Goal: Task Accomplishment & Management: Complete application form

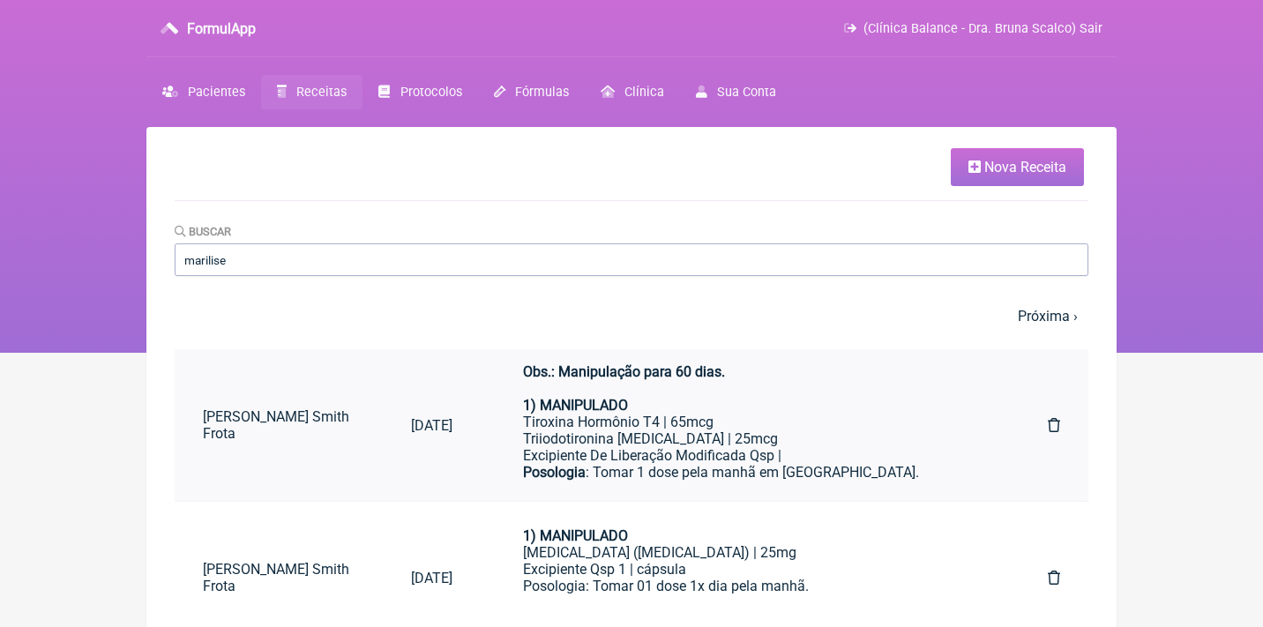
type input "marilise"
click at [691, 414] on div "Tiroxina Hormônio T4 | 65mcg" at bounding box center [750, 422] width 455 height 17
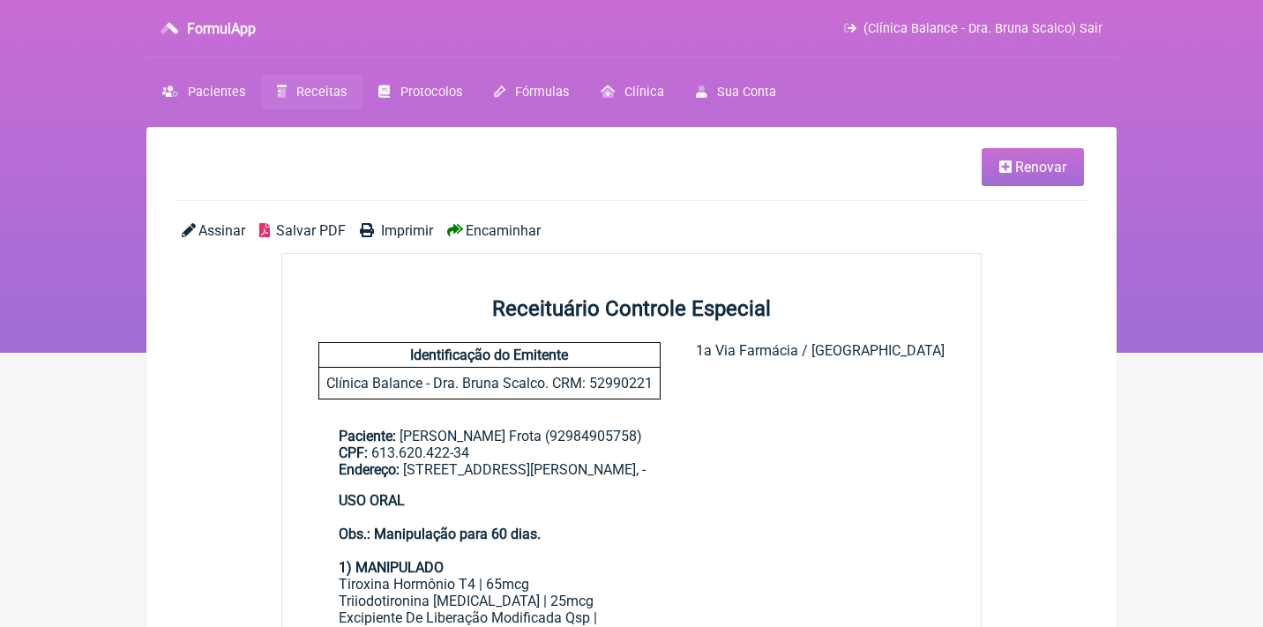
click at [962, 144] on main "Renovar Assinar Salvar PDF Imprimir Encaminhar Receituário Controle Especial Id…" at bounding box center [631, 554] width 970 height 854
click at [1037, 175] on link "Renovar" at bounding box center [1033, 167] width 102 height 38
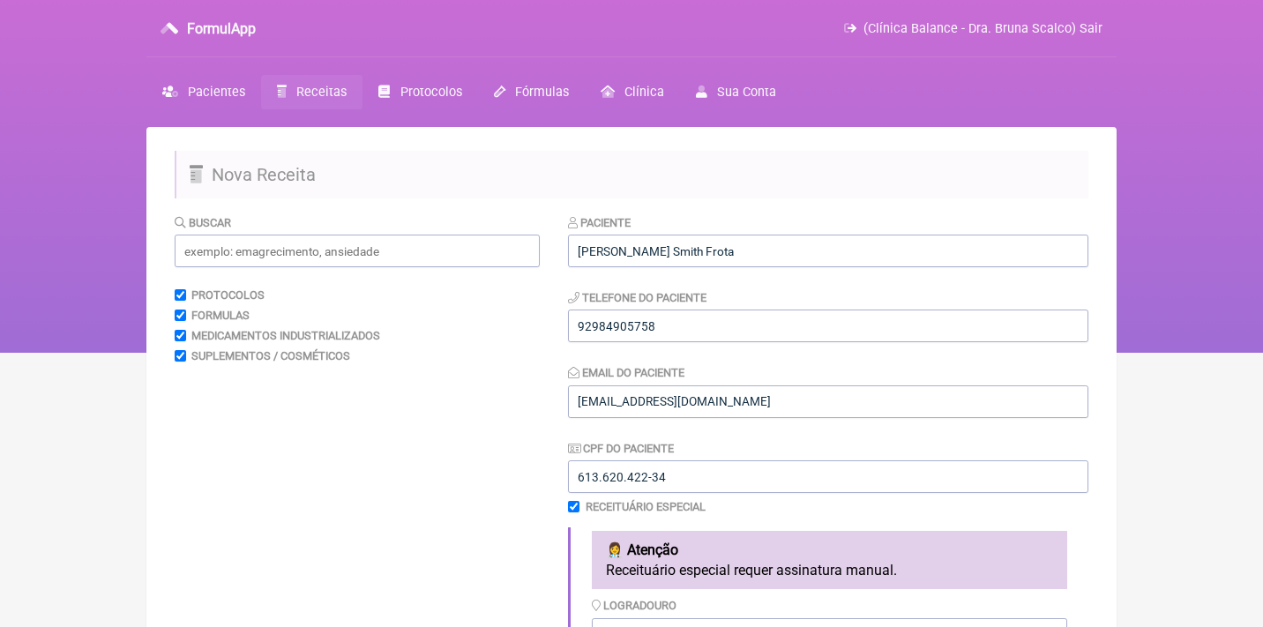
click at [577, 507] on input "checkbox" at bounding box center [573, 506] width 11 height 11
checkbox input "false"
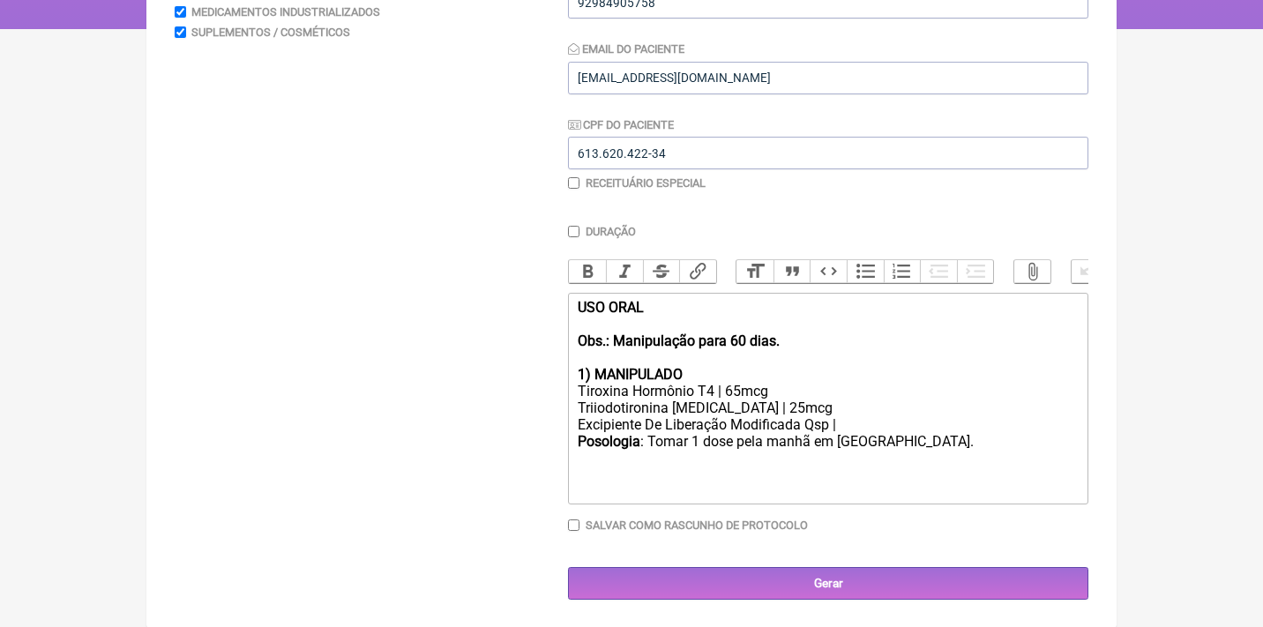
scroll to position [323, 0]
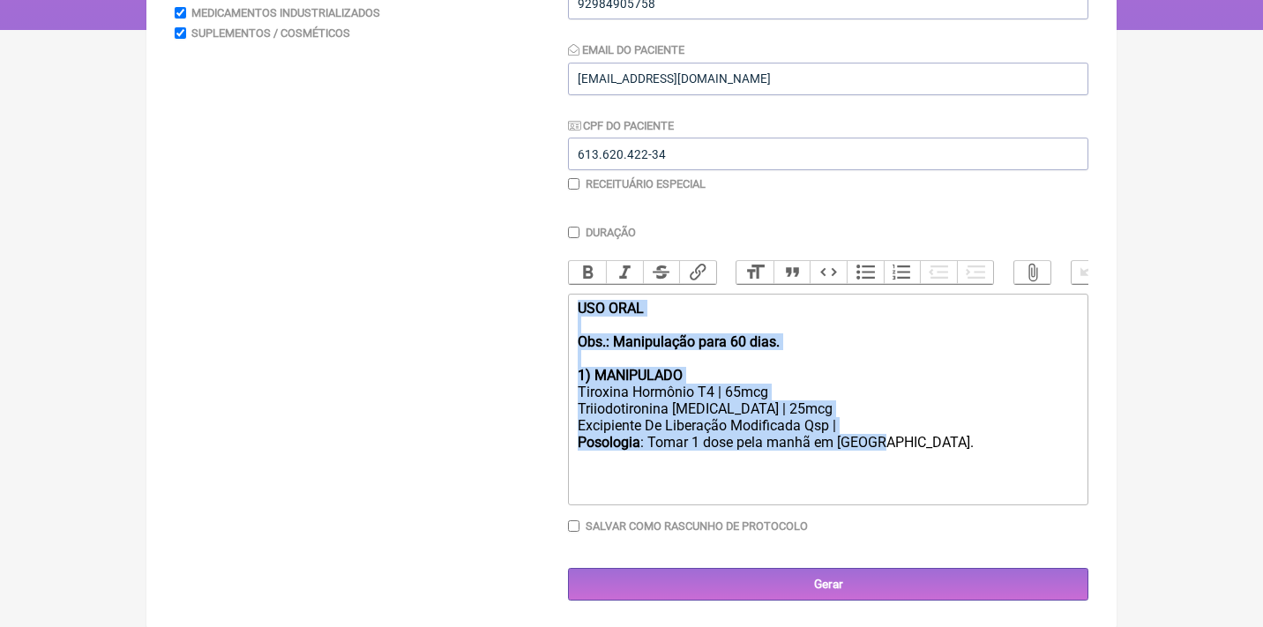
drag, startPoint x: 954, startPoint y: 444, endPoint x: 565, endPoint y: 297, distance: 415.7
click at [565, 297] on form "Buscar Protocolos Formulas Medicamentos Industrializados Suplementos / Cosmétic…" at bounding box center [632, 246] width 914 height 711
type trix-editor "<div><strong>USO ORAL </strong><br><br><strong>Obs.: Manipulação para 60 dias.<…"
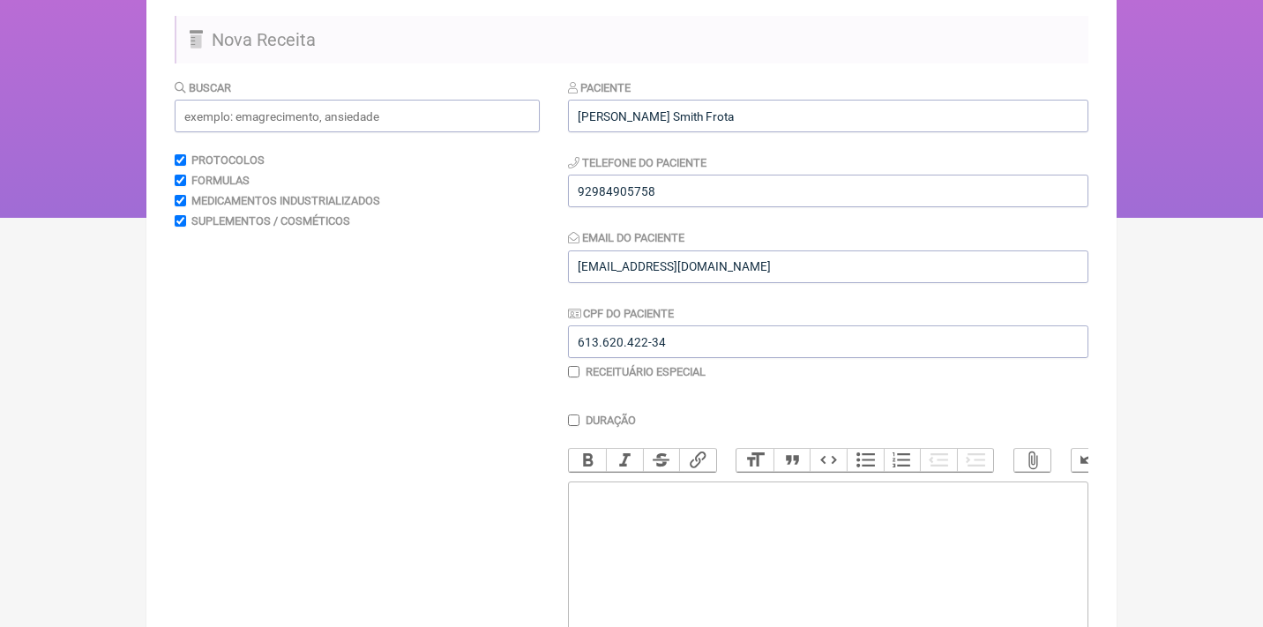
scroll to position [35, 0]
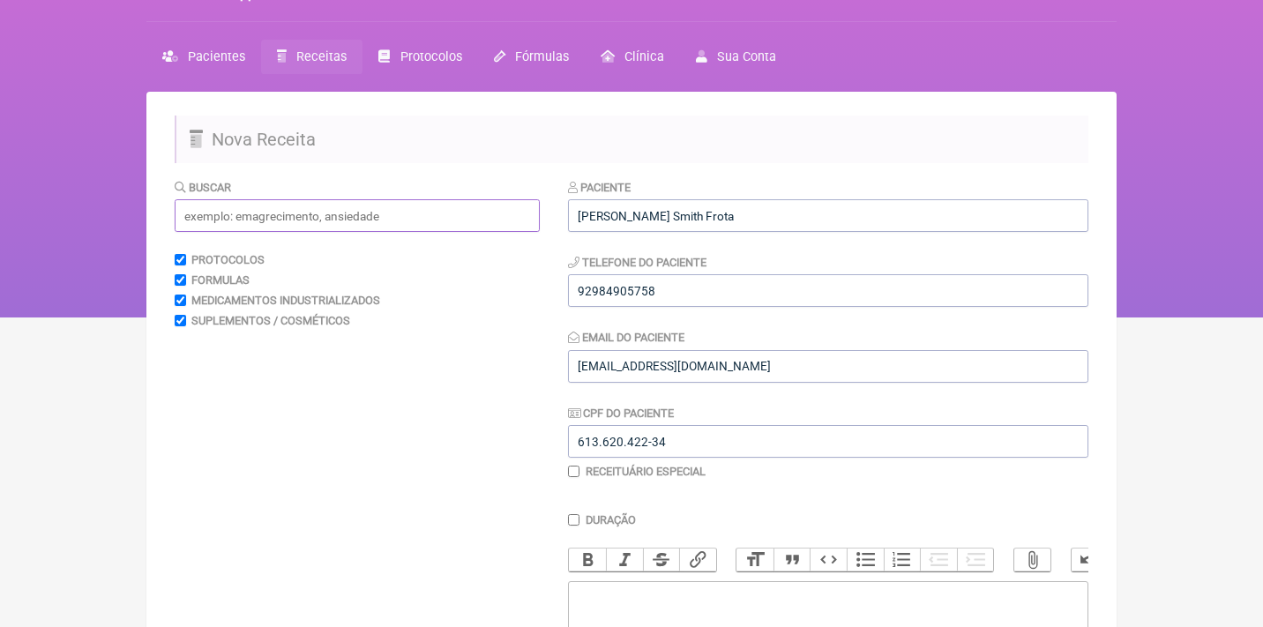
click at [388, 217] on input "text" at bounding box center [357, 215] width 365 height 33
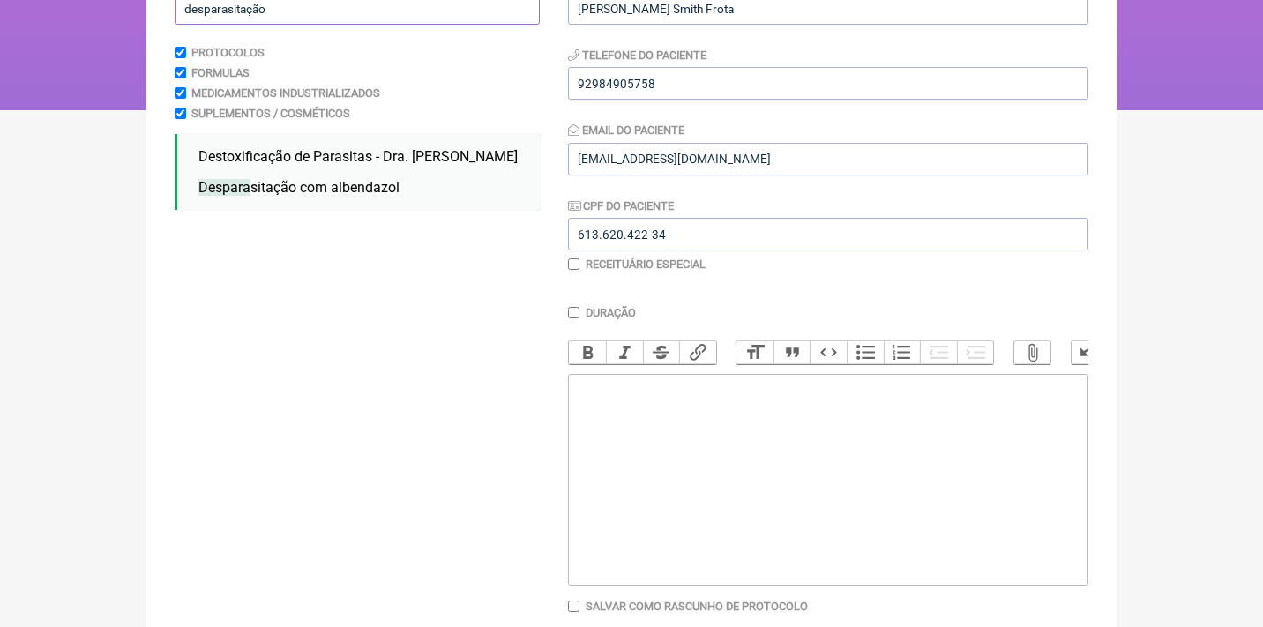
scroll to position [248, 0]
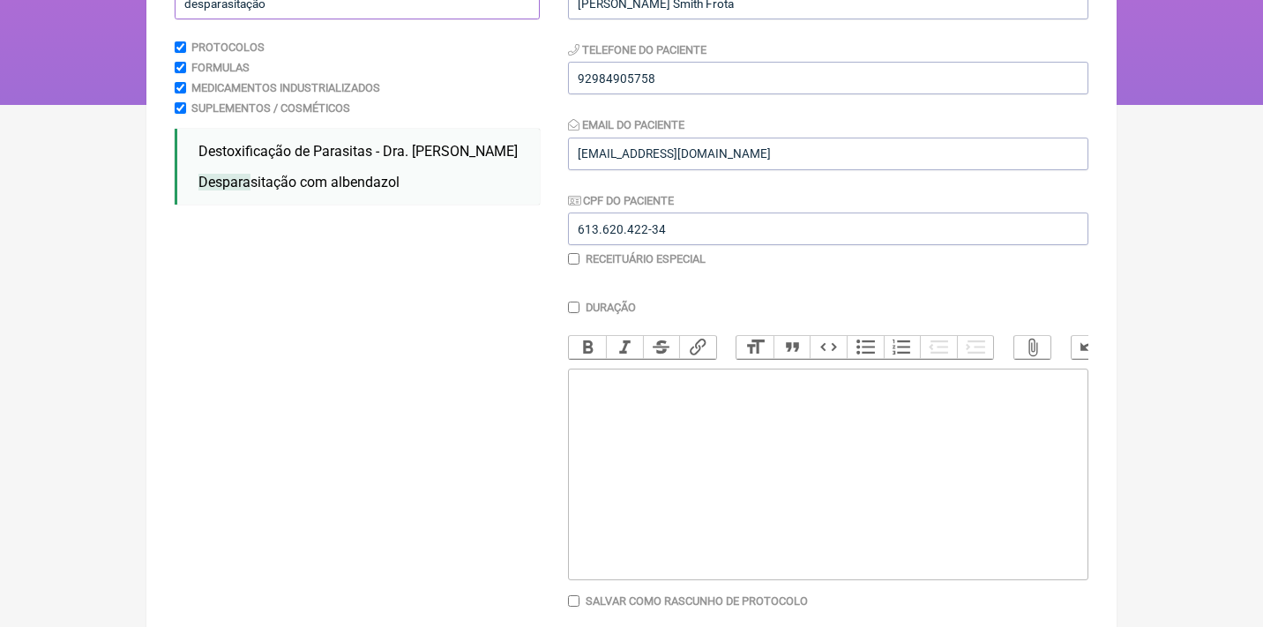
type input "desparasitação"
click at [619, 419] on trix-editor at bounding box center [828, 475] width 520 height 212
type trix-editor "<div>Uso Oral por 60 dias<br><br>Veículos vegetais / clean label<br><br>1)&nbsp…"
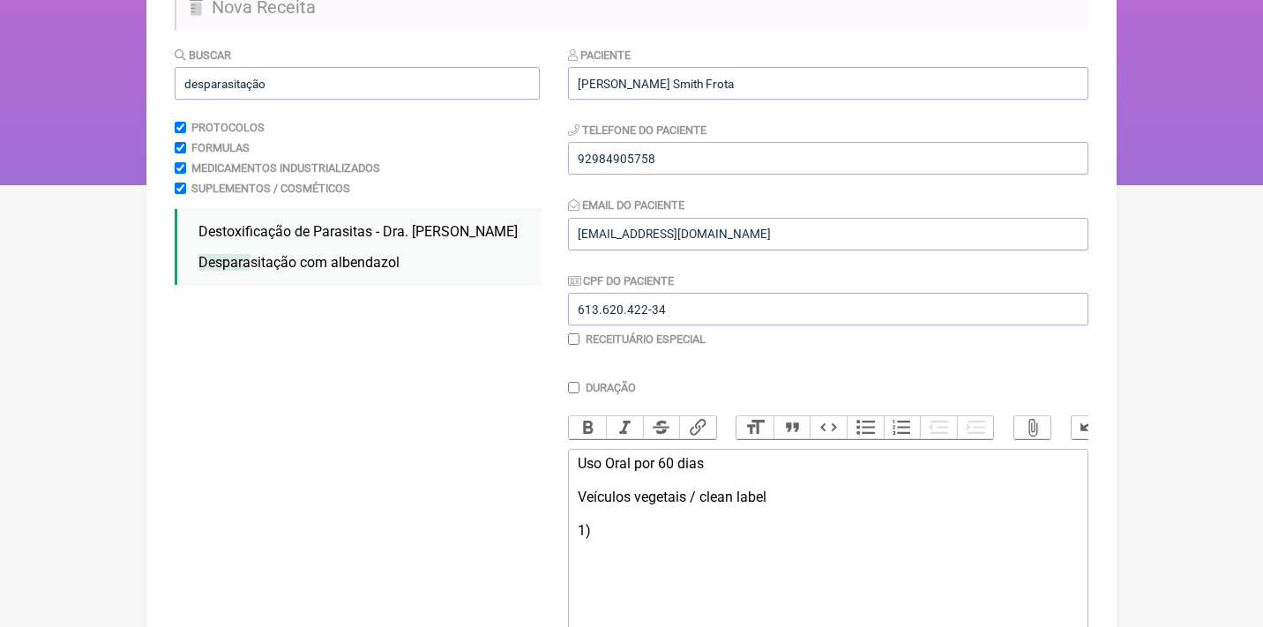
scroll to position [141, 0]
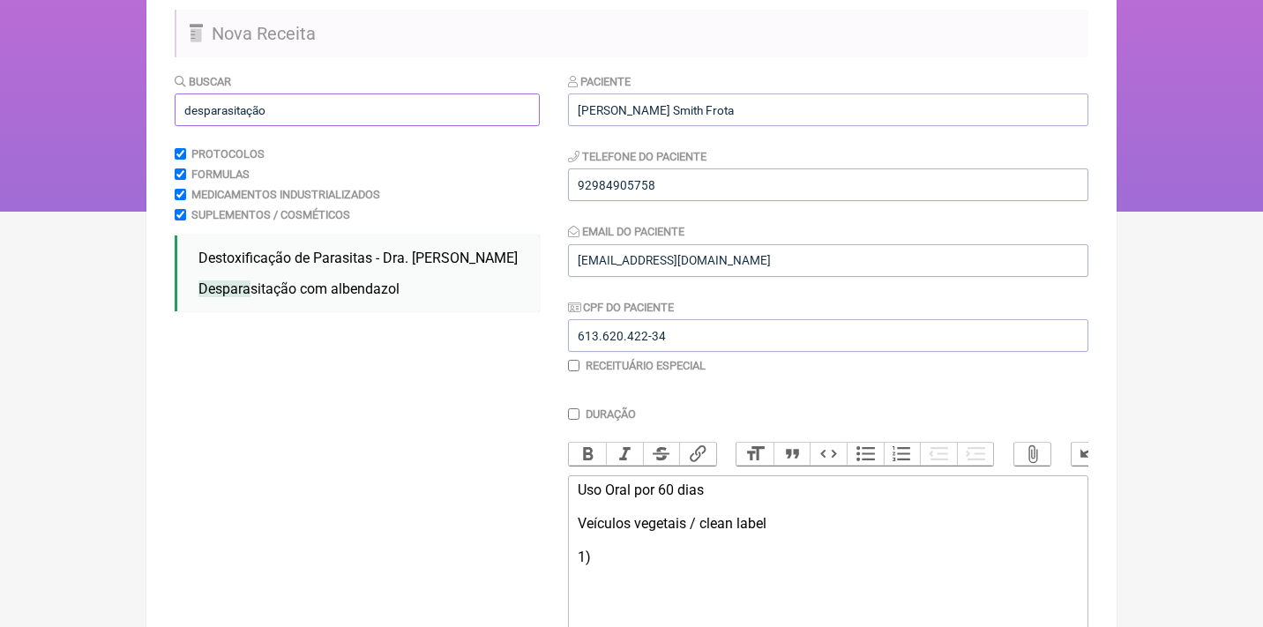
drag, startPoint x: 307, startPoint y: 118, endPoint x: 115, endPoint y: 107, distance: 192.7
click at [115, 107] on div "FormulApp (Clínica Balance - Dra. Bruna Scalco) Sair Pacientes Receitas Protoco…" at bounding box center [631, 35] width 1263 height 353
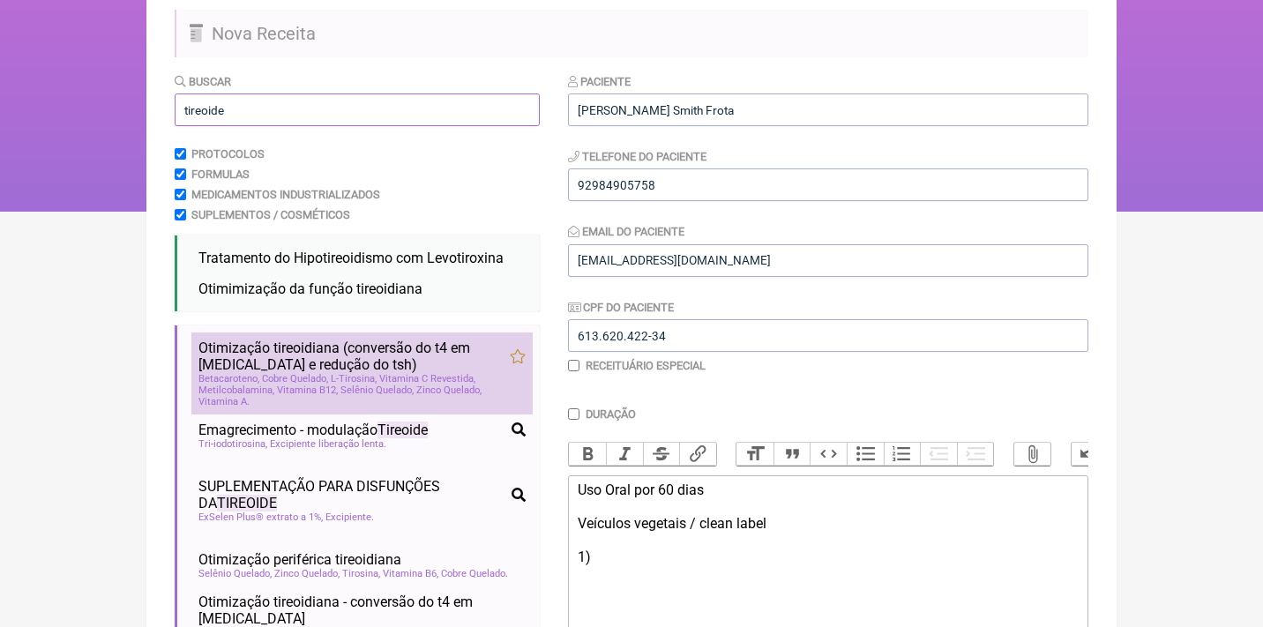
type input "tireoide"
click at [292, 366] on span "Otimização tireoidiana (conversão do t4 em t3 e redução do tsh)" at bounding box center [353, 357] width 311 height 34
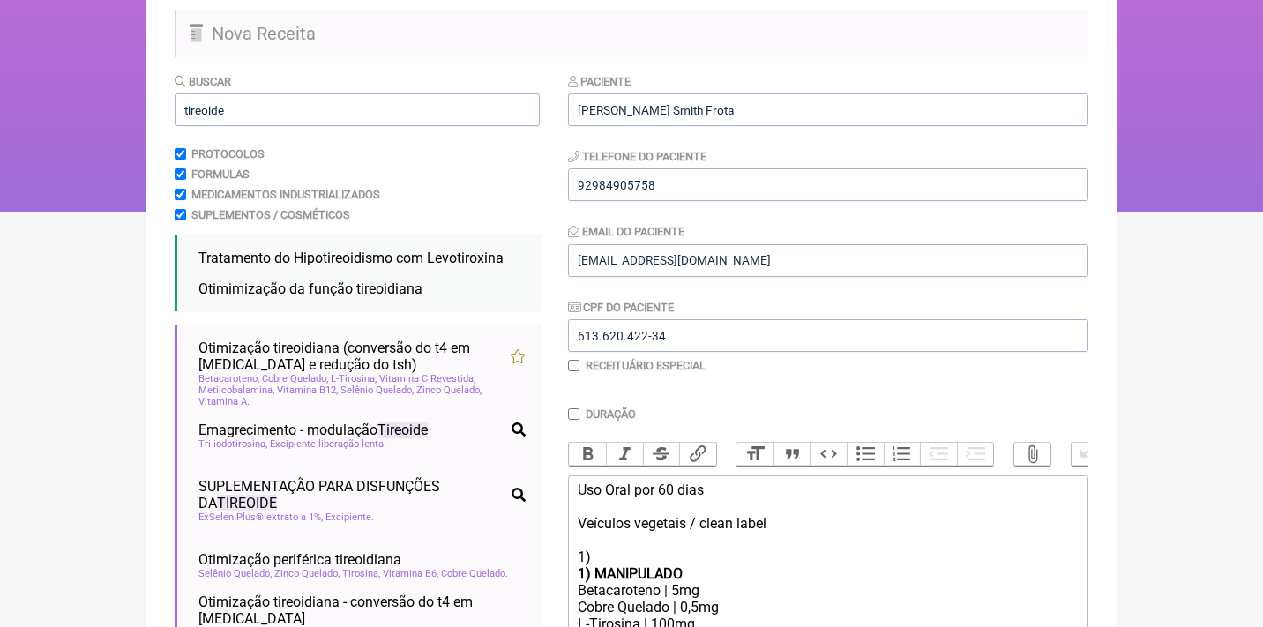
click at [574, 565] on trix-editor "Uso Oral por 60 dias Veículos vegetais / clean label 1) 1) MANIPULADO Betacarot…" at bounding box center [828, 616] width 520 height 283
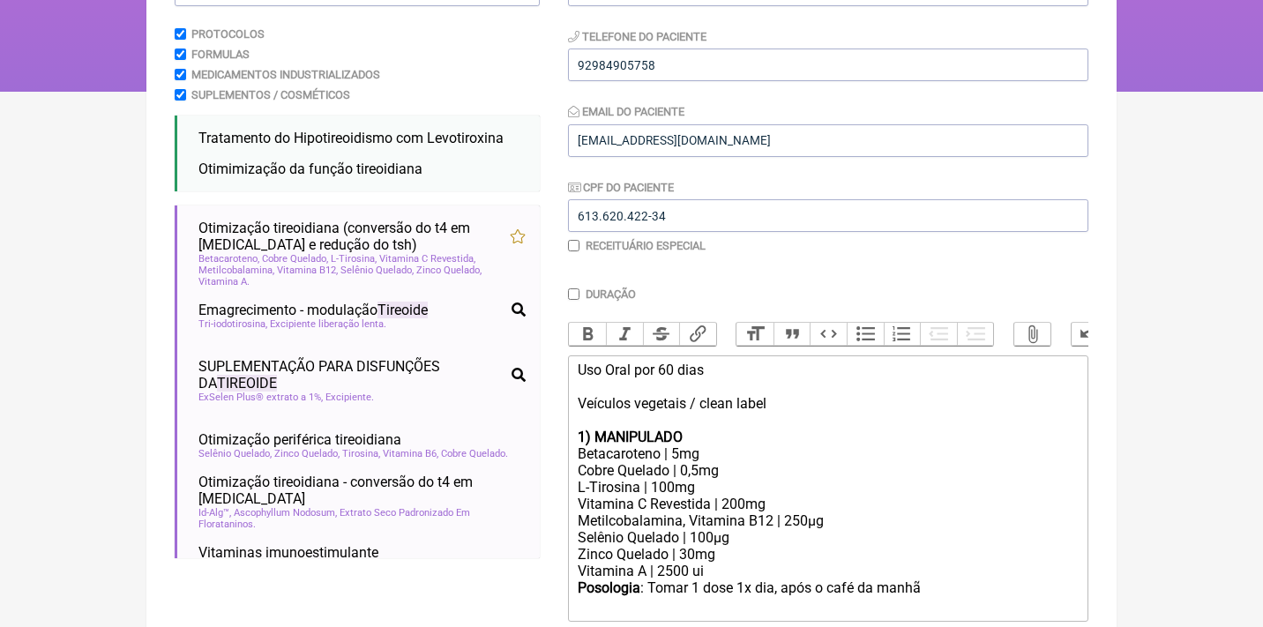
scroll to position [331, 0]
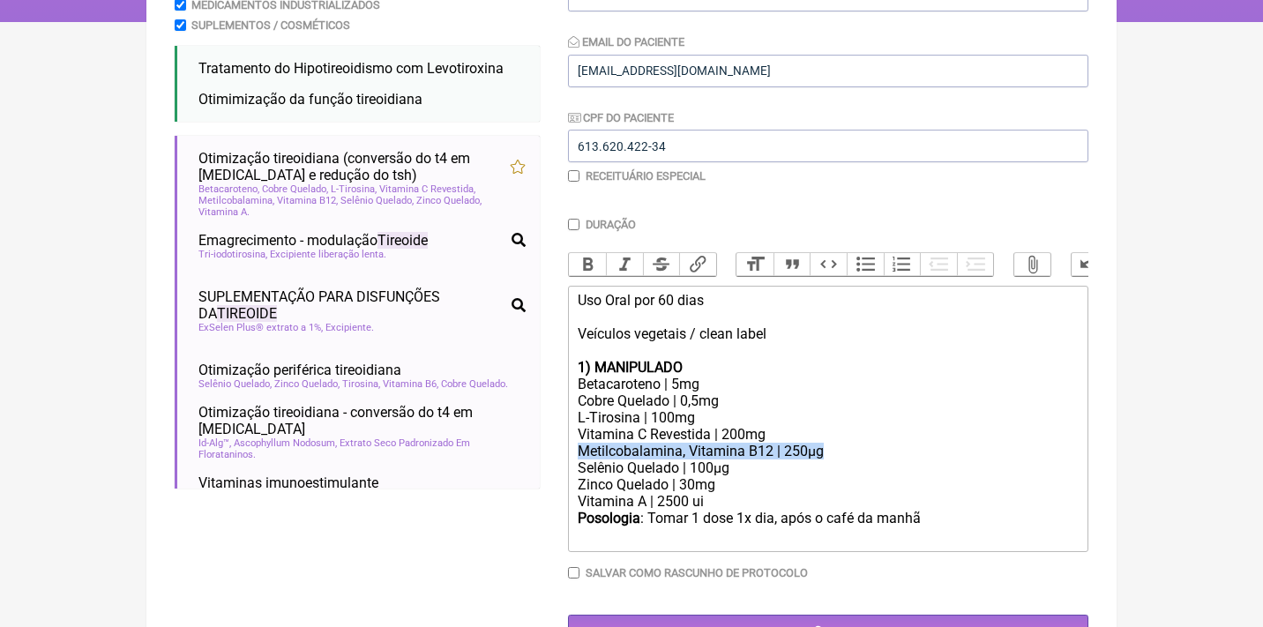
drag, startPoint x: 839, startPoint y: 445, endPoint x: 548, endPoint y: 438, distance: 291.2
click at [550, 438] on form "Buscar tireoide Protocolos Formulas Medicamentos Industrializados Suplementos /…" at bounding box center [632, 265] width 914 height 765
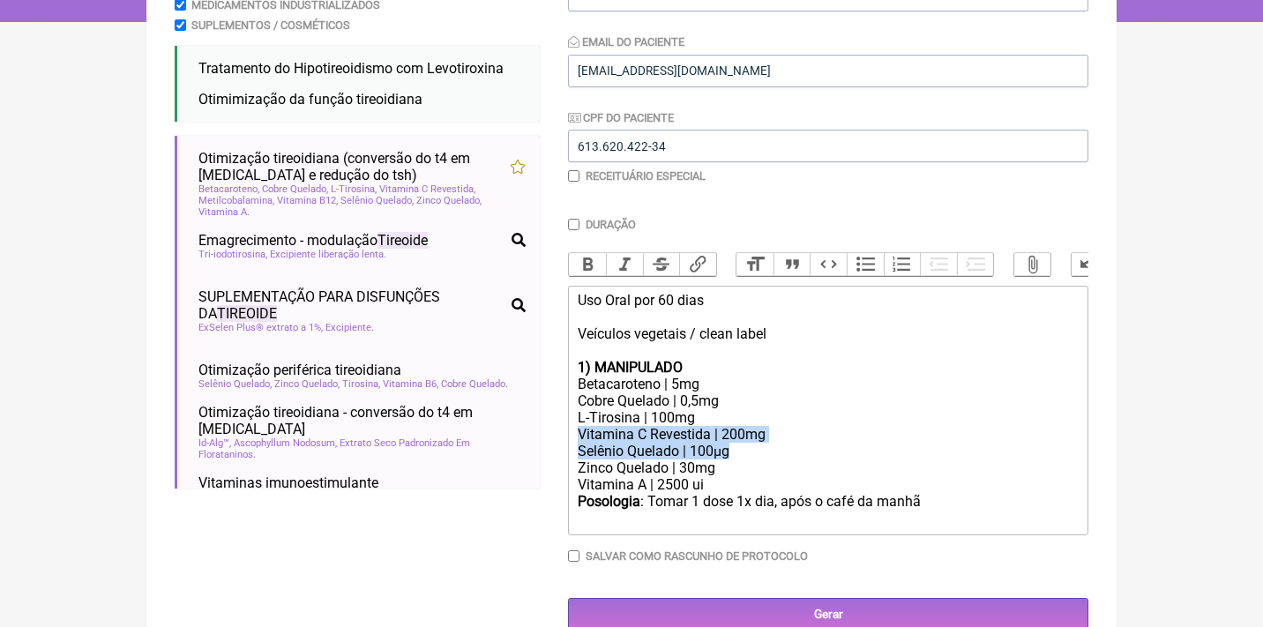
drag, startPoint x: 751, startPoint y: 447, endPoint x: 558, endPoint y: 429, distance: 193.2
click at [560, 430] on form "Buscar tireoide Protocolos Formulas Medicamentos Industrializados Suplementos /…" at bounding box center [632, 257] width 914 height 748
click at [736, 443] on div "Selênio Quelado | 100µg" at bounding box center [828, 451] width 501 height 17
drag, startPoint x: 767, startPoint y: 443, endPoint x: 571, endPoint y: 443, distance: 195.8
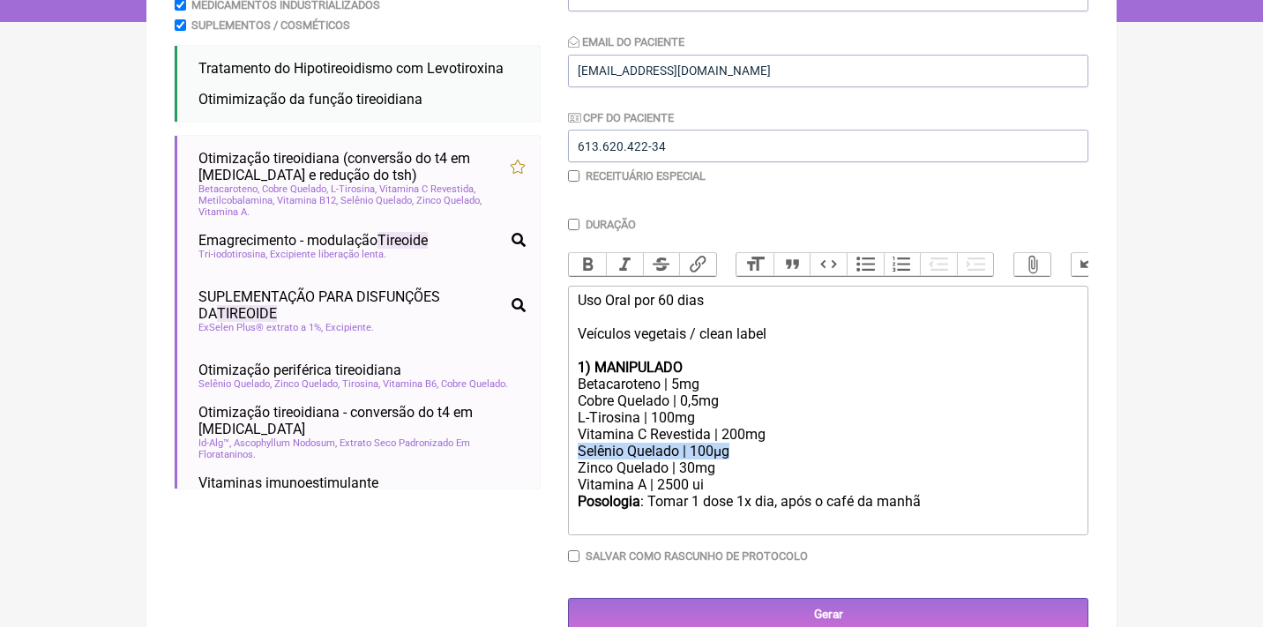
click at [571, 443] on trix-editor "Uso Oral por 60 dias Veículos vegetais / clean label 1) MANIPULADO Betacaroteno…" at bounding box center [828, 411] width 520 height 250
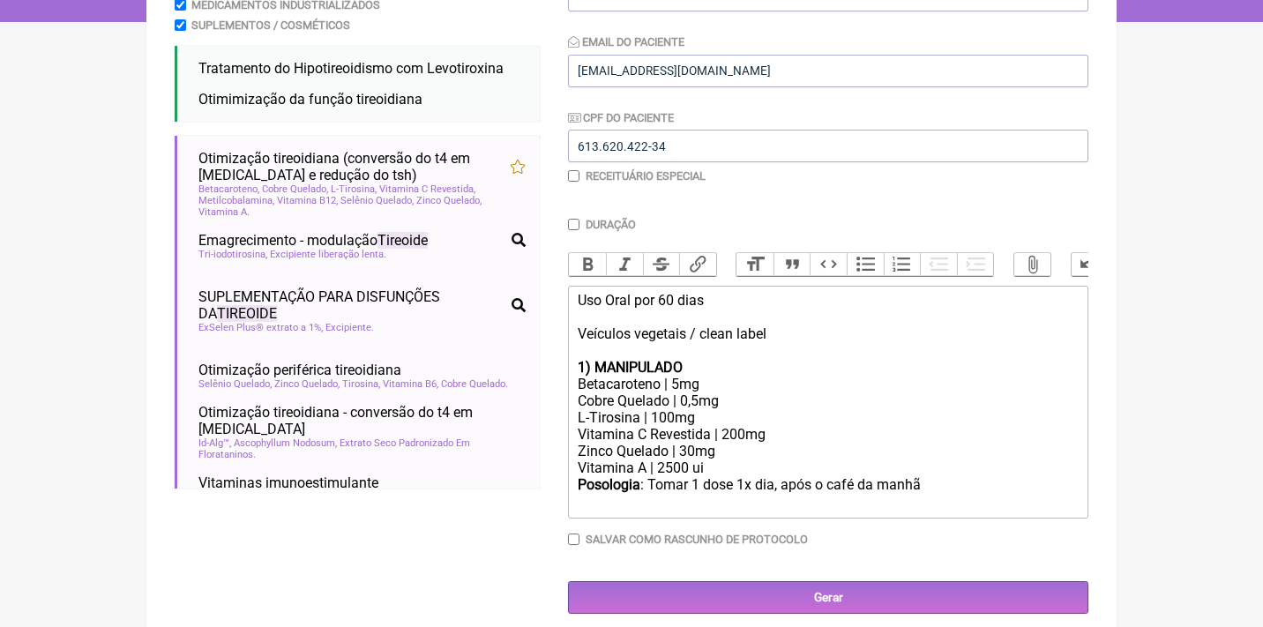
click at [663, 409] on div "L-Tirosina | 100mg" at bounding box center [828, 417] width 501 height 17
click at [934, 476] on div "Posologia : Tomar 1 dose 1x dia, após o café da manhã ㅤ" at bounding box center [828, 493] width 501 height 35
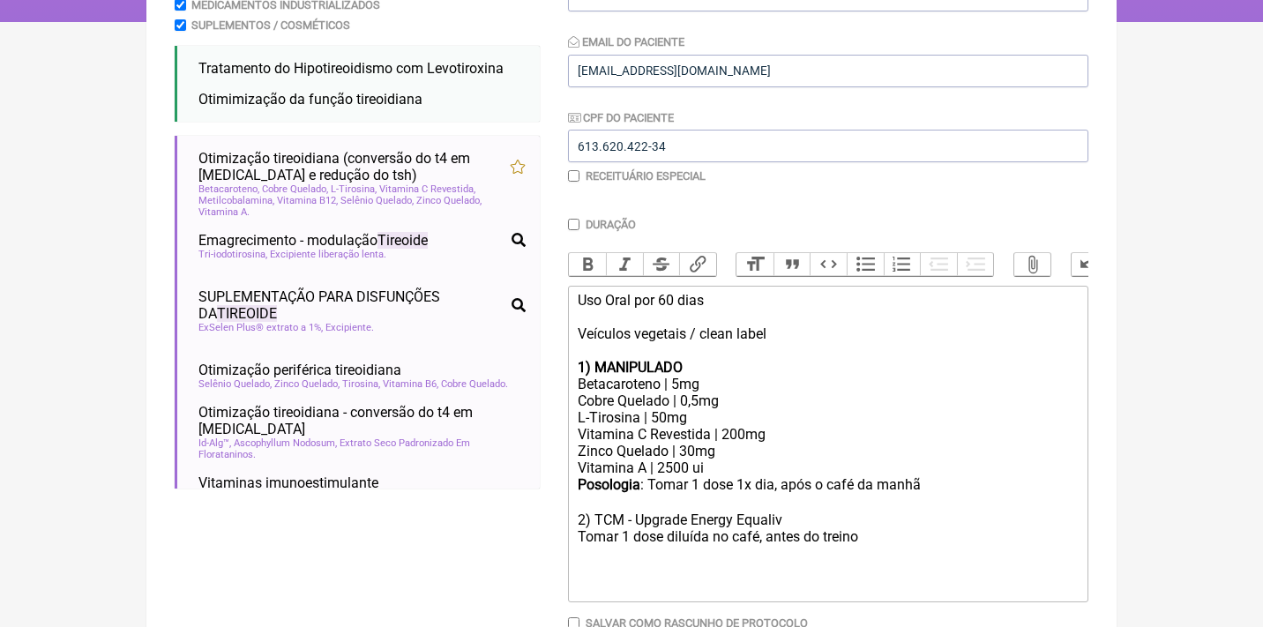
click at [868, 521] on div "Posologia : Tomar 1 dose 1x dia, após o café da manhã ㅤ 2) TCM - Upgrade Energy…" at bounding box center [828, 535] width 501 height 119
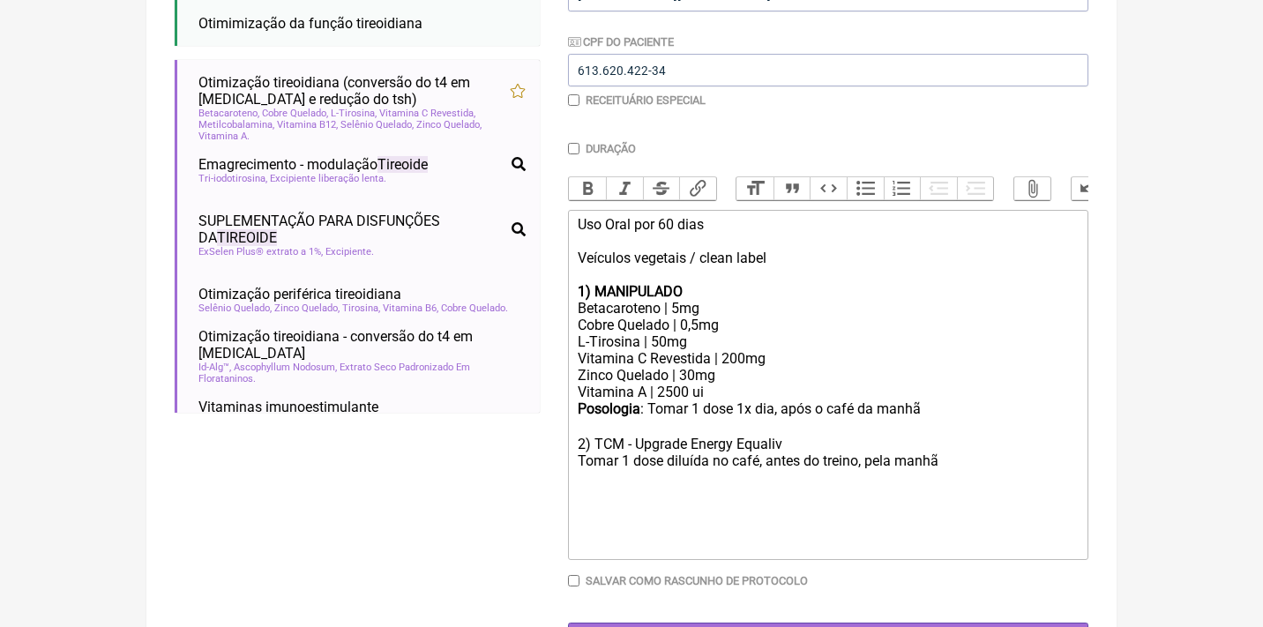
scroll to position [408, 0]
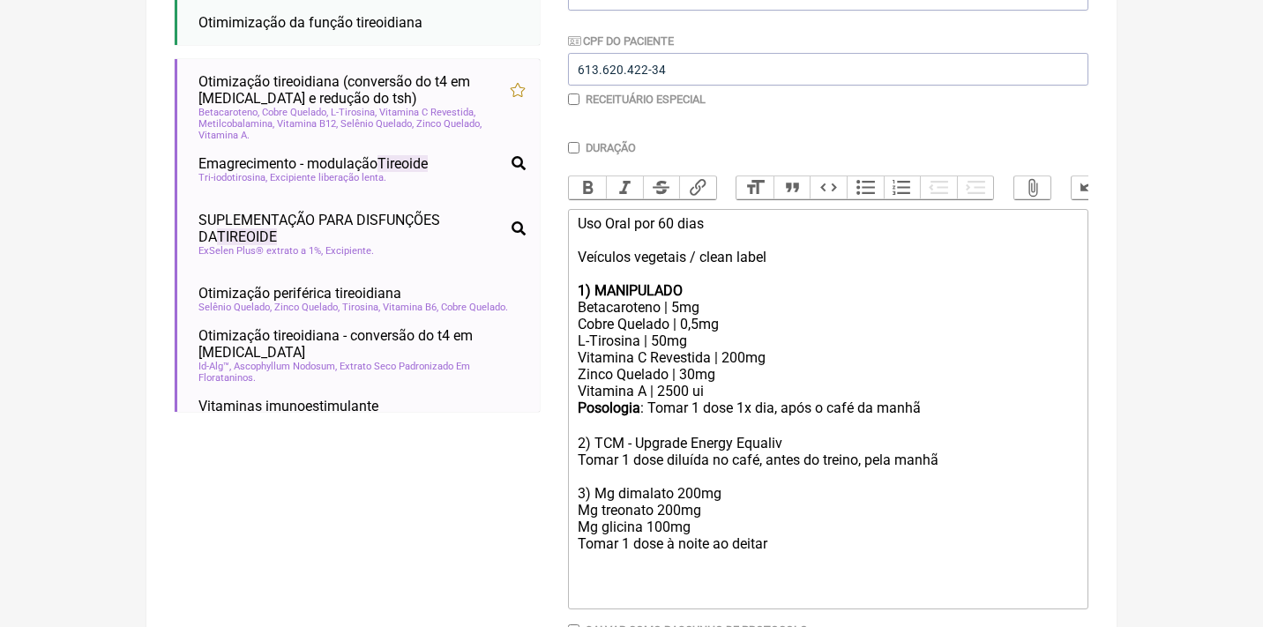
click at [670, 285] on strong "1) MANIPULADO" at bounding box center [630, 290] width 105 height 17
copy strong "MANIPULADO"
click at [596, 475] on div "Posologia : Tomar 1 dose 1x dia, após o café da manhã ㅤ 2) TCM - Upgrade Energy…" at bounding box center [828, 501] width 501 height 203
paste trix-editor "<strong>MANIPULADO</strong>"
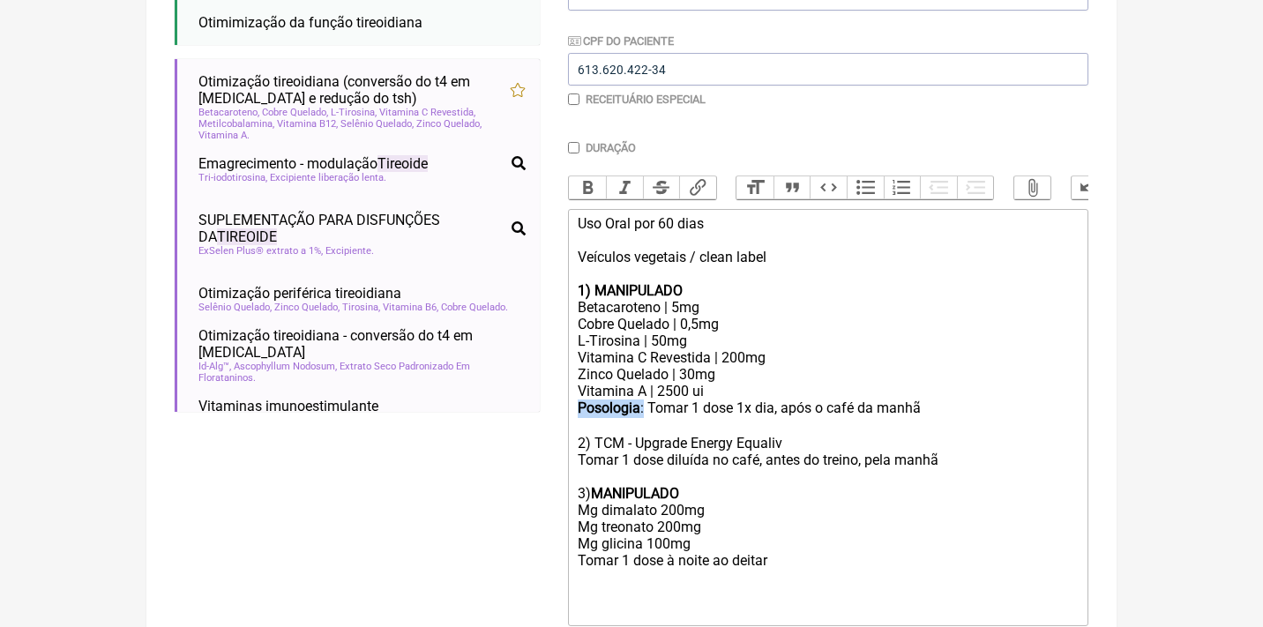
drag, startPoint x: 649, startPoint y: 398, endPoint x: 551, endPoint y: 392, distance: 98.1
click at [552, 393] on form "Buscar tireoide Protocolos Formulas Medicamentos Industrializados Suplementos /…" at bounding box center [632, 264] width 914 height 916
copy div "Posologia :"
click at [576, 539] on trix-editor "Uso Oral por 60 dias Veículos vegetais / clean label 1) MANIPULADO Betacaroteno…" at bounding box center [828, 417] width 520 height 417
paste trix-editor "<strong>Posologia</strong>:"
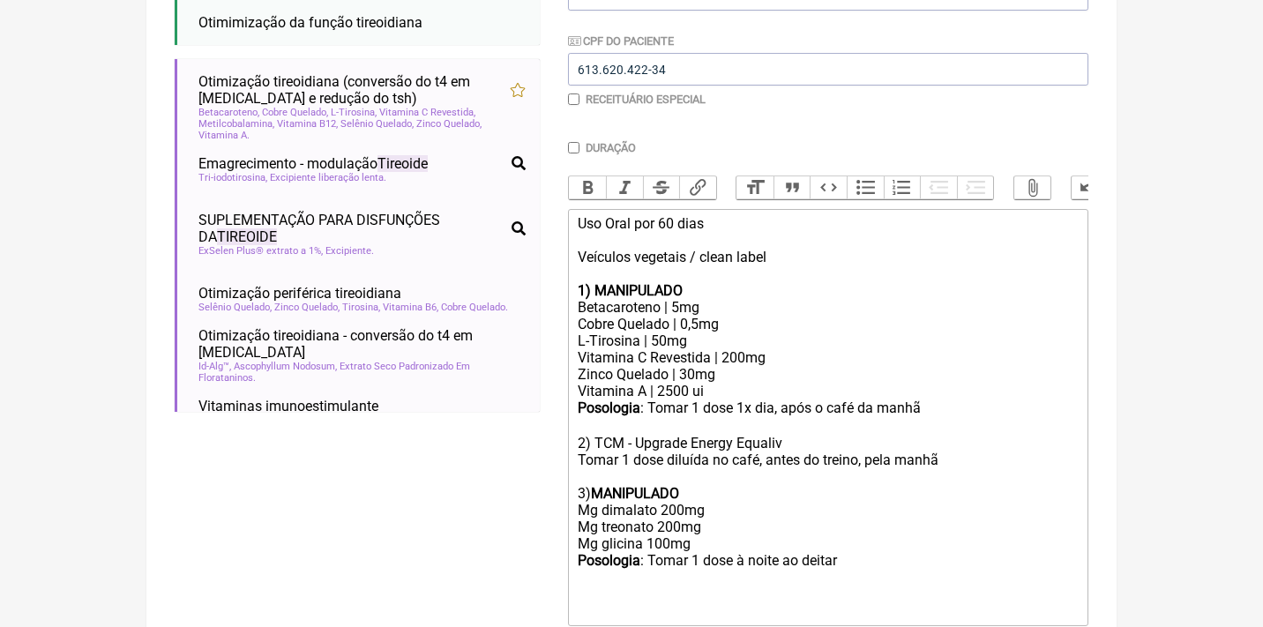
click at [879, 546] on div "Posologia : Tomar 1 dose 1x dia, após o café da manhã ㅤ 2) TCM - Upgrade Energy…" at bounding box center [828, 510] width 501 height 220
type trix-editor "<div>Uso Oral por 60 dias<br><br>Veículos vegetais / clean label<br><br><strong…"
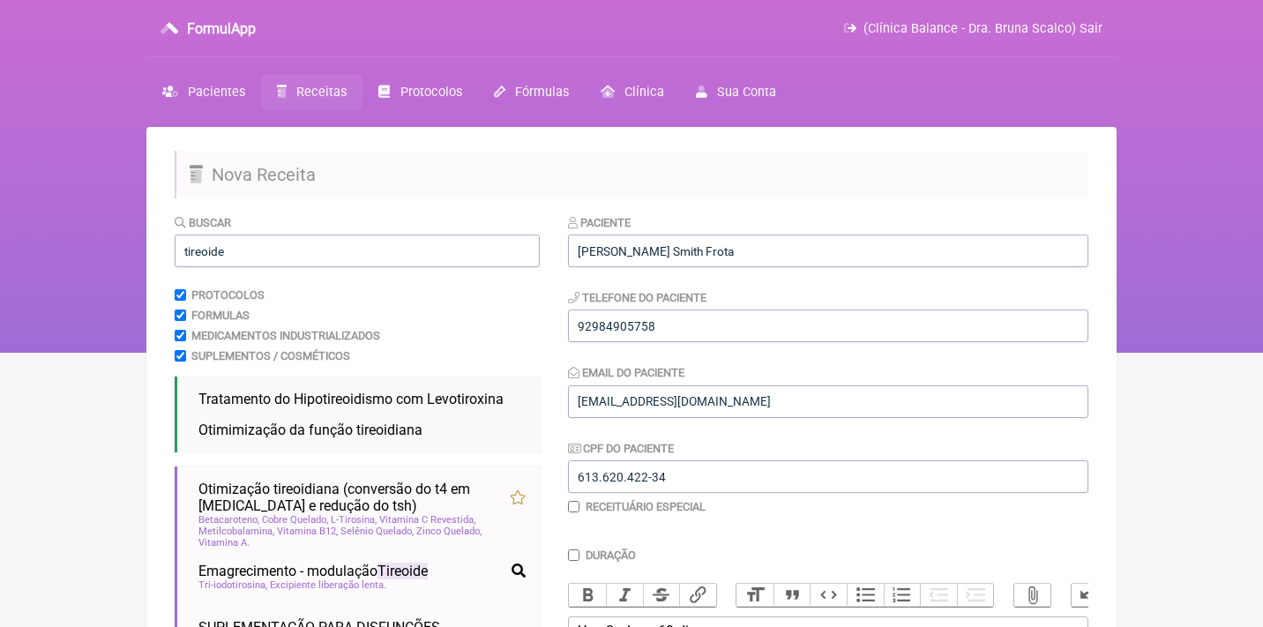
scroll to position [0, 0]
drag, startPoint x: 253, startPoint y: 247, endPoint x: 148, endPoint y: 239, distance: 105.3
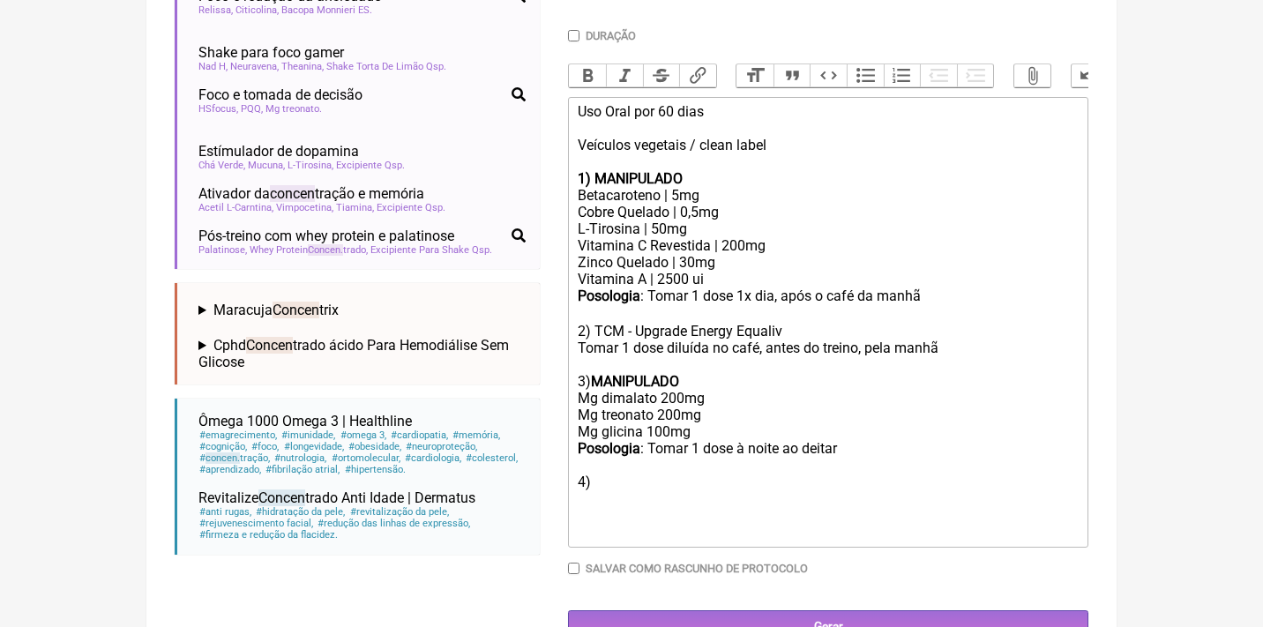
scroll to position [521, 0]
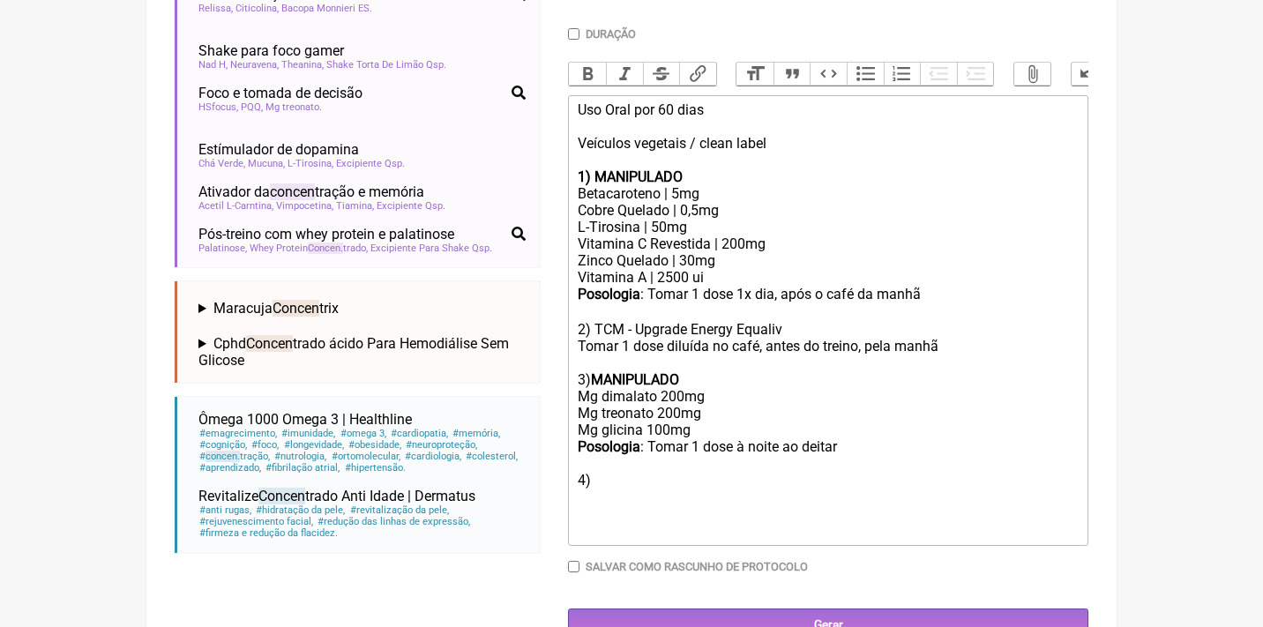
click at [614, 463] on div "Posologia : Tomar 1 dose 1x dia, após o café da manhã ㅤ 2) TCM - Upgrade Energy…" at bounding box center [828, 412] width 501 height 253
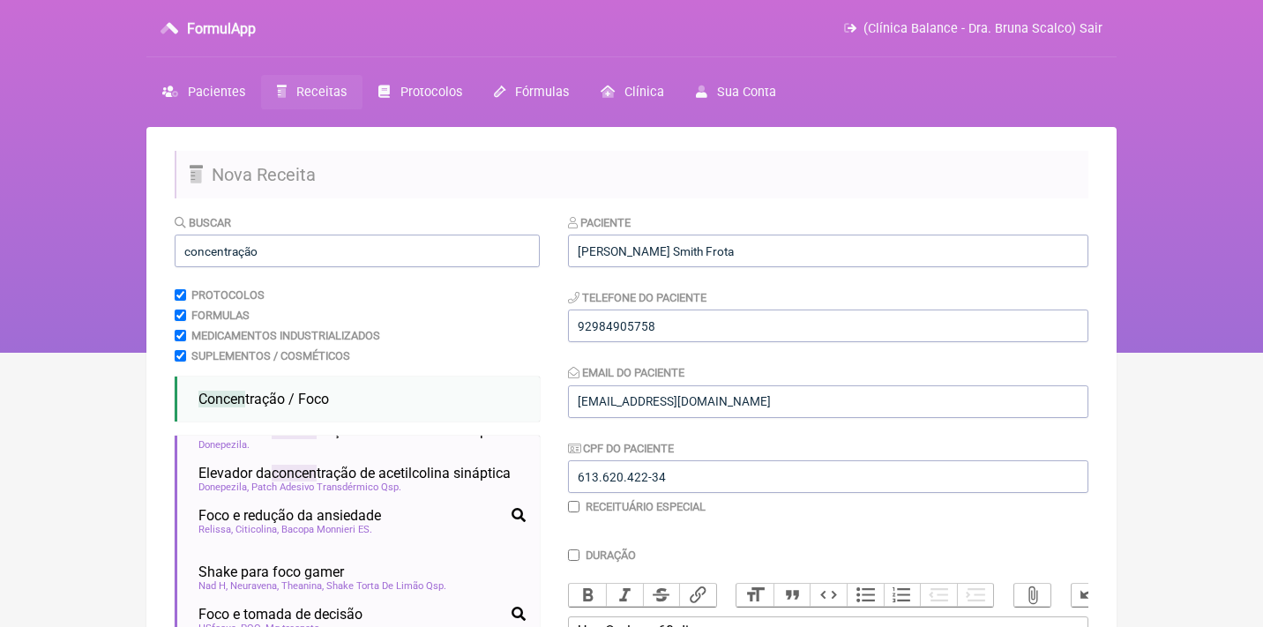
scroll to position [0, 0]
drag, startPoint x: 396, startPoint y: 257, endPoint x: 98, endPoint y: 238, distance: 298.7
click at [98, 238] on div "FormulApp (Clínica Balance - Dra. Bruna Scalco) Sair Pacientes Receitas Protoco…" at bounding box center [631, 176] width 1263 height 353
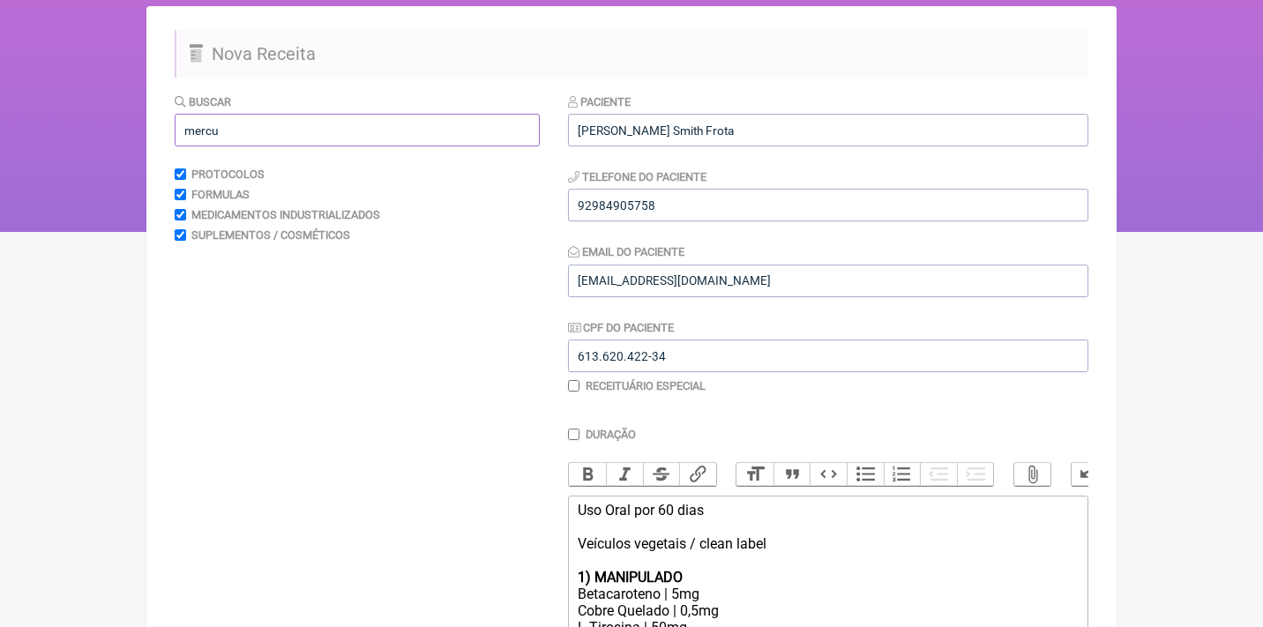
scroll to position [122, 0]
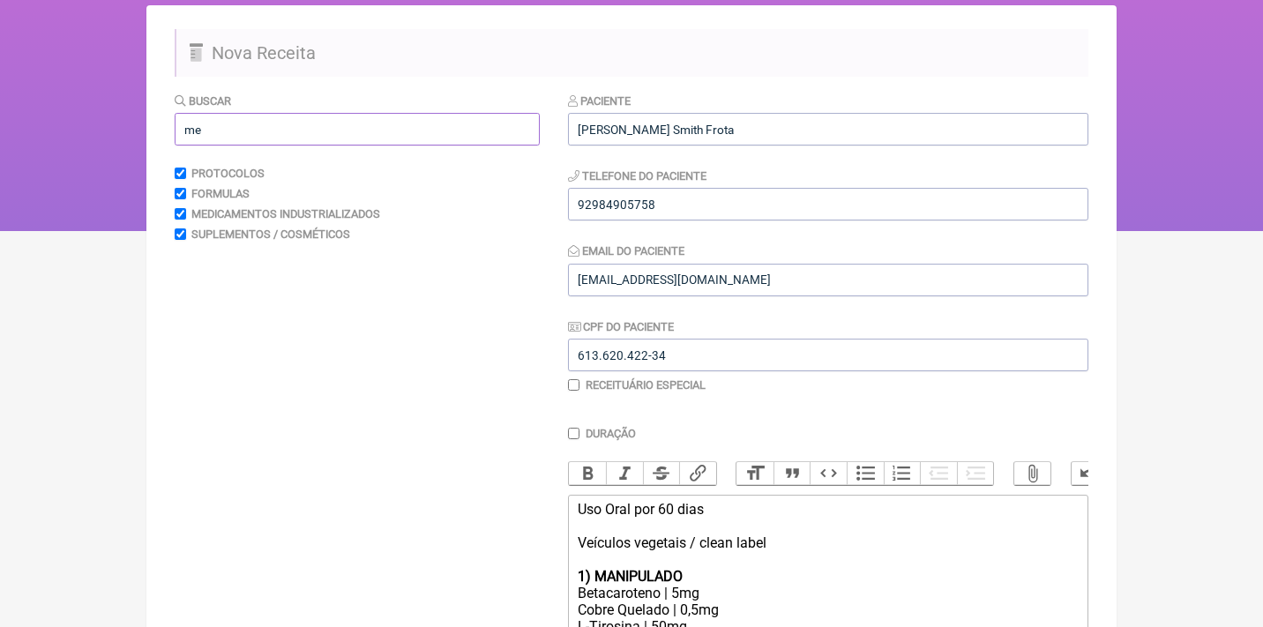
type input "m"
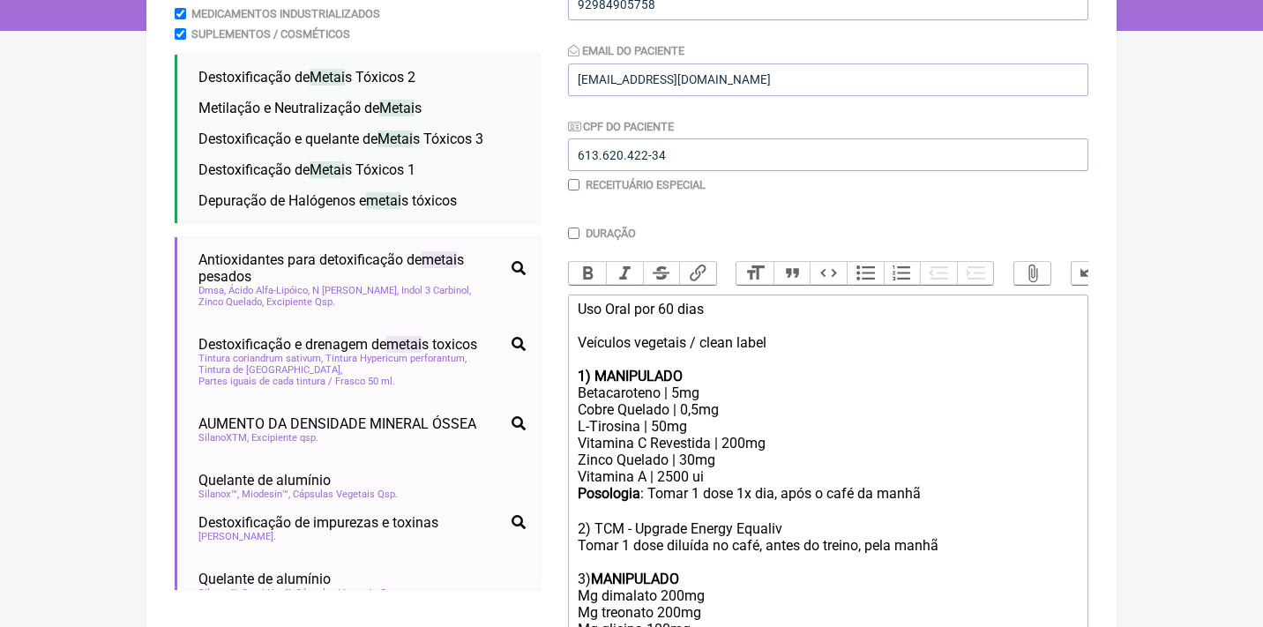
scroll to position [0, 0]
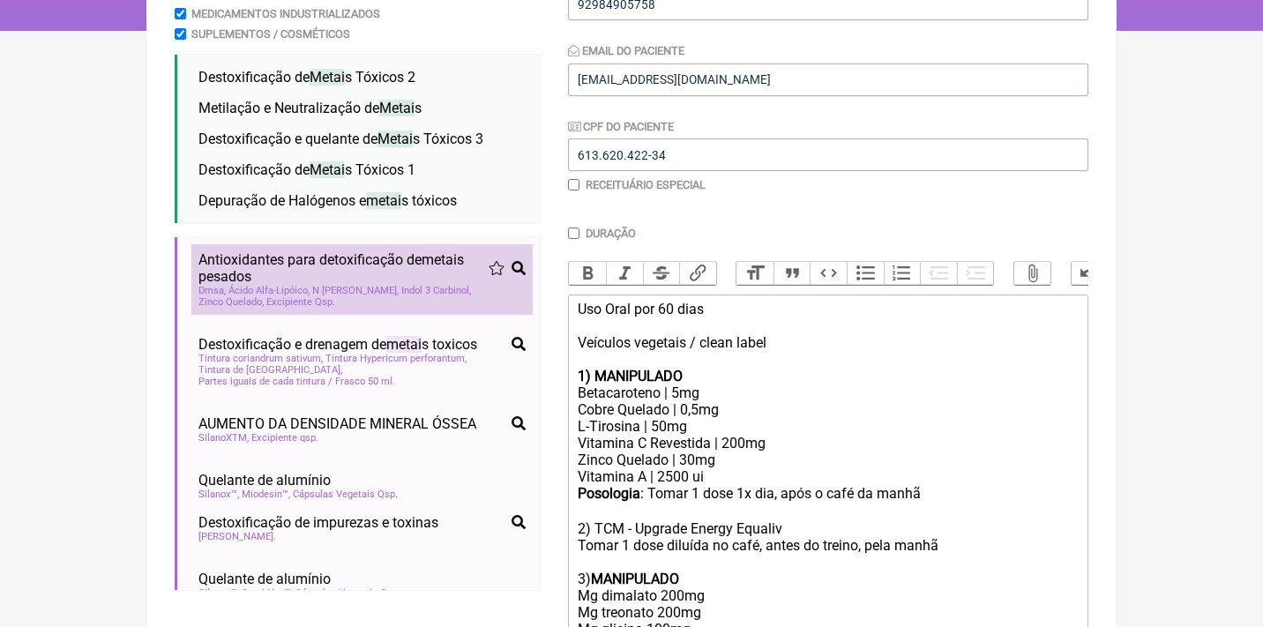
type input "metaizões"
click at [390, 288] on span "N Acetil Cisteina" at bounding box center [355, 290] width 86 height 11
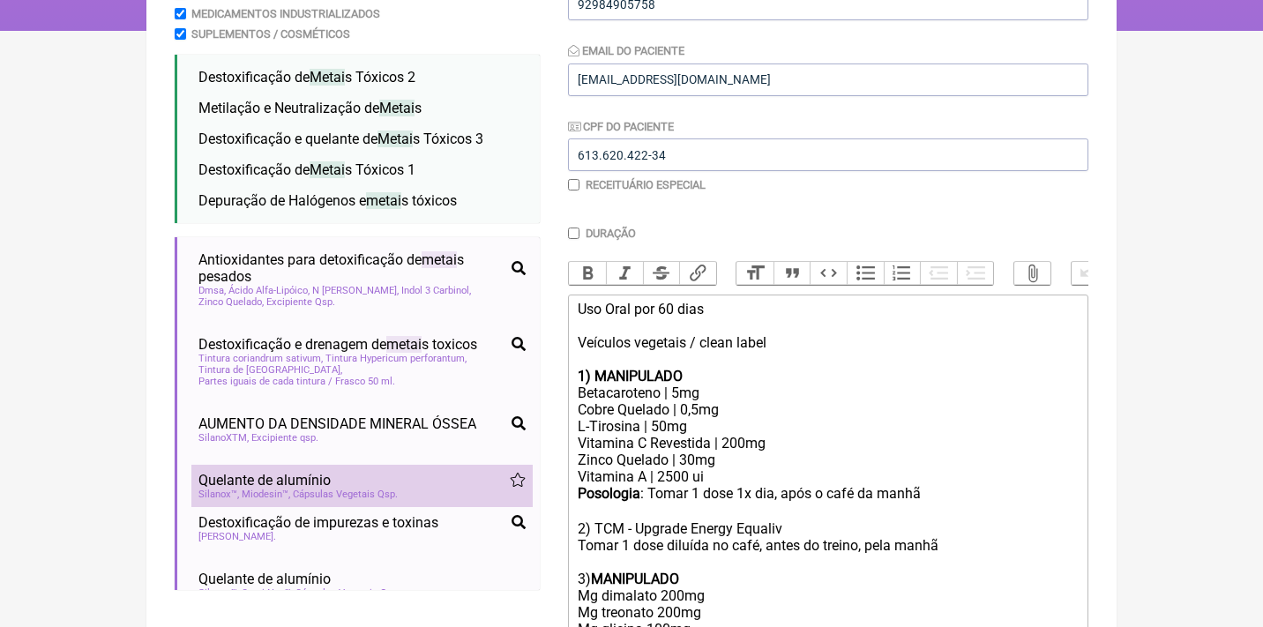
click at [342, 472] on div "Quelante de alumínio" at bounding box center [361, 480] width 327 height 17
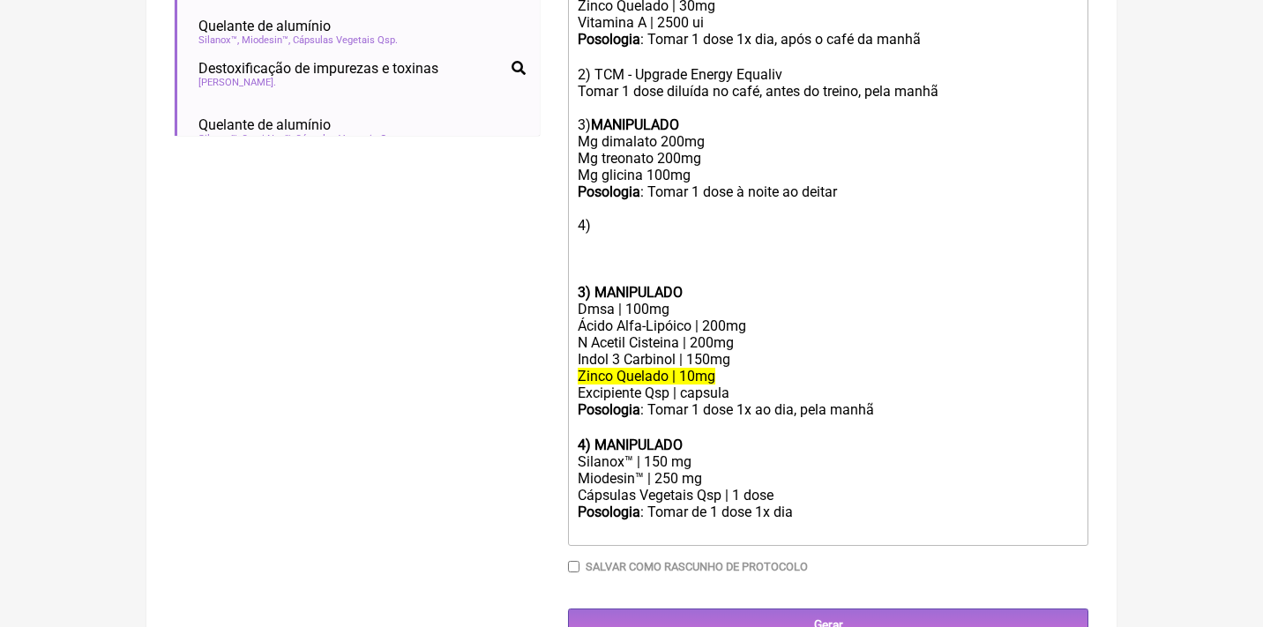
scroll to position [775, 0]
click at [601, 285] on strong "3) MANIPULADO" at bounding box center [630, 293] width 105 height 17
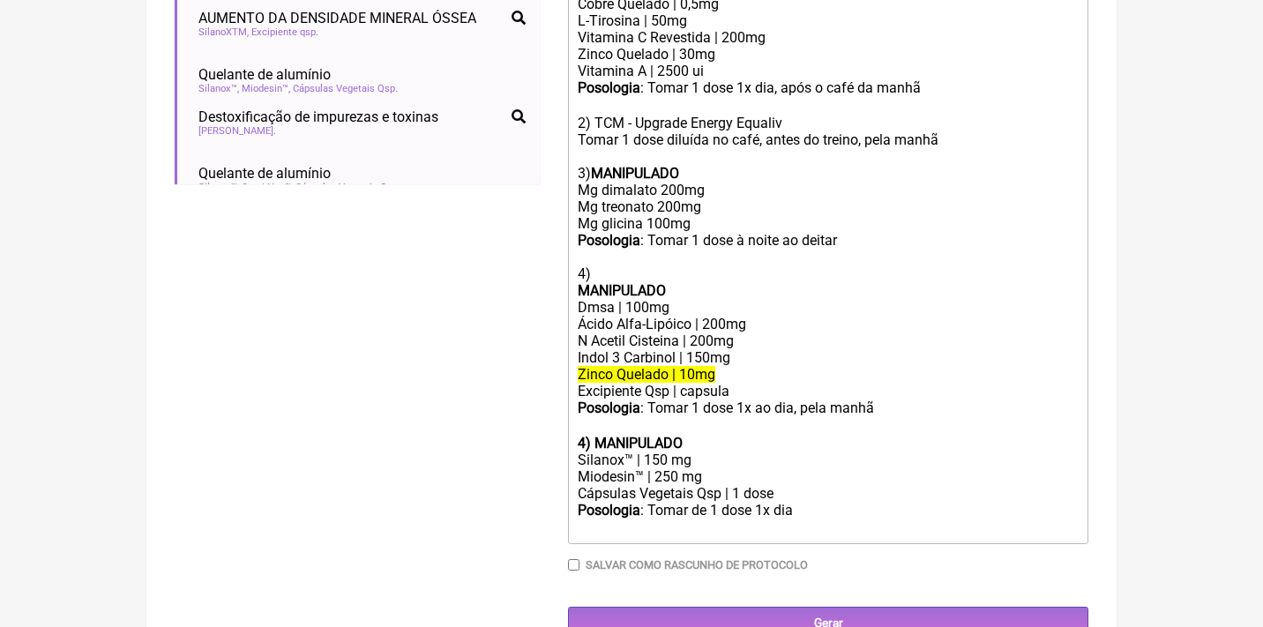
scroll to position [712, 0]
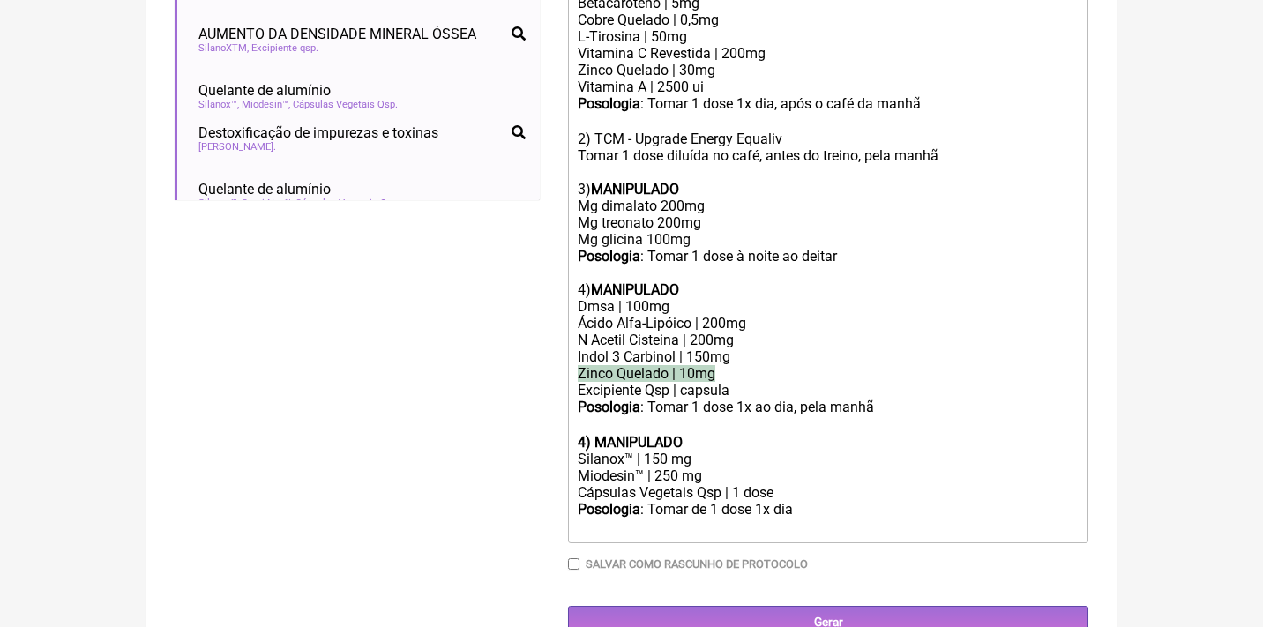
drag, startPoint x: 725, startPoint y: 348, endPoint x: 539, endPoint y: 345, distance: 186.2
click at [539, 346] on form "Buscar metaizões Protocolos Formulas Medicamentos Industrializados Suplementos …" at bounding box center [632, 70] width 914 height 1137
drag, startPoint x: 708, startPoint y: 423, endPoint x: 569, endPoint y: 430, distance: 139.5
click at [569, 430] on trix-editor "Uso Oral por 60 dias Veículos vegetais / clean label 1) MANIPULADO Betacaroteno…" at bounding box center [828, 224] width 520 height 639
click at [722, 468] on div "Miodesin™ | 250 mg" at bounding box center [828, 476] width 501 height 17
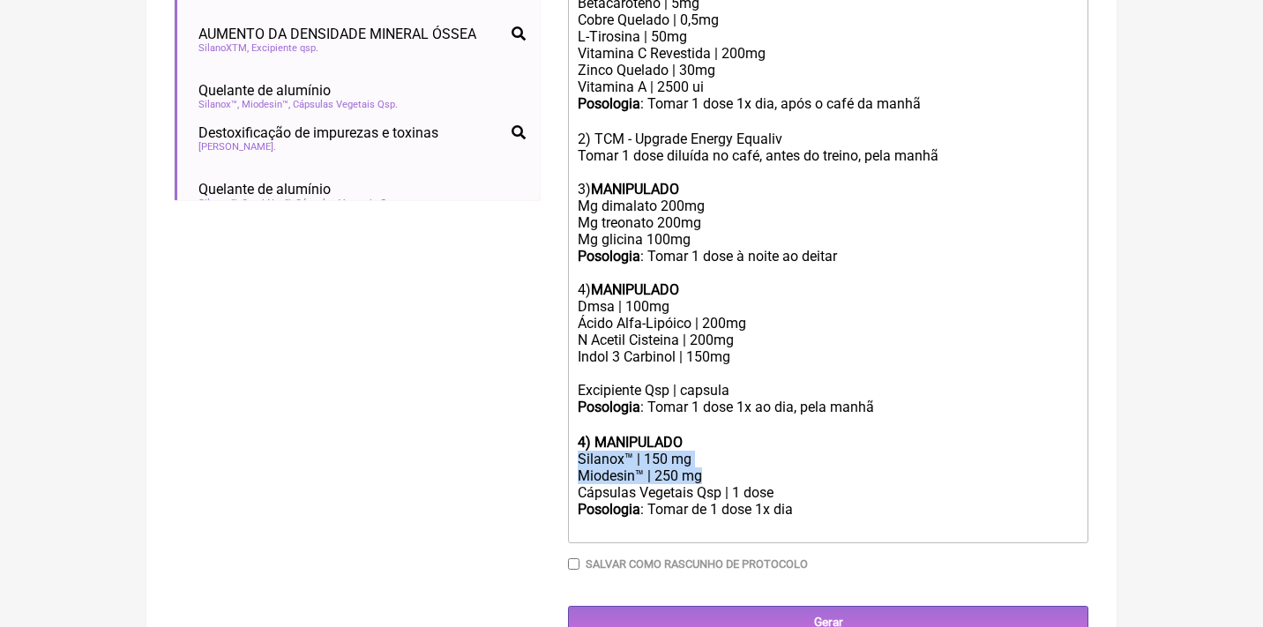
drag, startPoint x: 722, startPoint y: 439, endPoint x: 569, endPoint y: 428, distance: 153.0
click at [569, 428] on trix-editor "Uso Oral por 60 dias Veículos vegetais / clean label 1) MANIPULADO Betacaroteno…" at bounding box center [828, 224] width 520 height 639
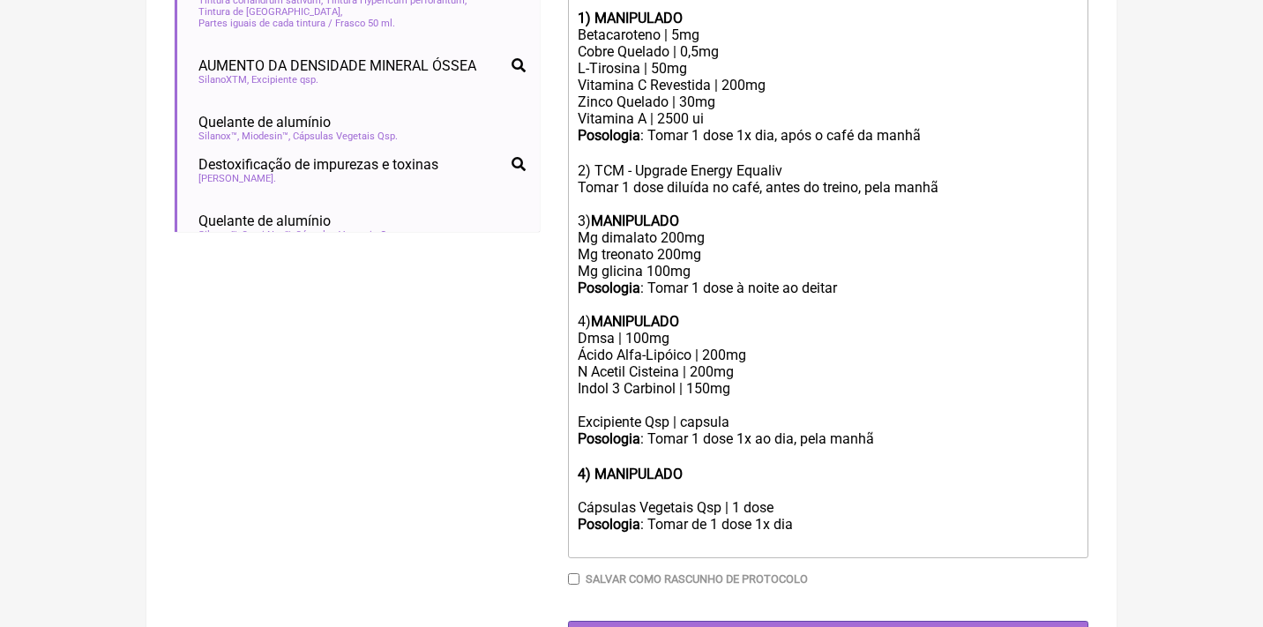
click at [597, 397] on div at bounding box center [828, 405] width 501 height 17
paste trix-editor "Silanox™ | 150 mg</div><div>Miodesin™ | 250 mg</div><div>"
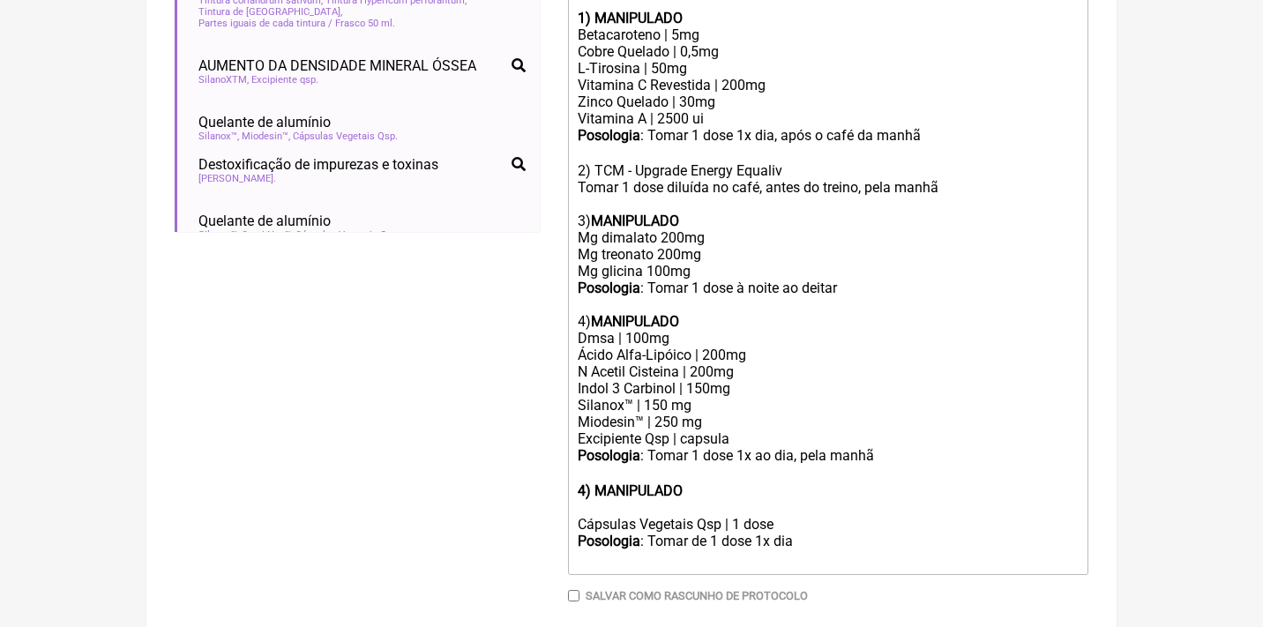
click at [700, 430] on div "Excipiente Qsp | capsula" at bounding box center [828, 438] width 501 height 17
drag, startPoint x: 737, startPoint y: 413, endPoint x: 569, endPoint y: 415, distance: 168.5
click at [570, 415] on trix-editor "Uso Oral por 60 dias Veículos vegetais / clean label 1) MANIPULADO Betacaroteno…" at bounding box center [828, 255] width 520 height 639
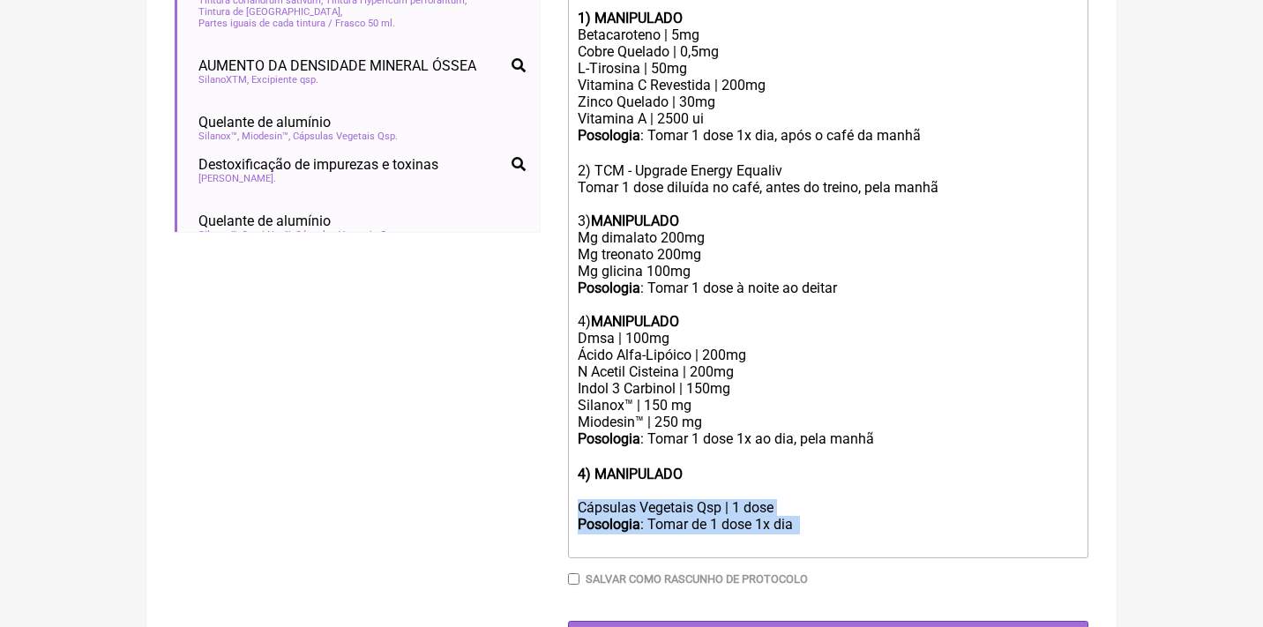
drag, startPoint x: 822, startPoint y: 498, endPoint x: 574, endPoint y: 468, distance: 249.7
click at [574, 468] on trix-editor "Uso Oral por 60 dias Veículos vegetais / clean label 1) MANIPULADO Betacaroteno…" at bounding box center [828, 247] width 520 height 622
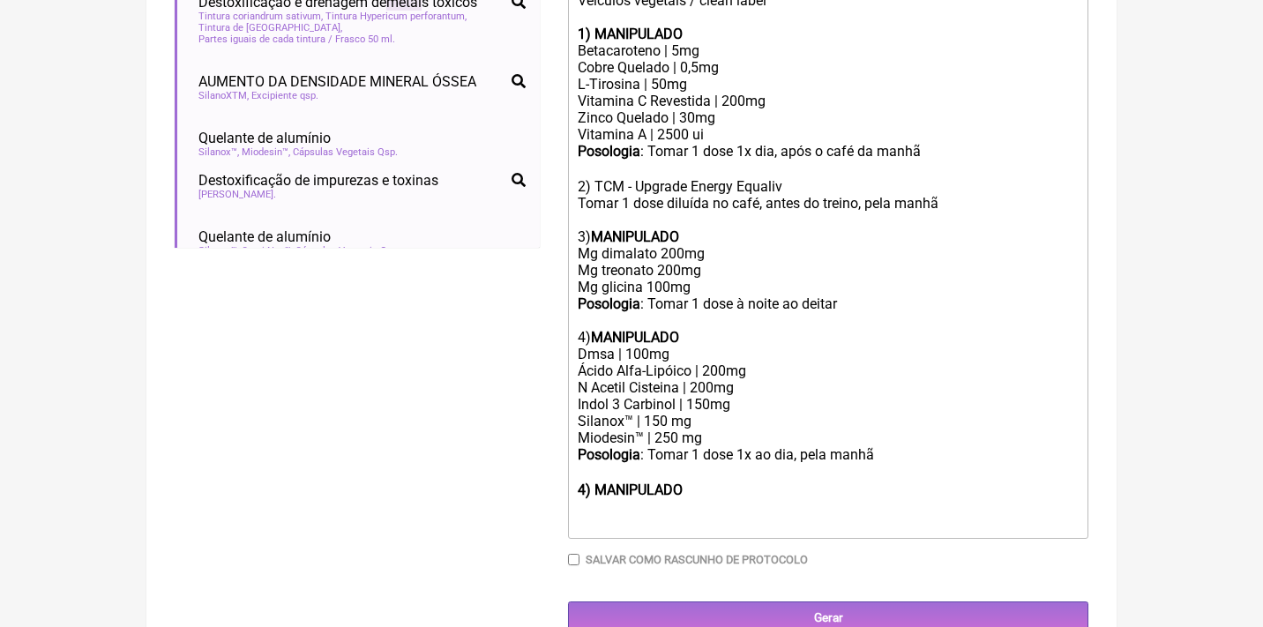
scroll to position [648, 0]
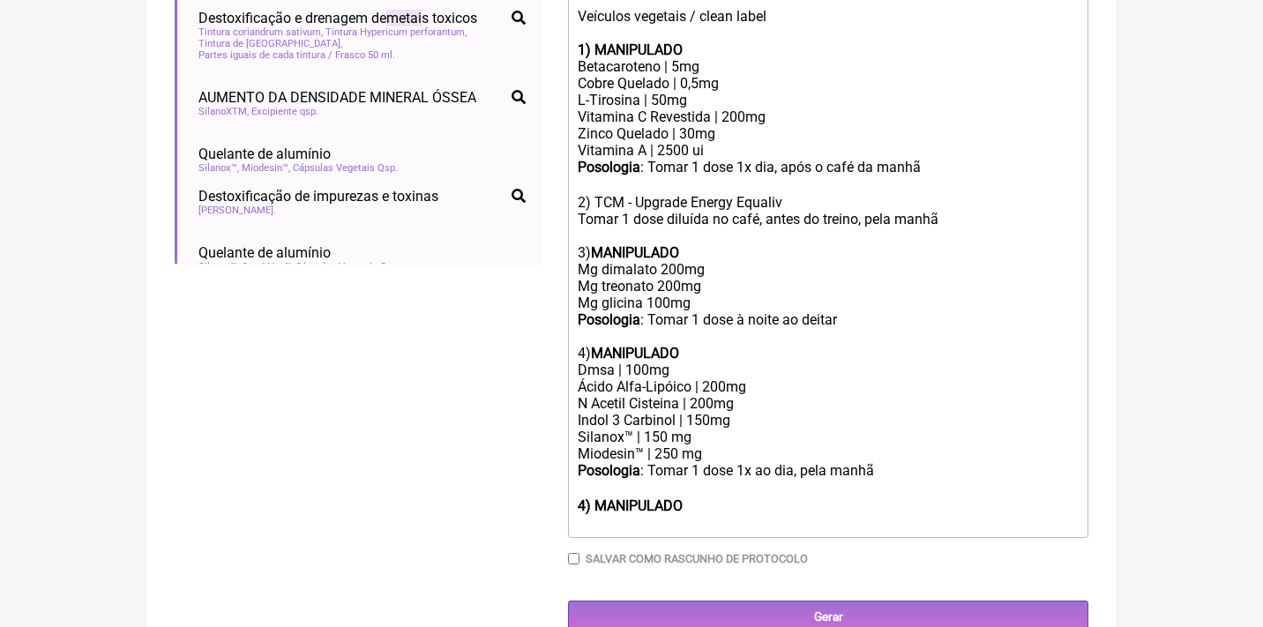
click at [585, 498] on strong "4) MANIPULADO" at bounding box center [630, 506] width 105 height 17
type trix-editor "<div>Uso Oral por 60 dias<br><br>Veículos vegetais / clean label<br><br><strong…"
click at [580, 497] on trix-editor "Uso Oral por 60 dias Veículos vegetais / clean label 1) MANIPULADO Betacaroteno…" at bounding box center [828, 253] width 520 height 570
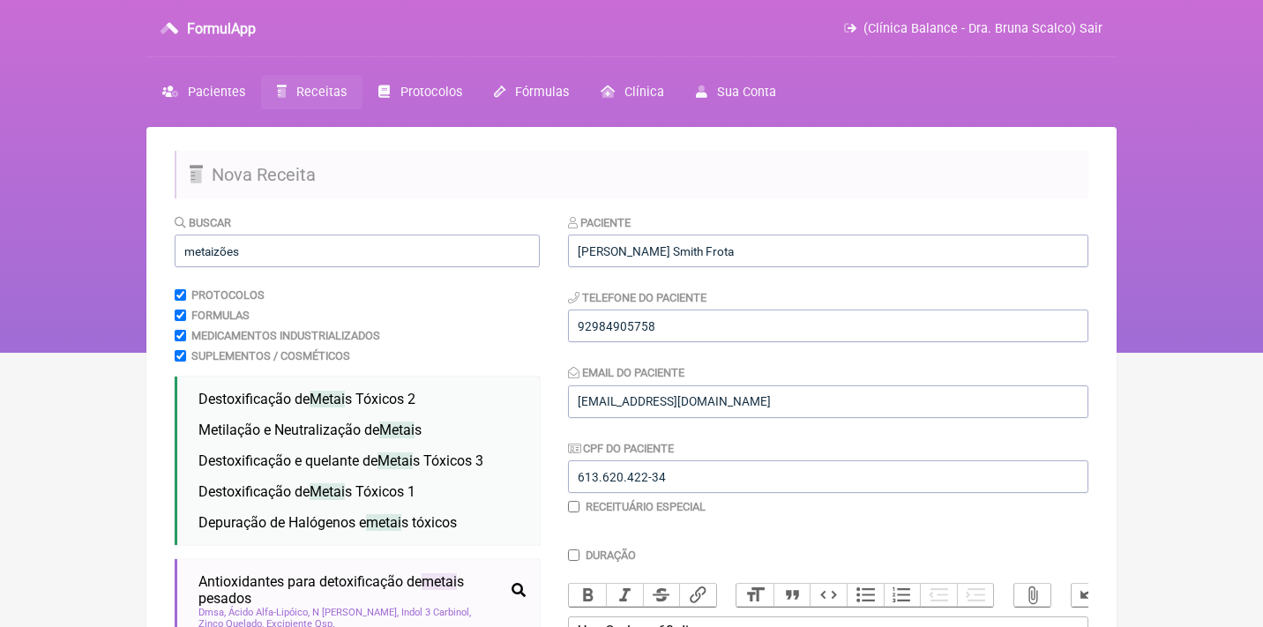
scroll to position [0, 0]
drag, startPoint x: 274, startPoint y: 255, endPoint x: 90, endPoint y: 228, distance: 186.4
click at [91, 236] on div "FormulApp (Clínica Balance - Dra. Bruna Scalco) Sair Pacientes Receitas Protoco…" at bounding box center [631, 176] width 1263 height 353
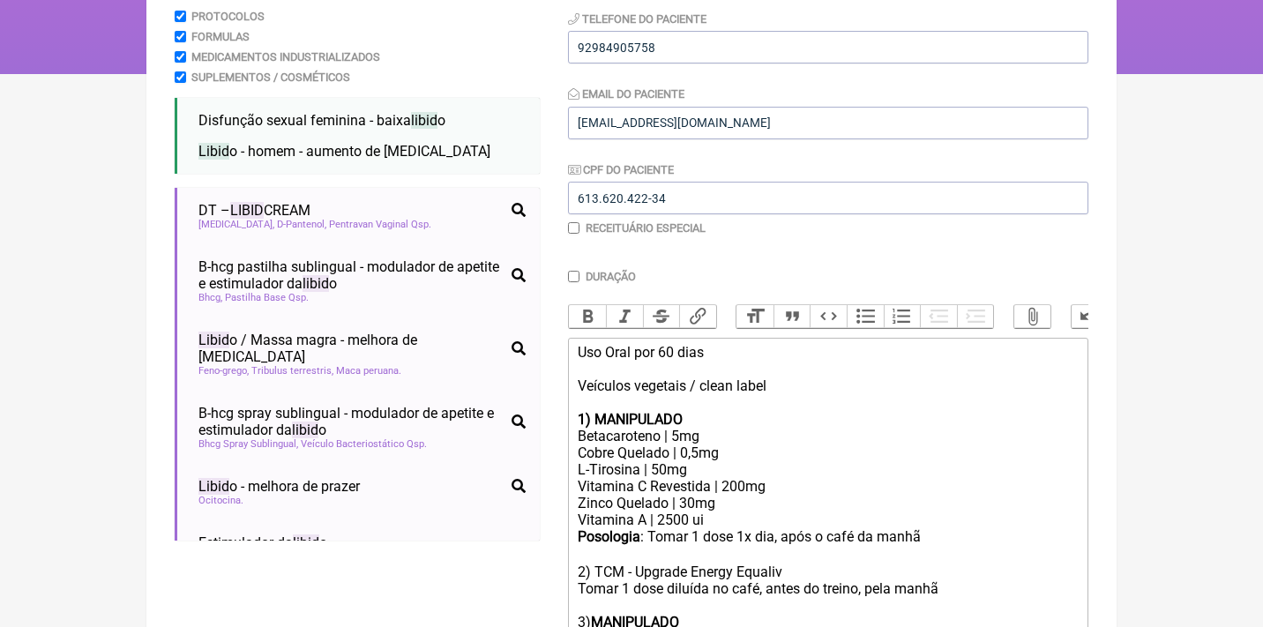
scroll to position [283, 0]
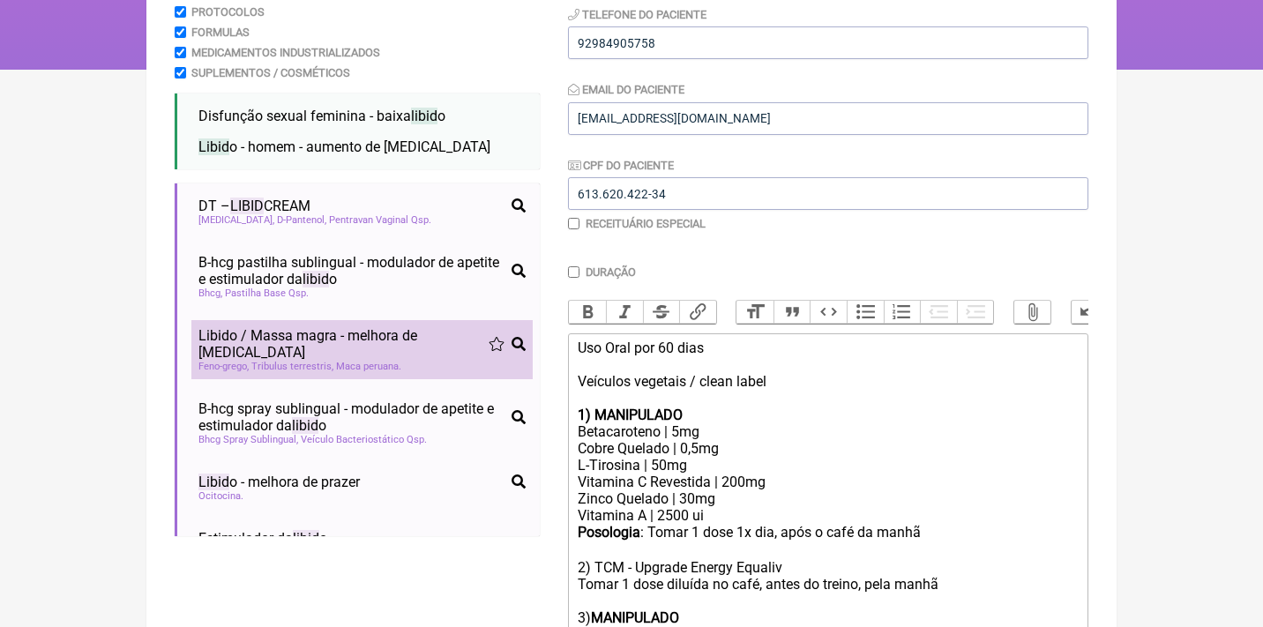
type input "libid"
click at [380, 345] on span "Libid o / Massa magra - melhora de testosterona" at bounding box center [343, 344] width 290 height 34
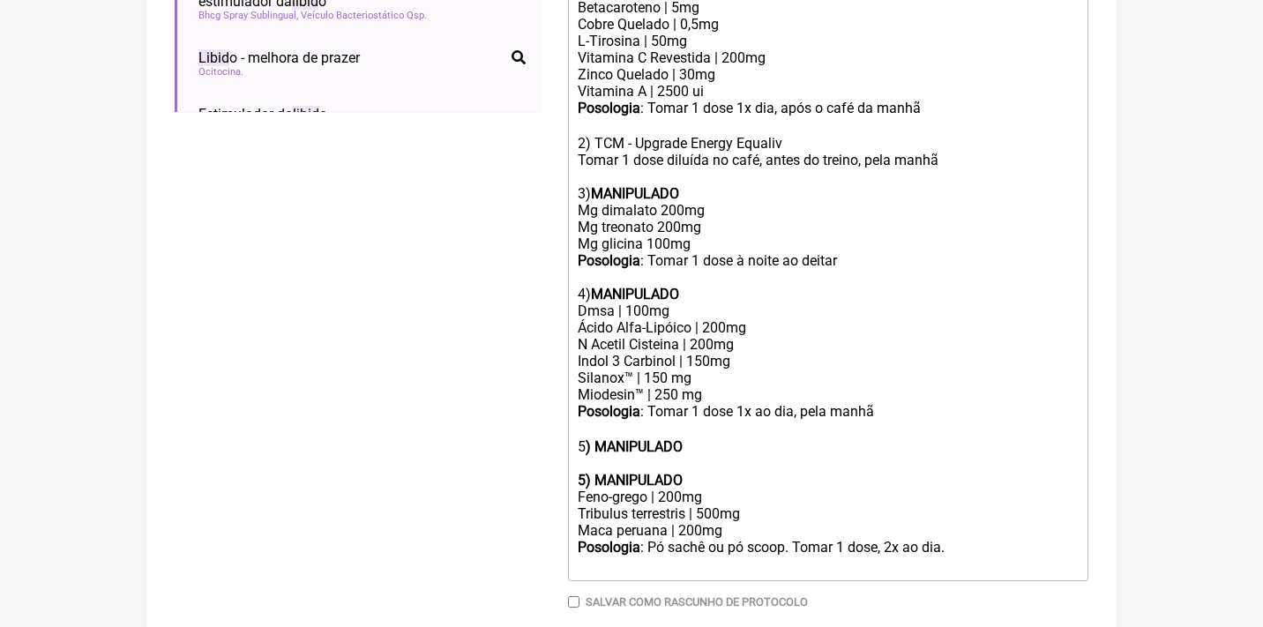
scroll to position [707, 0]
click at [600, 473] on strong "5) MANIPULADO" at bounding box center [630, 481] width 105 height 17
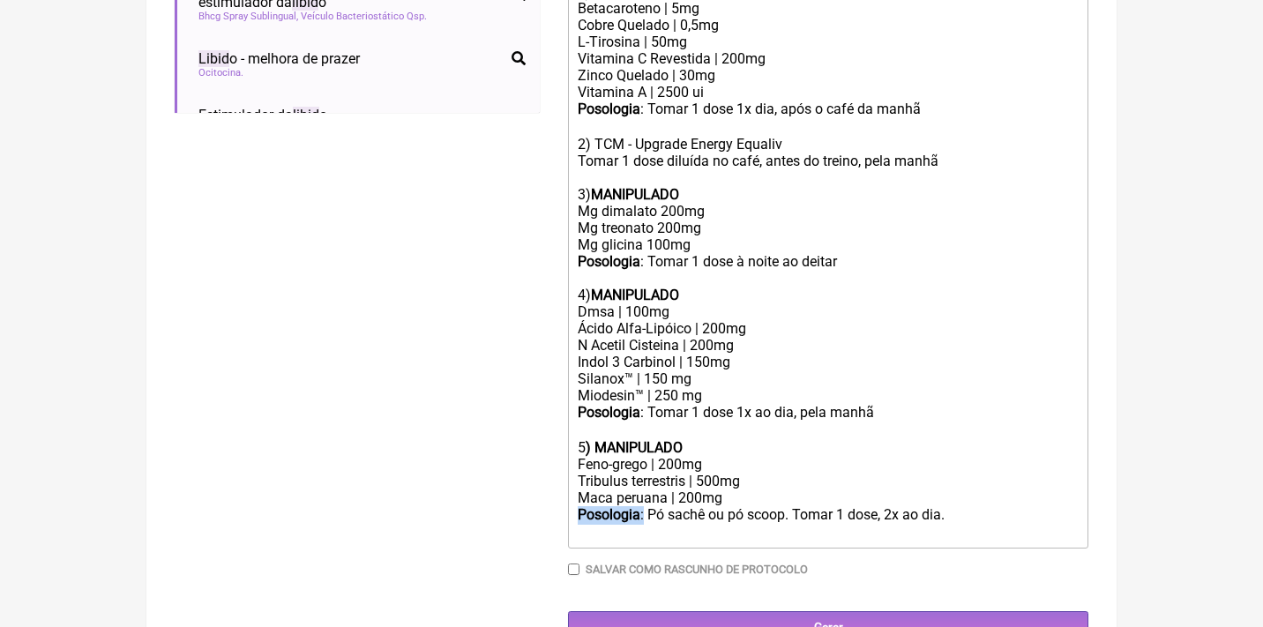
drag, startPoint x: 650, startPoint y: 480, endPoint x: 510, endPoint y: 475, distance: 140.3
click at [510, 475] on form "Buscar libid Protocolos Formulas Medicamentos Industrializados Suplementos / Co…" at bounding box center [632, 75] width 914 height 1137
copy div "Posologia :"
click at [570, 152] on trix-editor "Uso Oral por 60 dias Veículos vegetais / clean label 1) MANIPULADO Betacaroteno…" at bounding box center [828, 229] width 520 height 639
paste trix-editor "<strong>Posologia</strong>:"
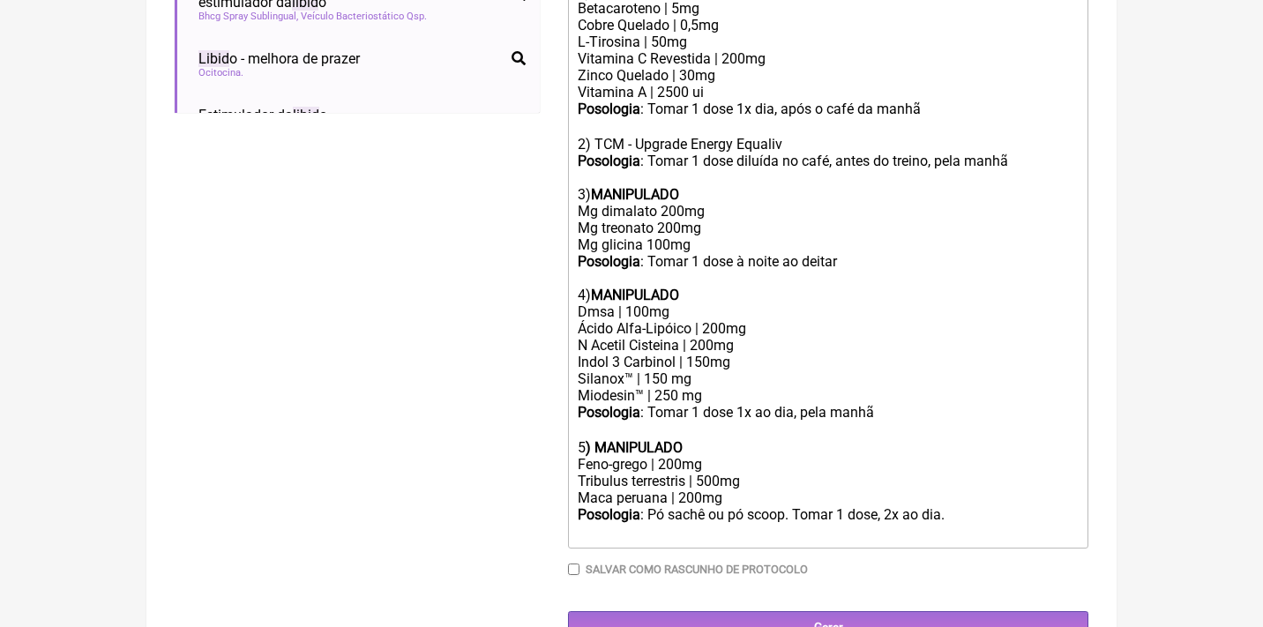
click at [980, 506] on div "Posologia : Pó sachê ou pó scoop. Tomar 1 dose, 2x ao dia. ㅤ" at bounding box center [828, 523] width 501 height 35
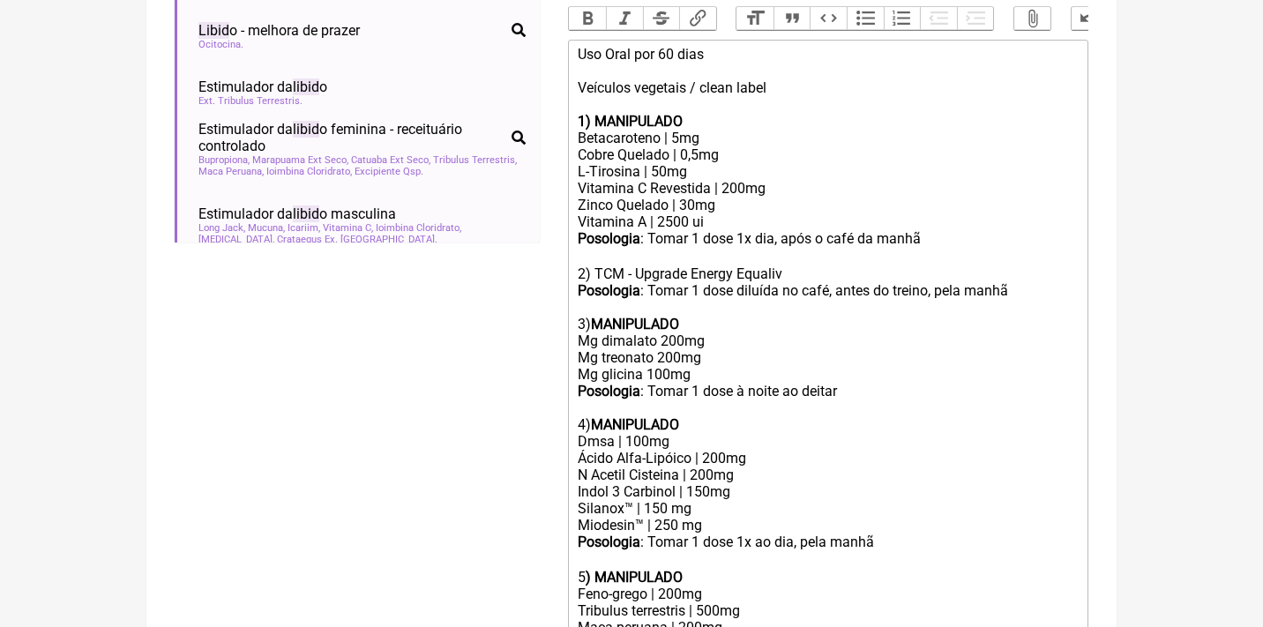
scroll to position [580, 0]
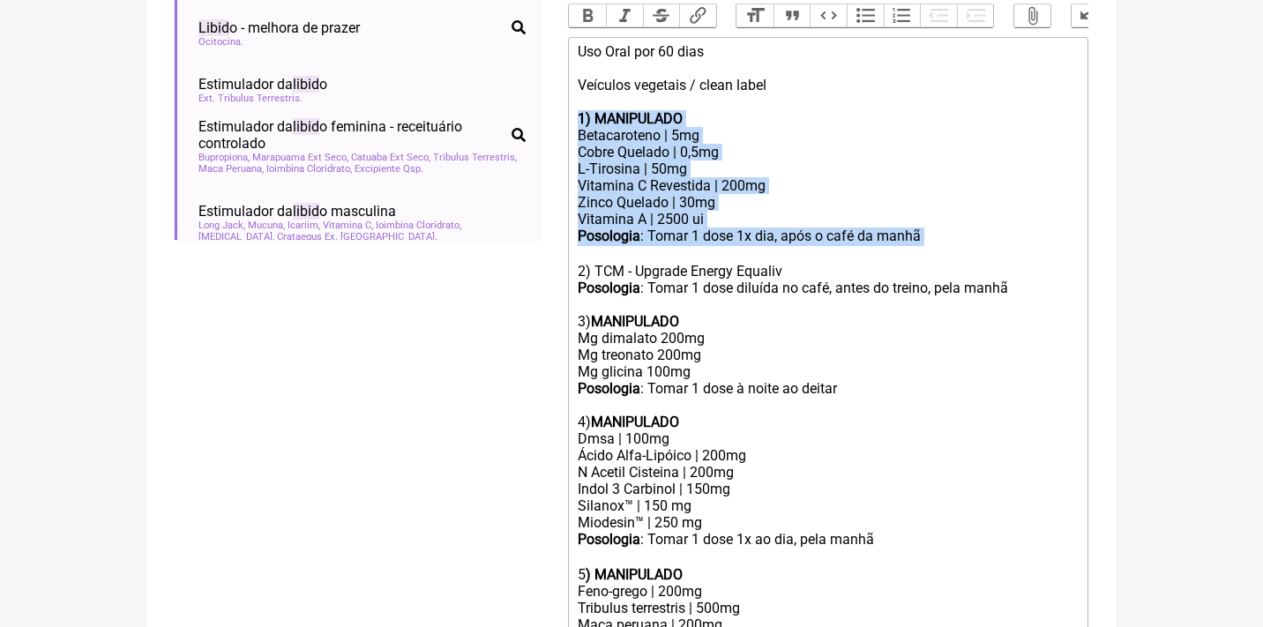
drag, startPoint x: 943, startPoint y: 222, endPoint x: 578, endPoint y: 109, distance: 382.5
click at [578, 113] on trix-editor "Uso Oral por 60 dias Veículos vegetais / clean label 1) MANIPULADO Betacaroteno…" at bounding box center [828, 364] width 520 height 655
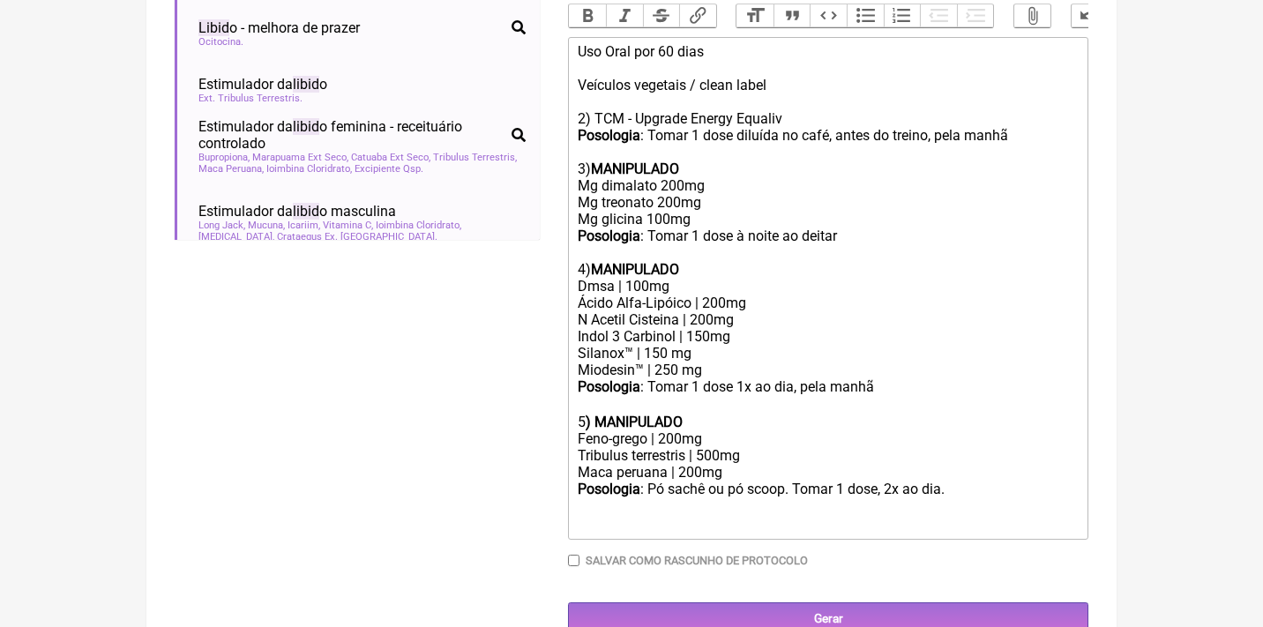
click at [587, 115] on div "Uso Oral por 60 dias Veículos vegetais / clean label 2) TCM - Upgrade Energy Eq…" at bounding box center [828, 160] width 501 height 235
click at [584, 161] on div "Uso Oral por 60 dias Veículos vegetais / clean label 1) TCM - Upgrade Energy Eq…" at bounding box center [828, 160] width 501 height 235
click at [582, 258] on div "Uso Oral por 60 dias Veículos vegetais / clean label 1) TCM - Upgrade Energy Eq…" at bounding box center [828, 160] width 501 height 235
click at [585, 414] on div "5 ) MANIPULADO" at bounding box center [828, 422] width 501 height 17
type trix-editor "<div>Uso Oral por 60 dias<br><br>Veículos vegetais / clean label<br><br>1) TCM …"
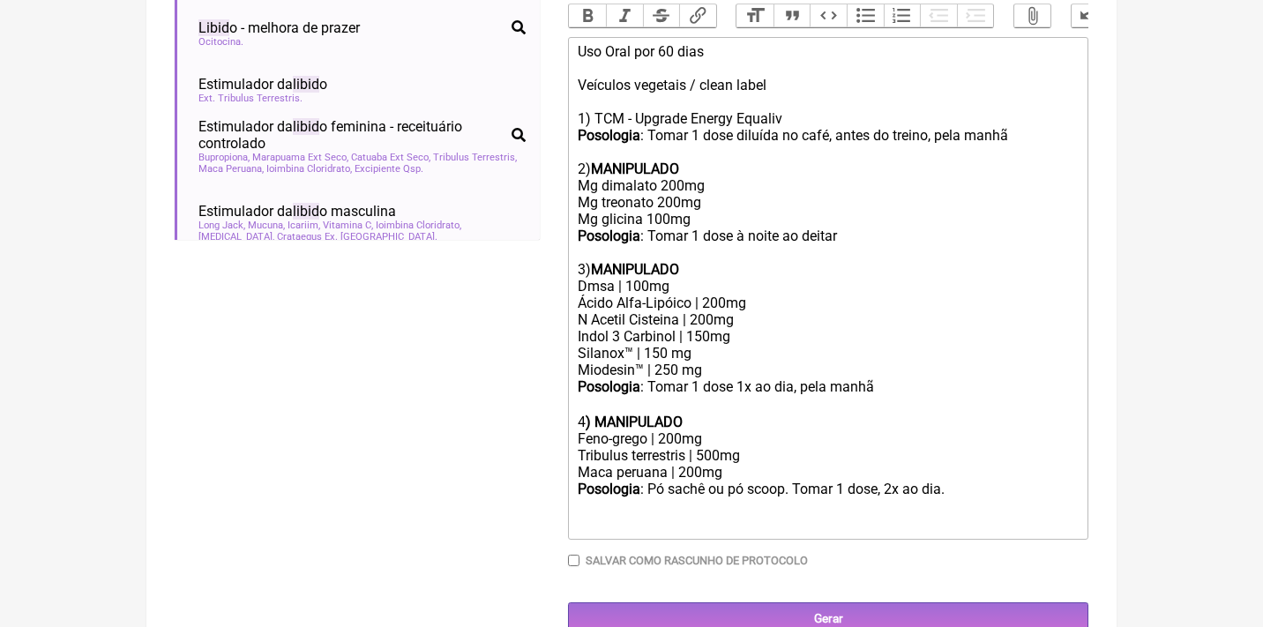
click at [585, 497] on div "Posologia : Pó sachê ou pó scoop. Tomar 1 dose, 2x ao dia. ㅤ" at bounding box center [828, 507] width 501 height 52
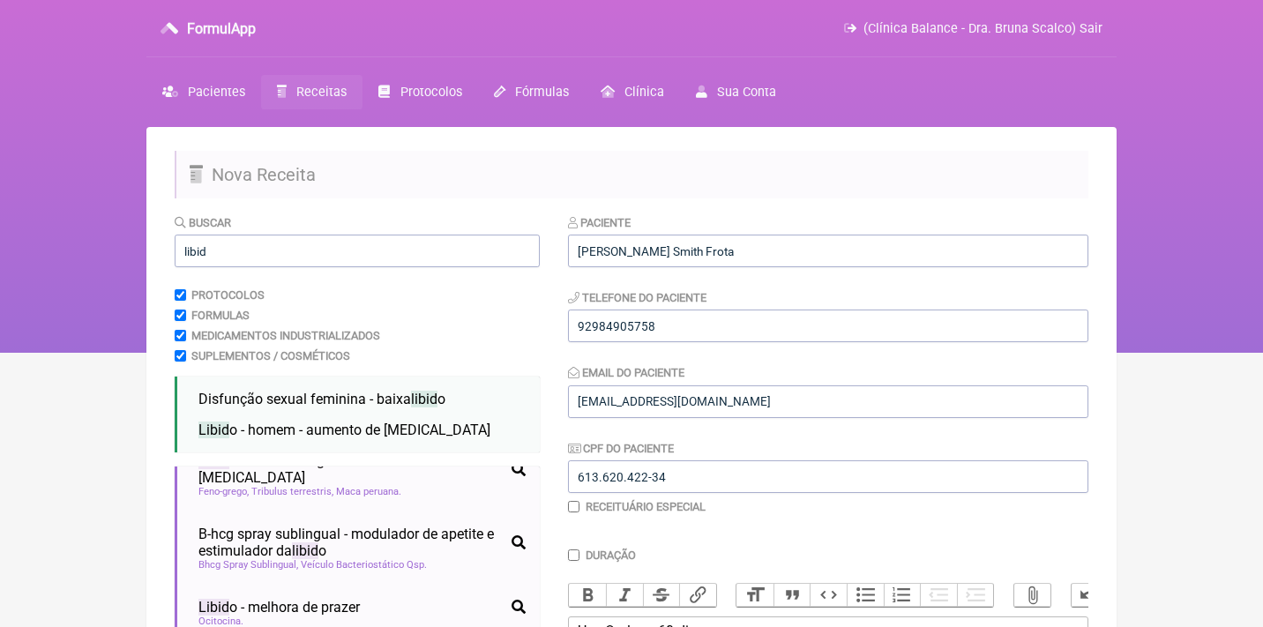
scroll to position [0, 0]
drag, startPoint x: 318, startPoint y: 260, endPoint x: 124, endPoint y: 229, distance: 195.6
click at [124, 230] on div "FormulApp (Clínica Balance - Dra. Bruna Scalco) Sair Pacientes Receitas Protoco…" at bounding box center [631, 176] width 1263 height 353
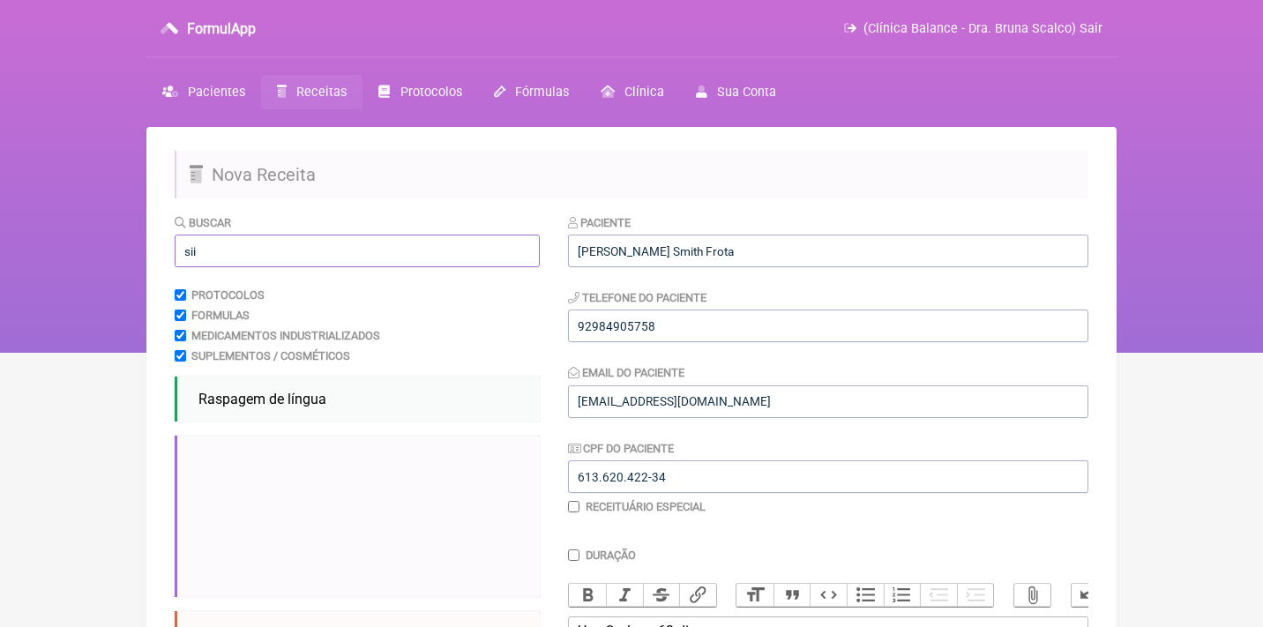
scroll to position [129, 0]
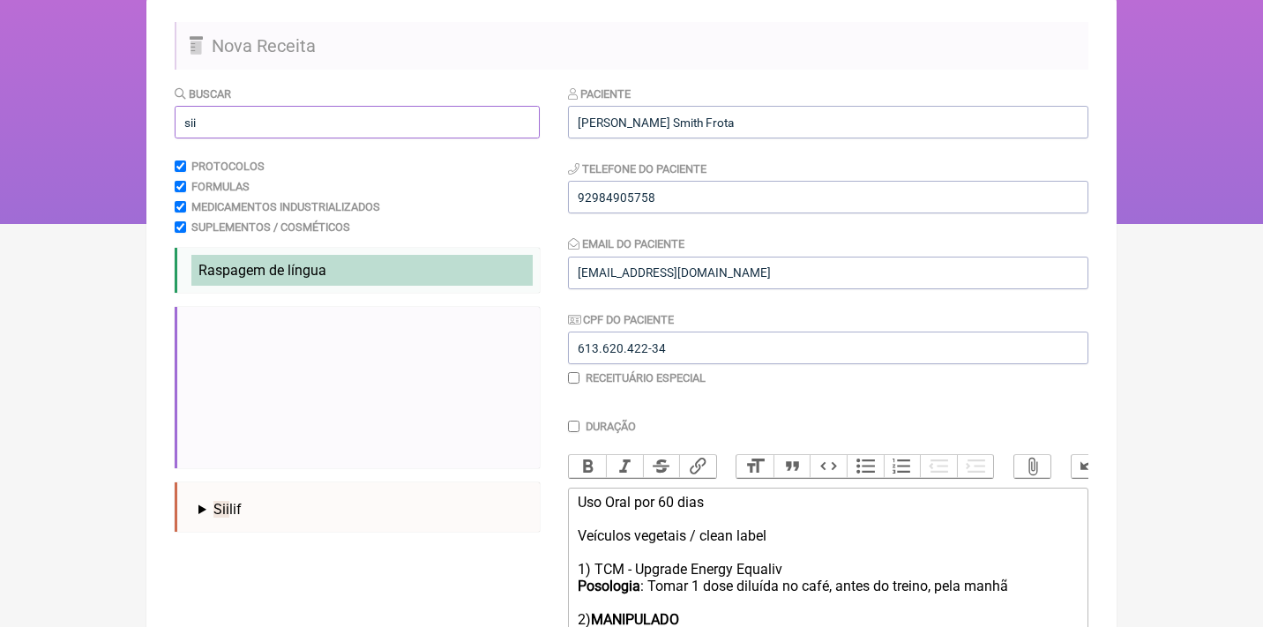
type input "sii"
click at [256, 279] on li "Raspagem de língua constipação gases intestino permeabilidade hiper sii intesti…" at bounding box center [361, 270] width 341 height 31
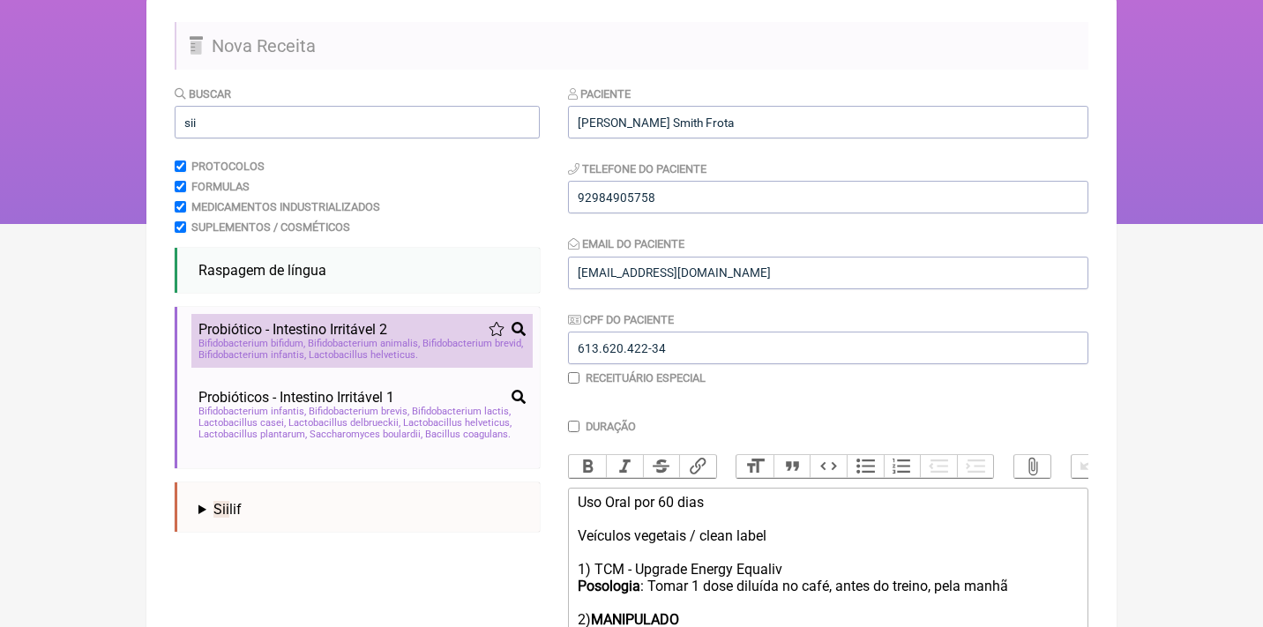
scroll to position [648, 0]
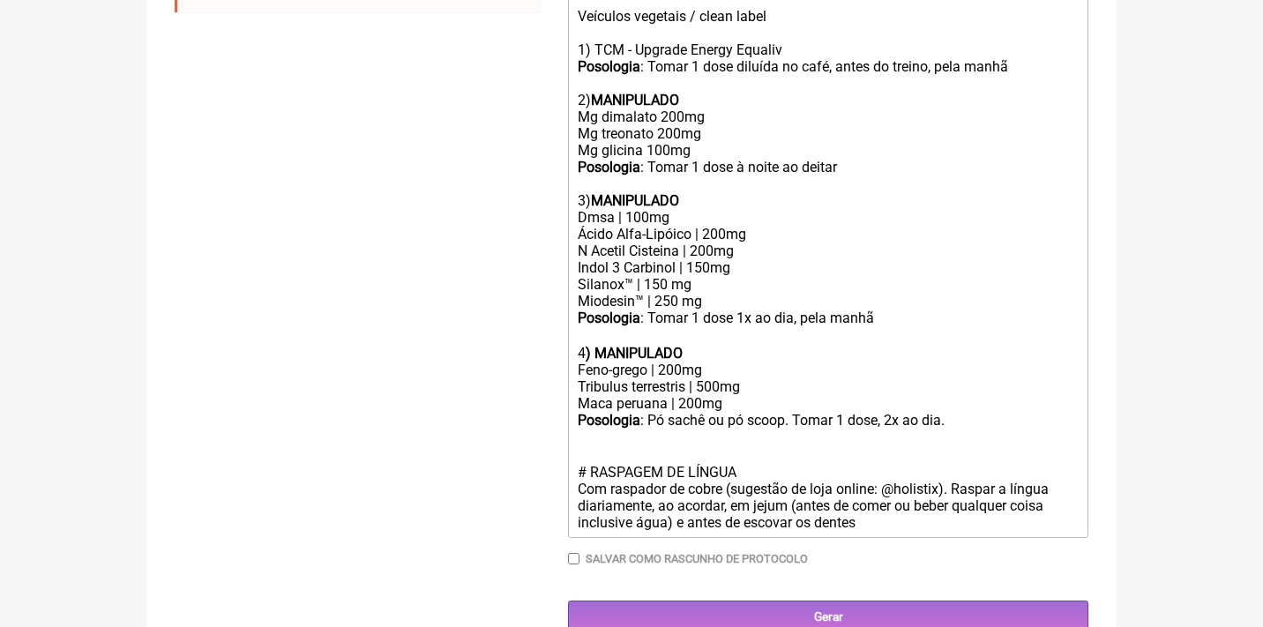
type trix-editor "<div>Uso Oral por 60 dias<br><br>Veículos vegetais / clean label<br><br>1) TCM …"
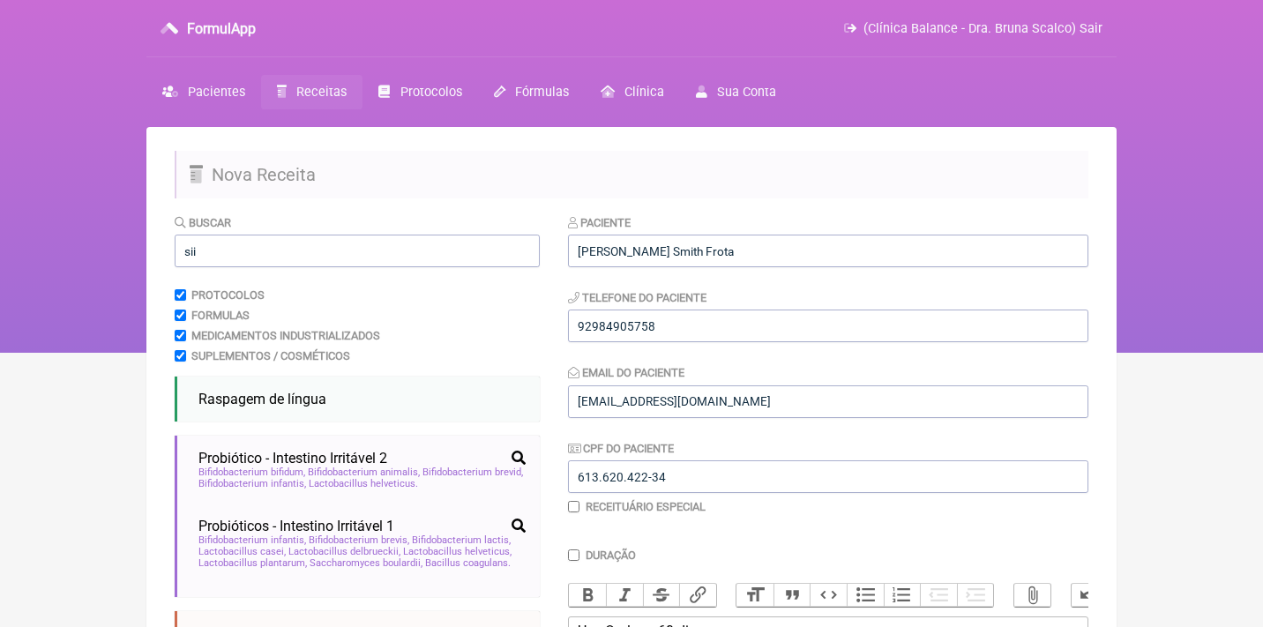
scroll to position [0, 0]
drag, startPoint x: 291, startPoint y: 252, endPoint x: 157, endPoint y: 240, distance: 134.7
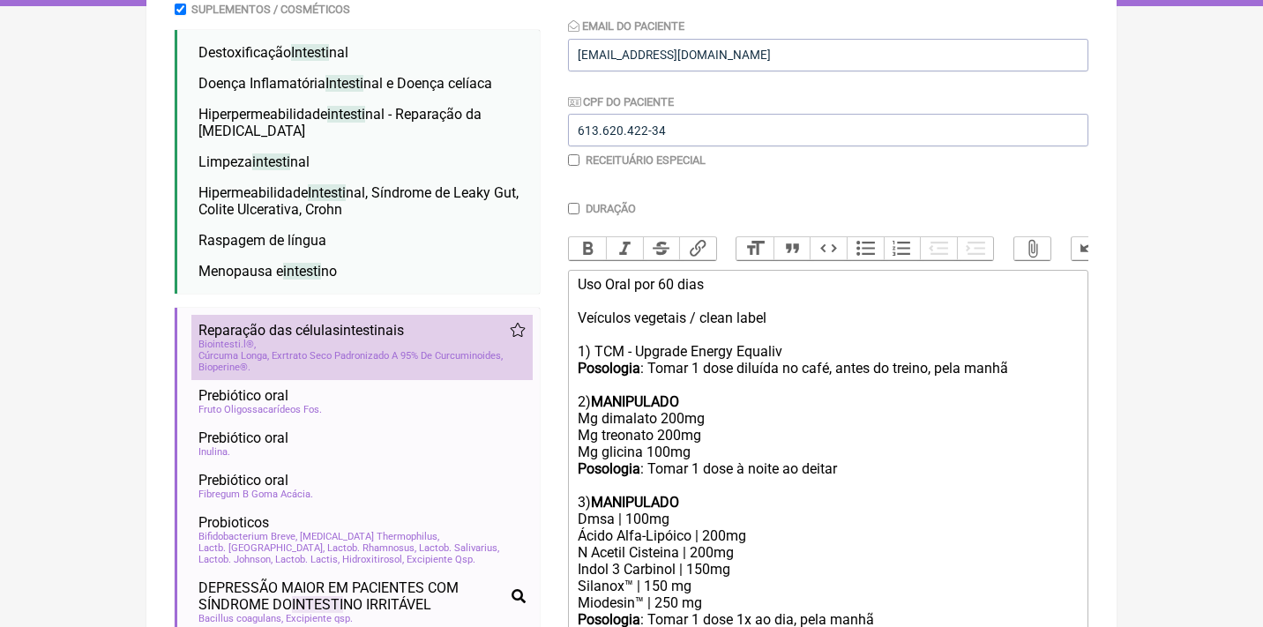
scroll to position [347, 0]
type input "intesti"
click at [243, 350] on span "Cúrcuma Longa, Exrtrato Seco Padronizado A 95% De Curcuminoides" at bounding box center [350, 355] width 304 height 11
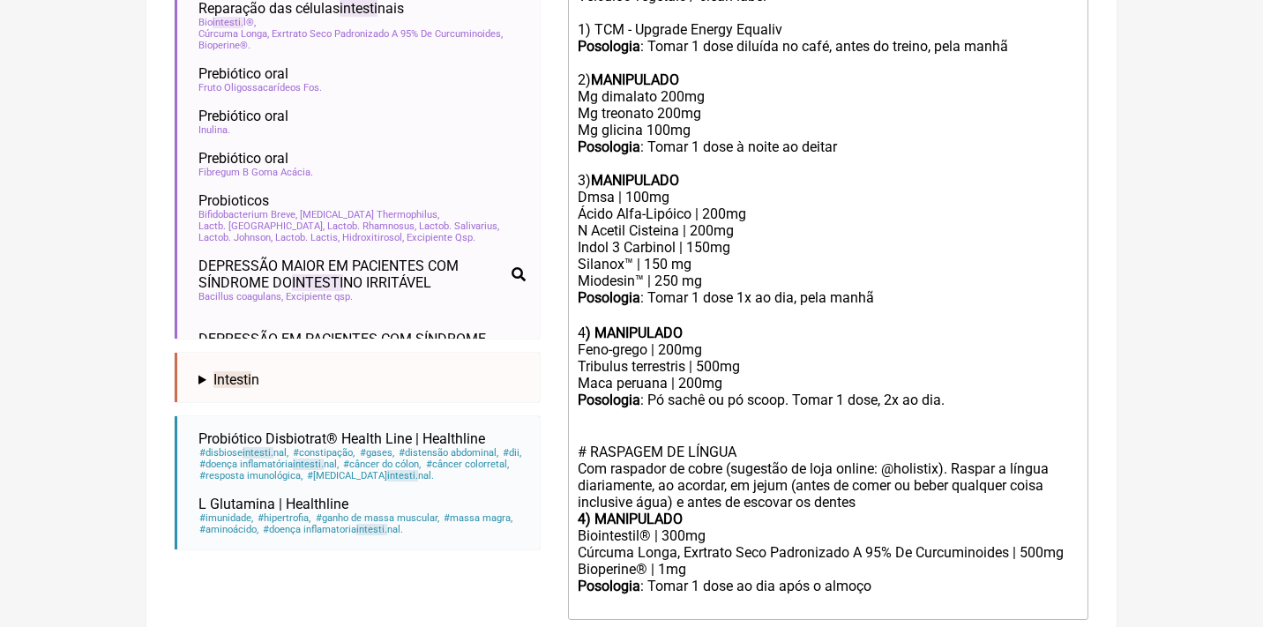
scroll to position [671, 0]
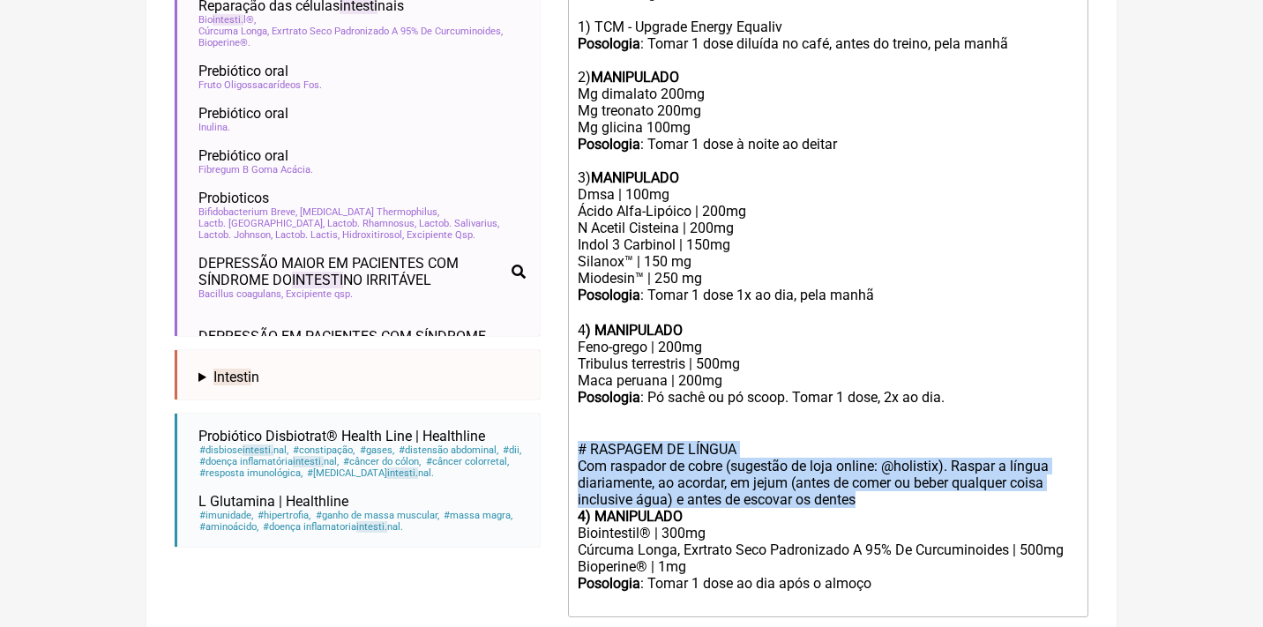
drag, startPoint x: 869, startPoint y: 465, endPoint x: 572, endPoint y: 419, distance: 300.8
click at [572, 419] on trix-editor "Uso Oral por 60 dias Veículos vegetais / clean label 1) TCM - Upgrade Energy Eq…" at bounding box center [828, 281] width 520 height 672
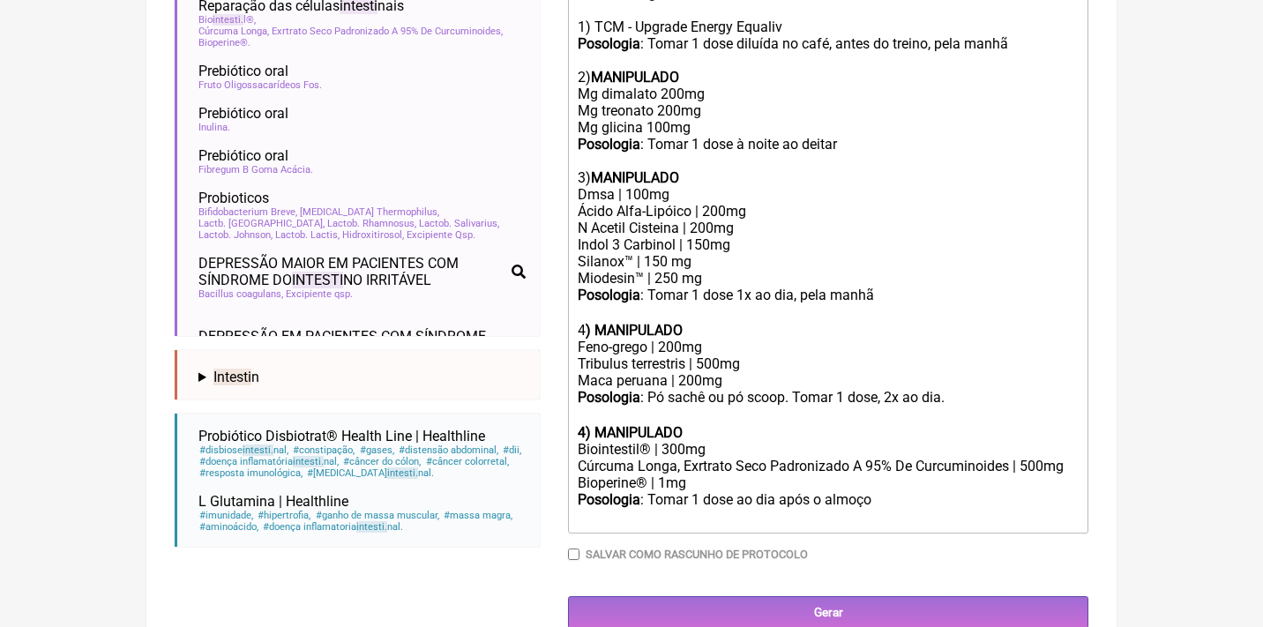
click at [896, 491] on div "Posologia : Tomar 1 dose ao dia após o almoço ㅤ" at bounding box center [828, 508] width 501 height 35
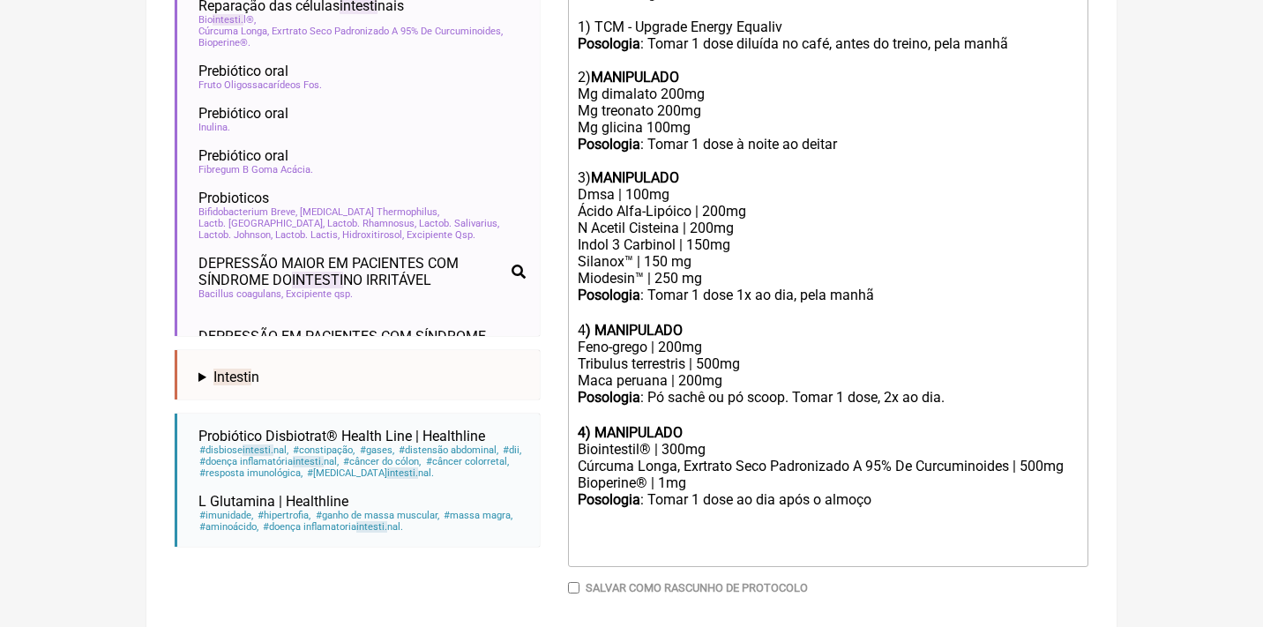
paste trix-editor "# RASPAGEM DE LÍNGUA<br>Com raspador de cobre (sugestão de loja online: @holist…"
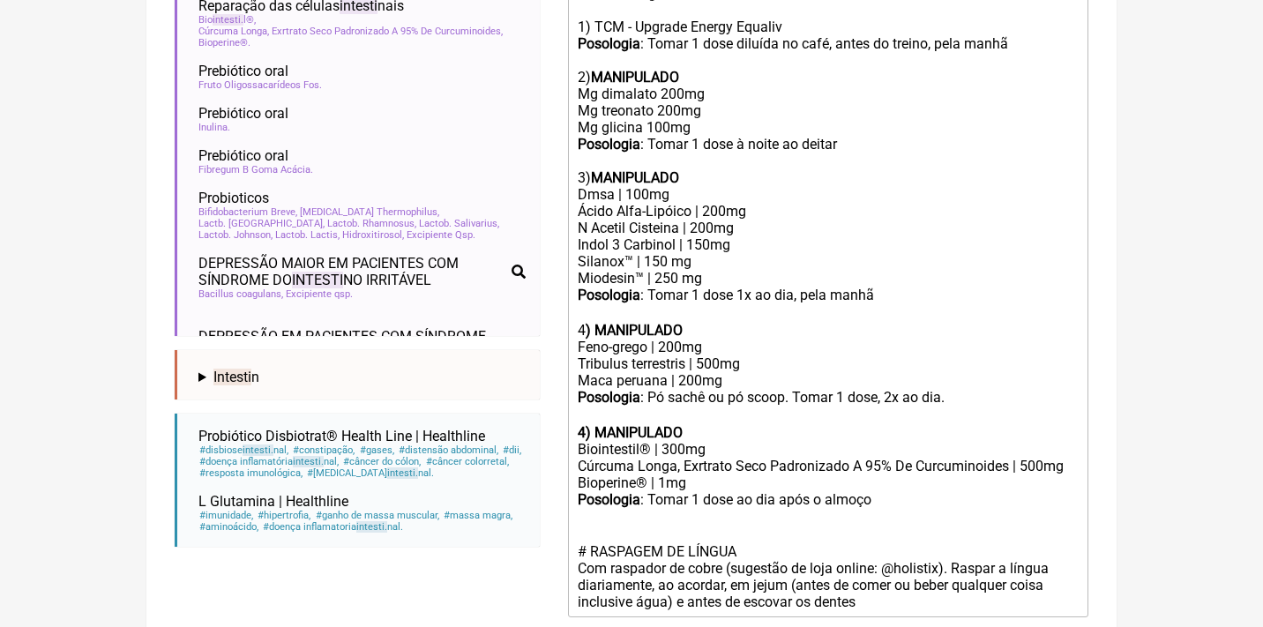
click at [582, 424] on strong "4) MANIPULADO" at bounding box center [630, 432] width 105 height 17
click at [874, 569] on div "Posologia : Tomar 1 dose ao dia após o almoço ㅤ # RASPAGEM DE LÍNGUA Com raspad…" at bounding box center [828, 550] width 501 height 119
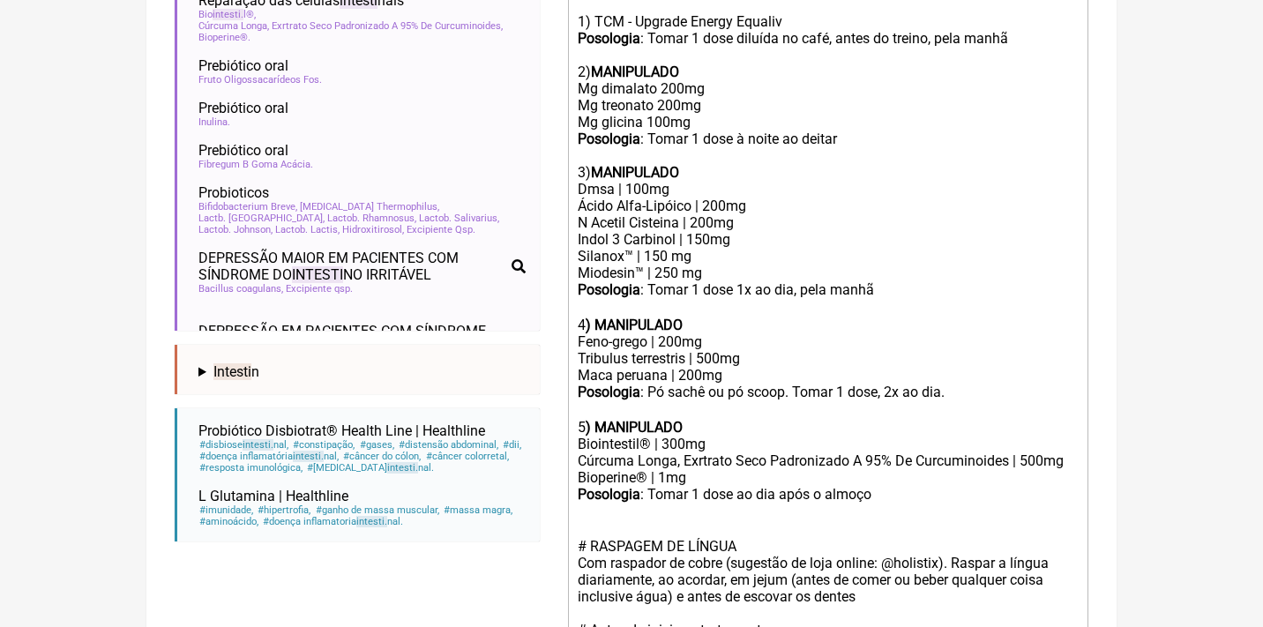
scroll to position [692, 0]
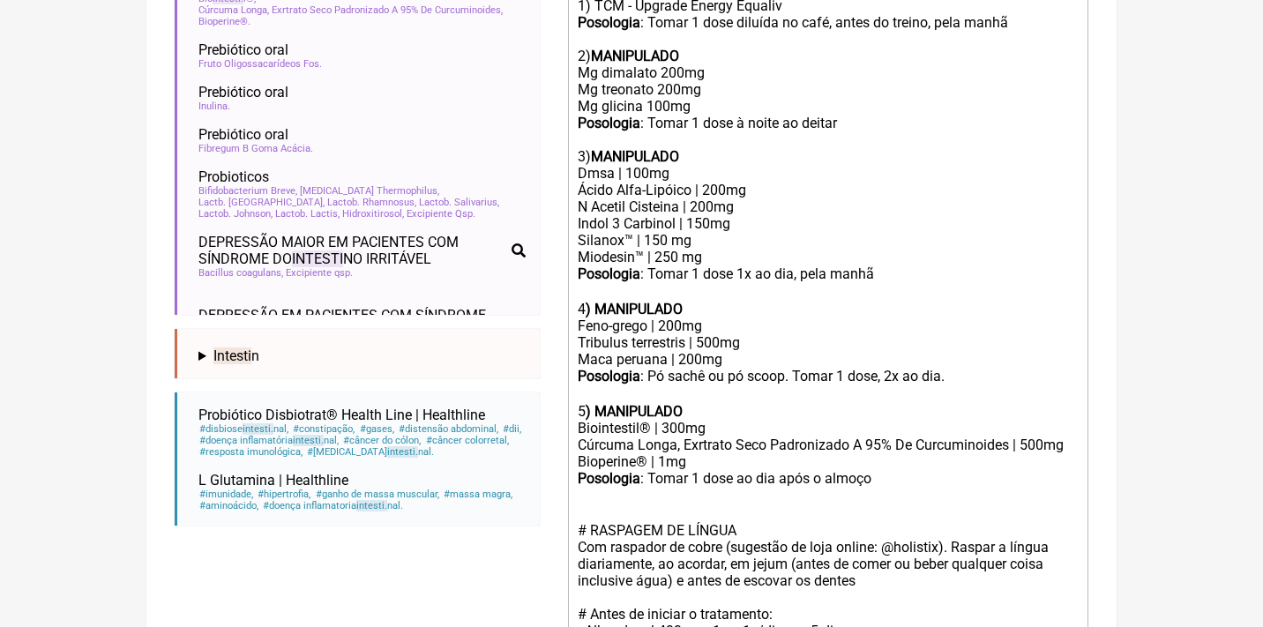
type trix-editor "<div>Uso Oral por 60 dias<br><br>Veículos vegetais / clean label<br><br>1) TCM …"
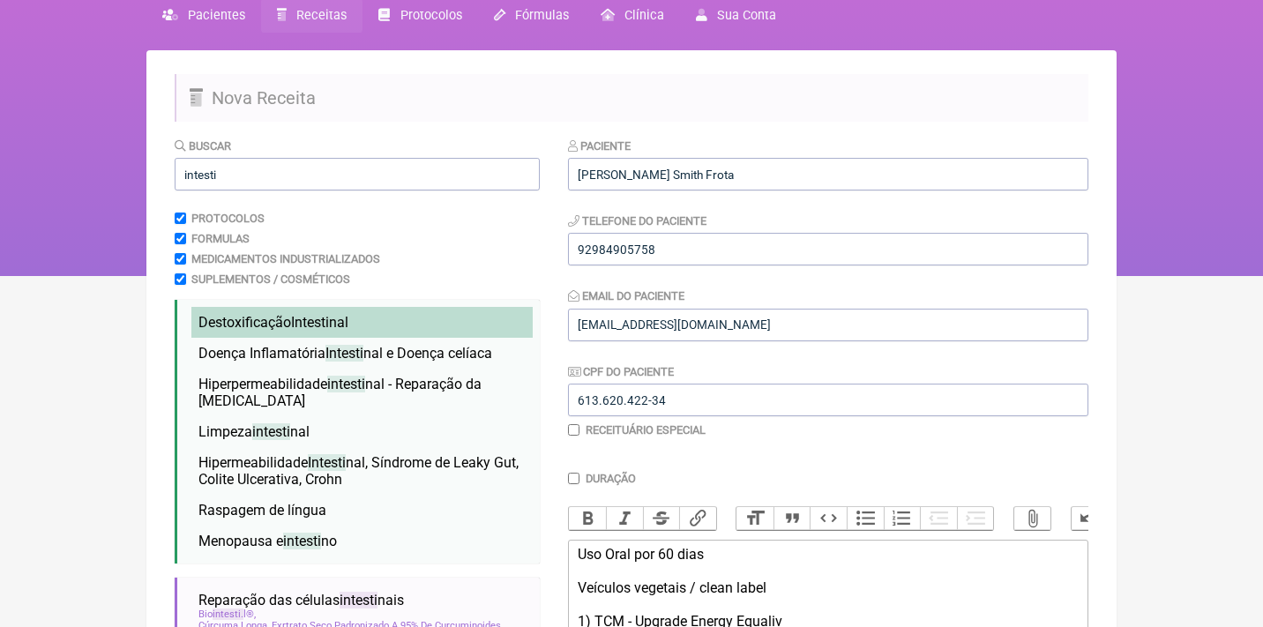
scroll to position [32, 0]
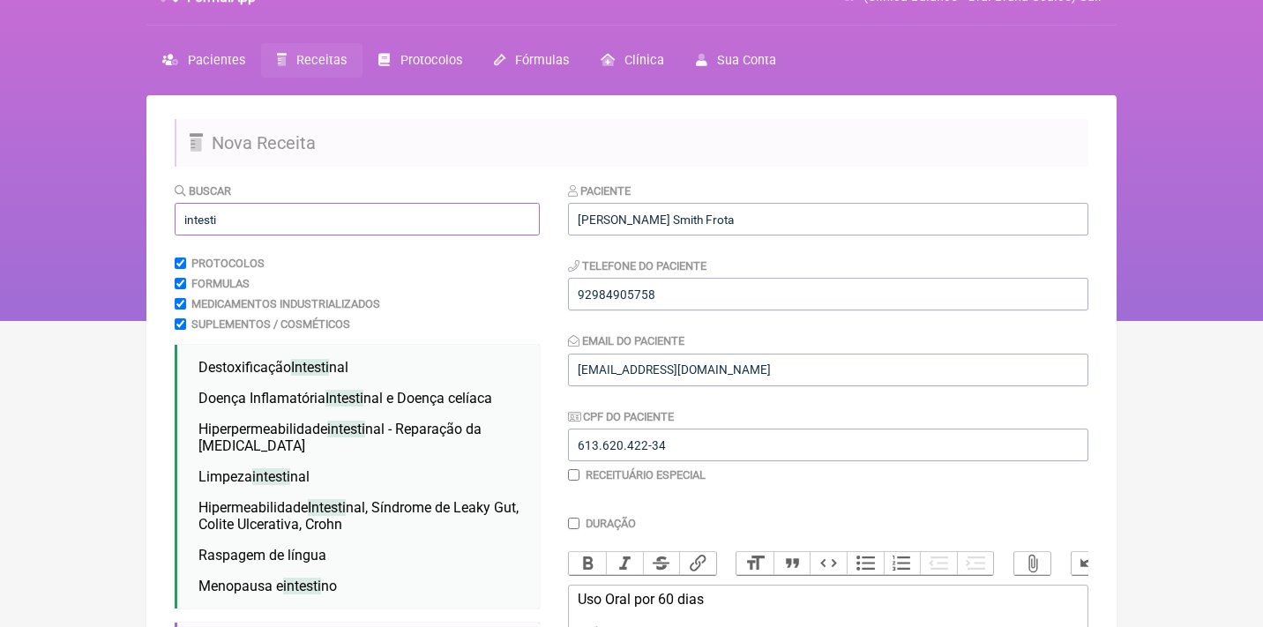
drag, startPoint x: 245, startPoint y: 213, endPoint x: 139, endPoint y: 206, distance: 106.0
click at [143, 210] on div "FormulApp (Clínica Balance - Dra. Bruna Scalco) Sair Pacientes Receitas Protoco…" at bounding box center [631, 144] width 1263 height 353
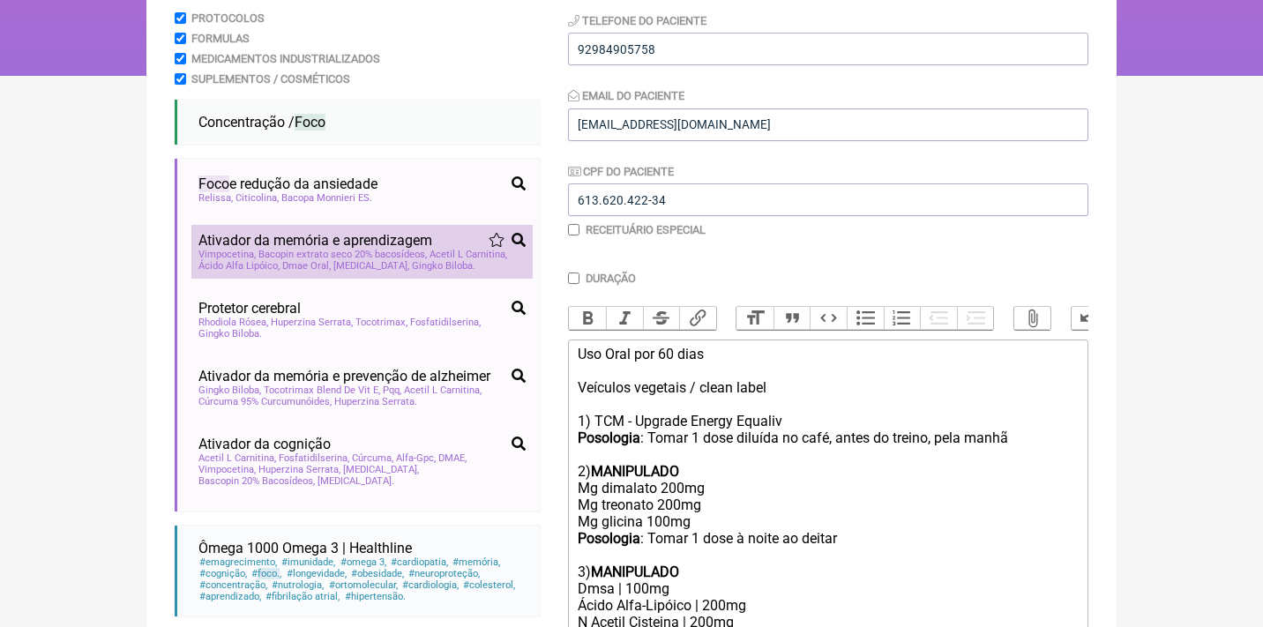
scroll to position [172, 0]
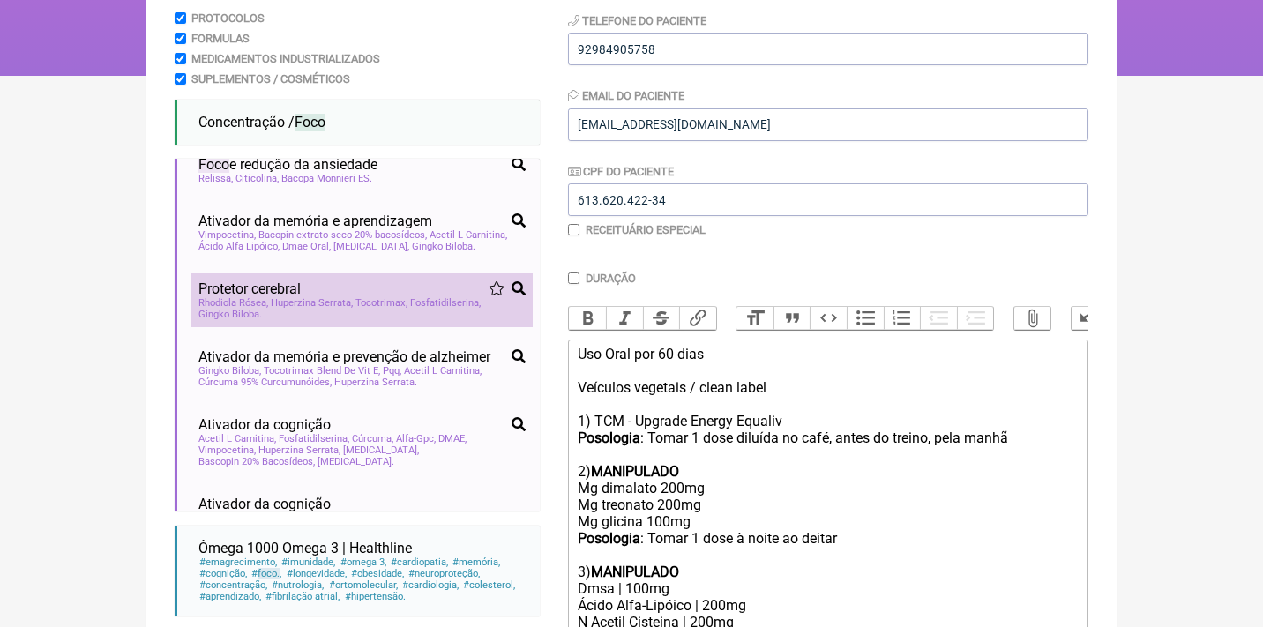
type input "foco"
click at [363, 320] on div "Rhodiola Rósea Huperzina Serrata Tocotrimax Fosfatidilserina Gingko Biloba" at bounding box center [361, 308] width 327 height 23
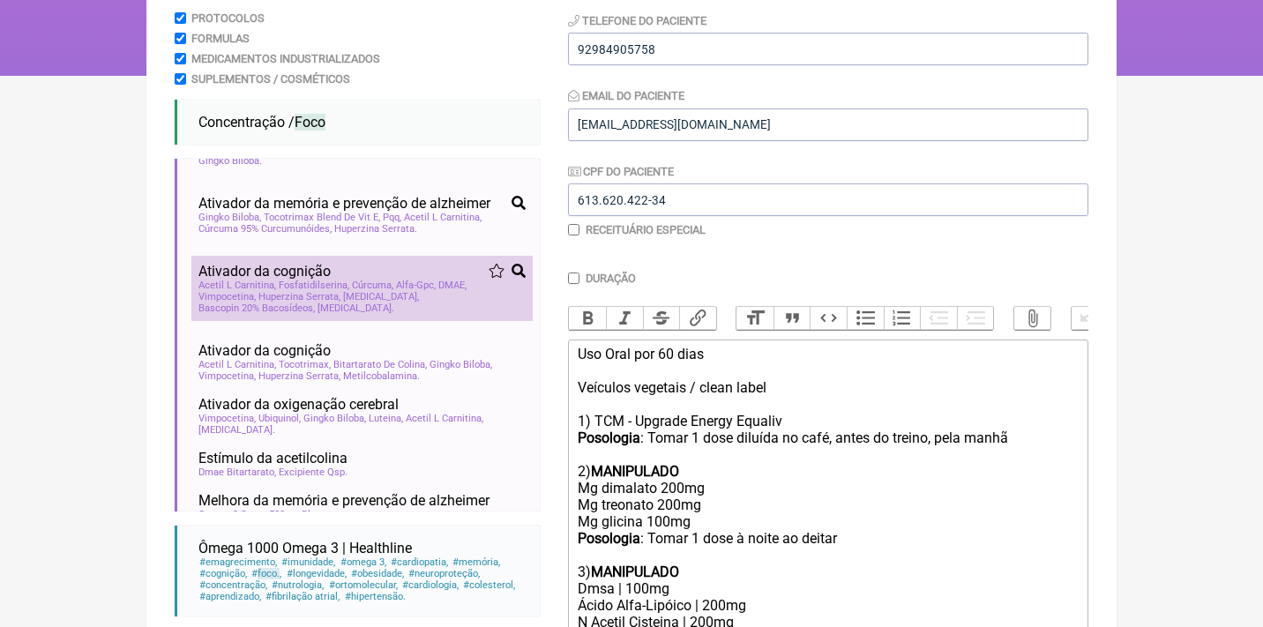
scroll to position [361, 0]
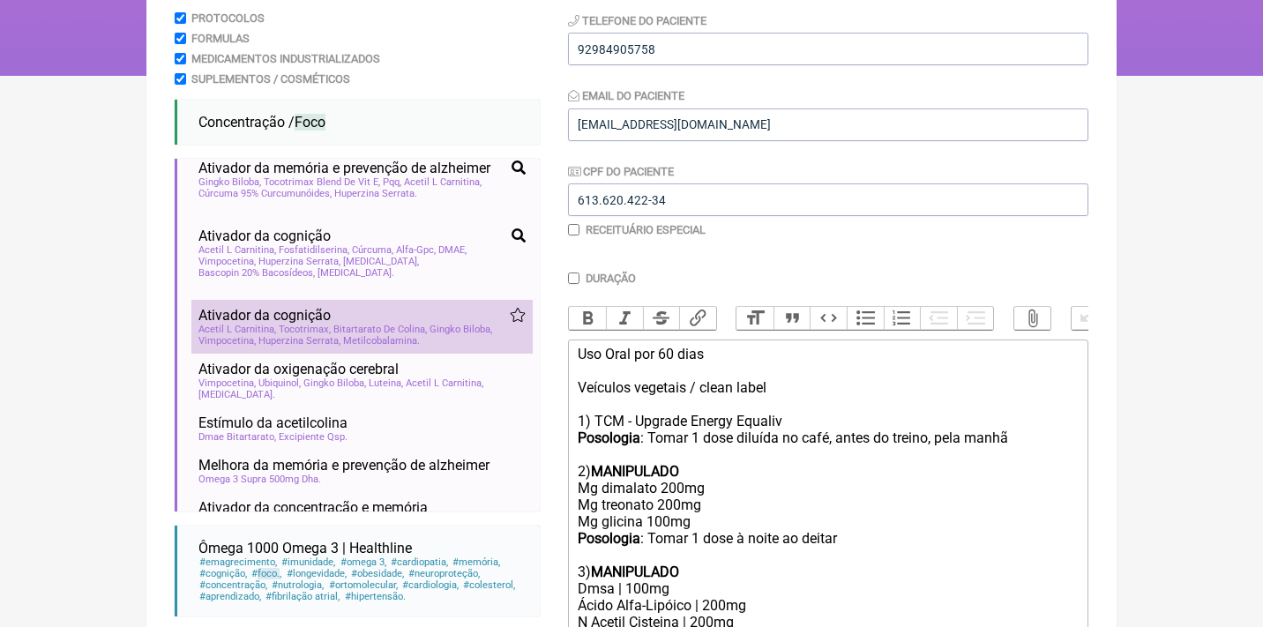
click at [364, 333] on span "Bitartarato De Colina" at bounding box center [380, 329] width 94 height 11
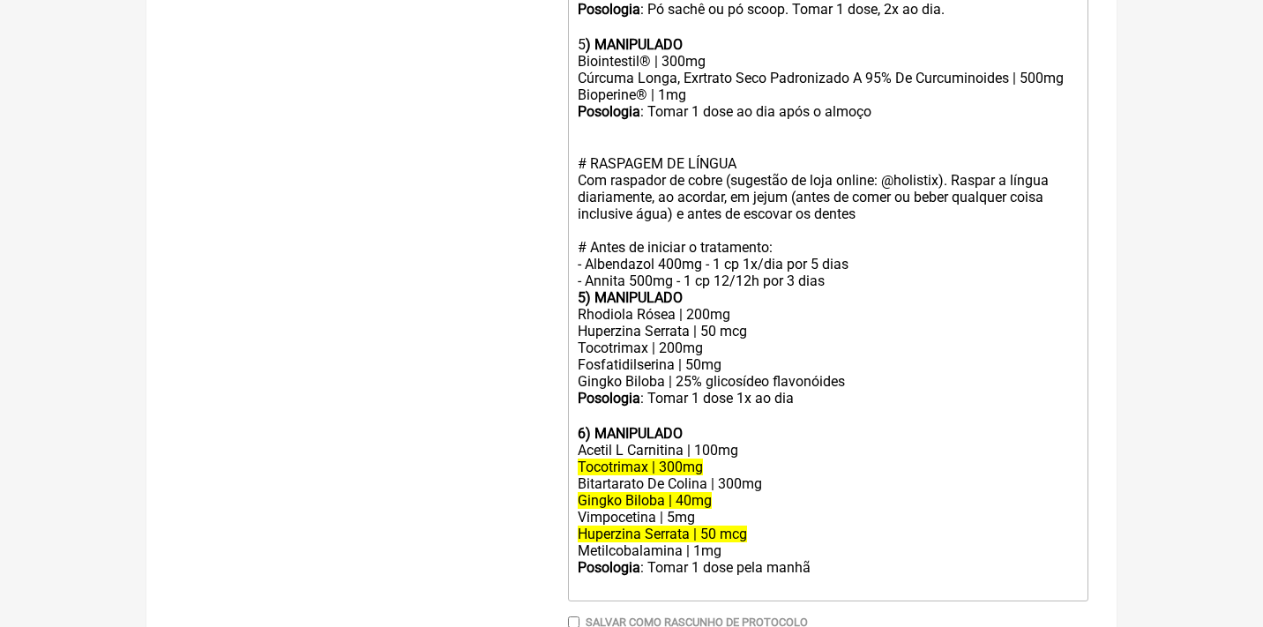
scroll to position [1059, 0]
click at [850, 256] on div "Posologia : Tomar 1 dose ao dia após o almoço ㅤ # RASPAGEM DE LÍNGUA Com raspad…" at bounding box center [828, 196] width 501 height 186
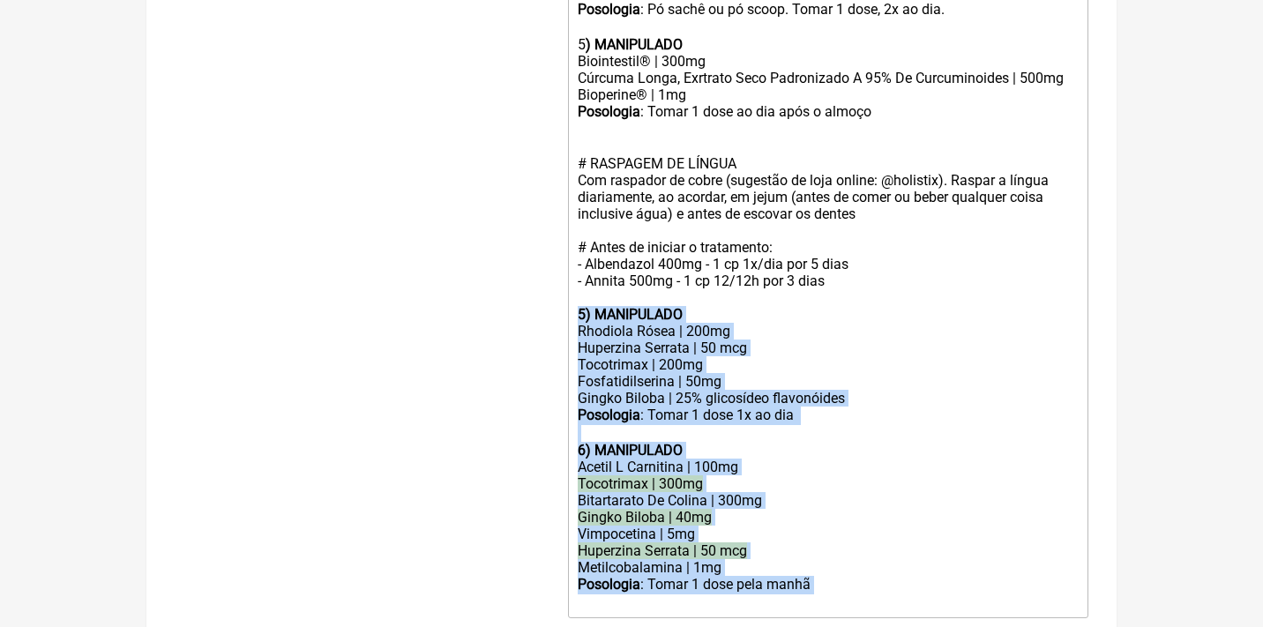
drag, startPoint x: 580, startPoint y: 282, endPoint x: 828, endPoint y: 536, distance: 355.6
click at [828, 536] on trix-editor "Uso Oral por 60 dias Veículos vegetais / clean label 1) TCM - Upgrade Energy Eq…" at bounding box center [828, 87] width 520 height 1061
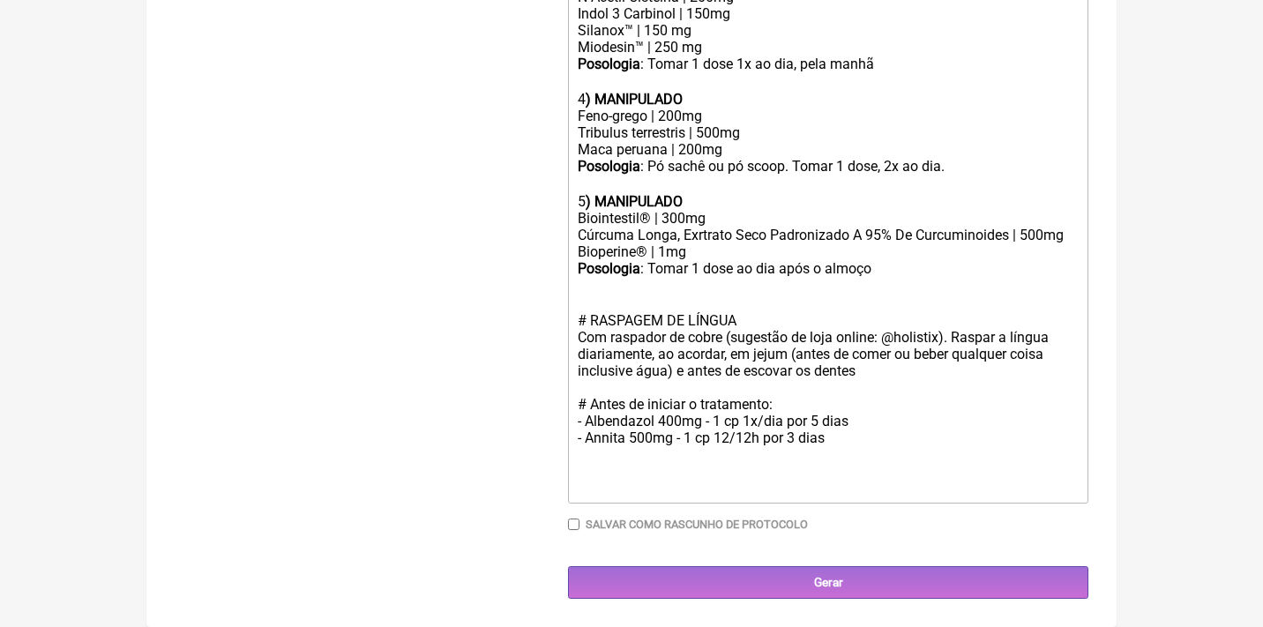
scroll to position [871, 0]
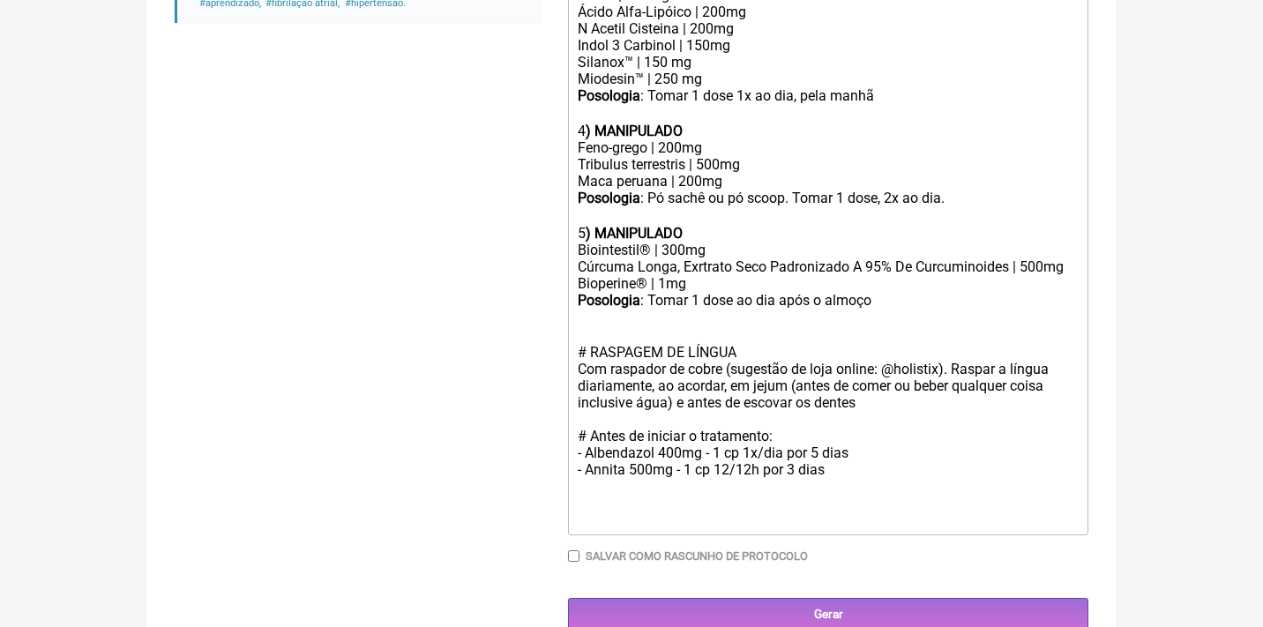
click at [905, 292] on div "Posologia : Tomar 1 dose ao dia após o almoço ㅤ # RASPAGEM DE LÍNGUA Com raspad…" at bounding box center [828, 393] width 501 height 203
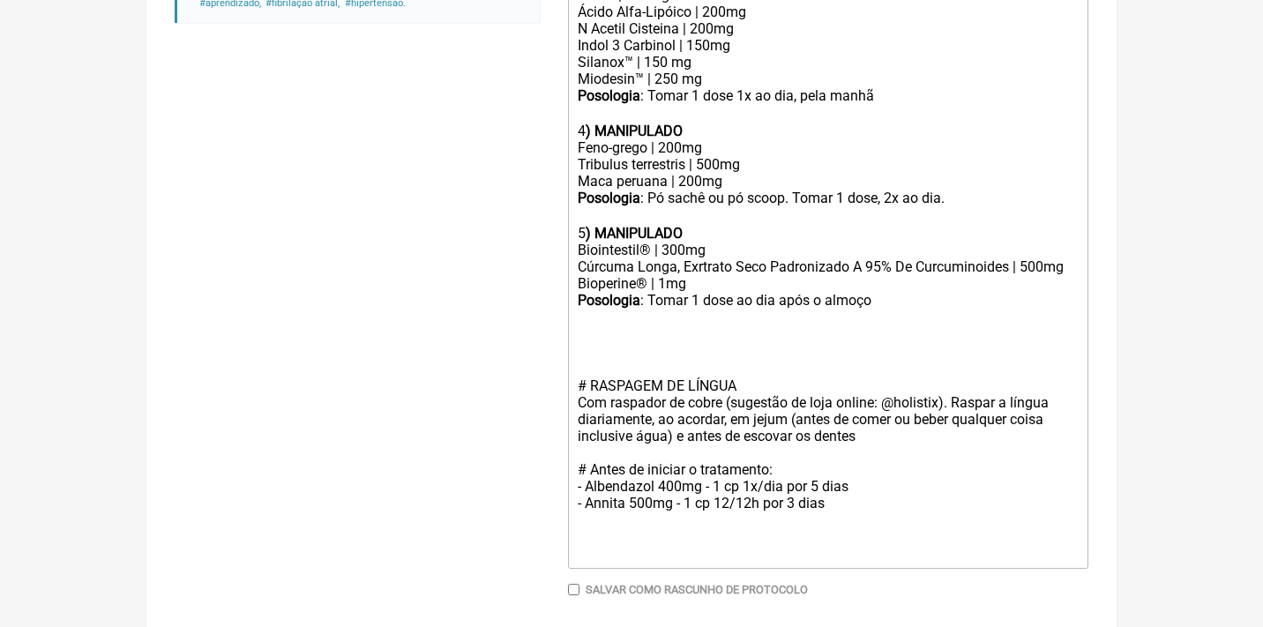
paste trix-editor "strong>5) MANIPULADO</strong></div><div>Rhodiola Rósea | 200mg</div><div>Huperz…"
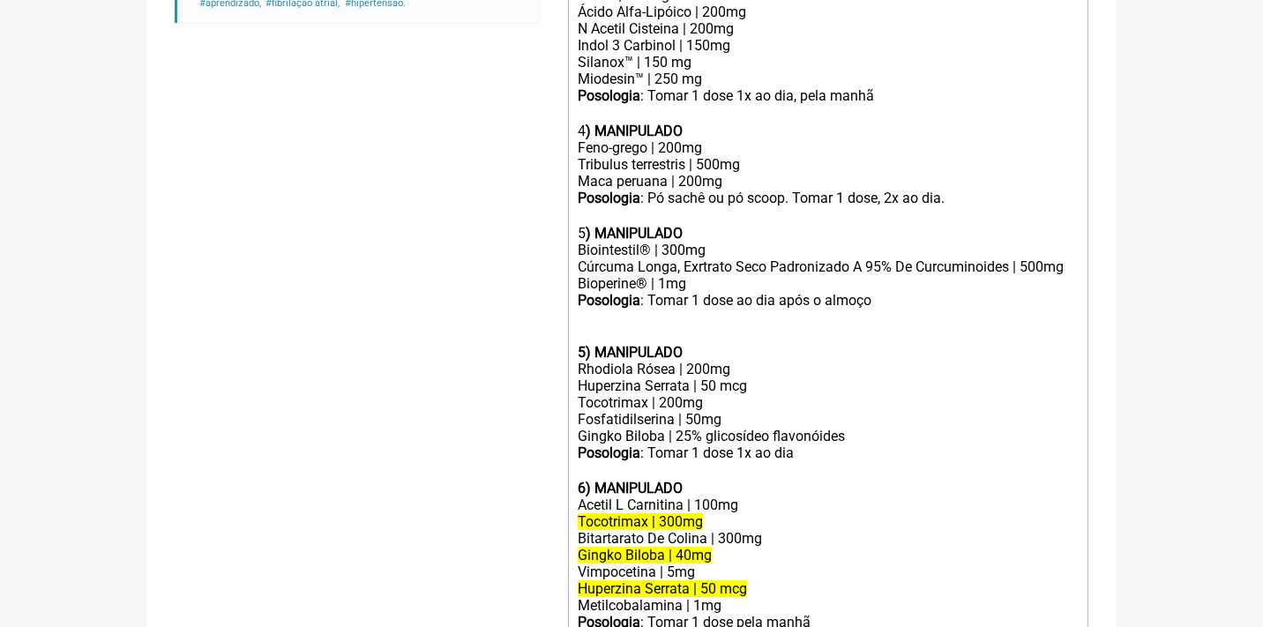
click at [586, 344] on strong "5) MANIPULADO" at bounding box center [630, 352] width 105 height 17
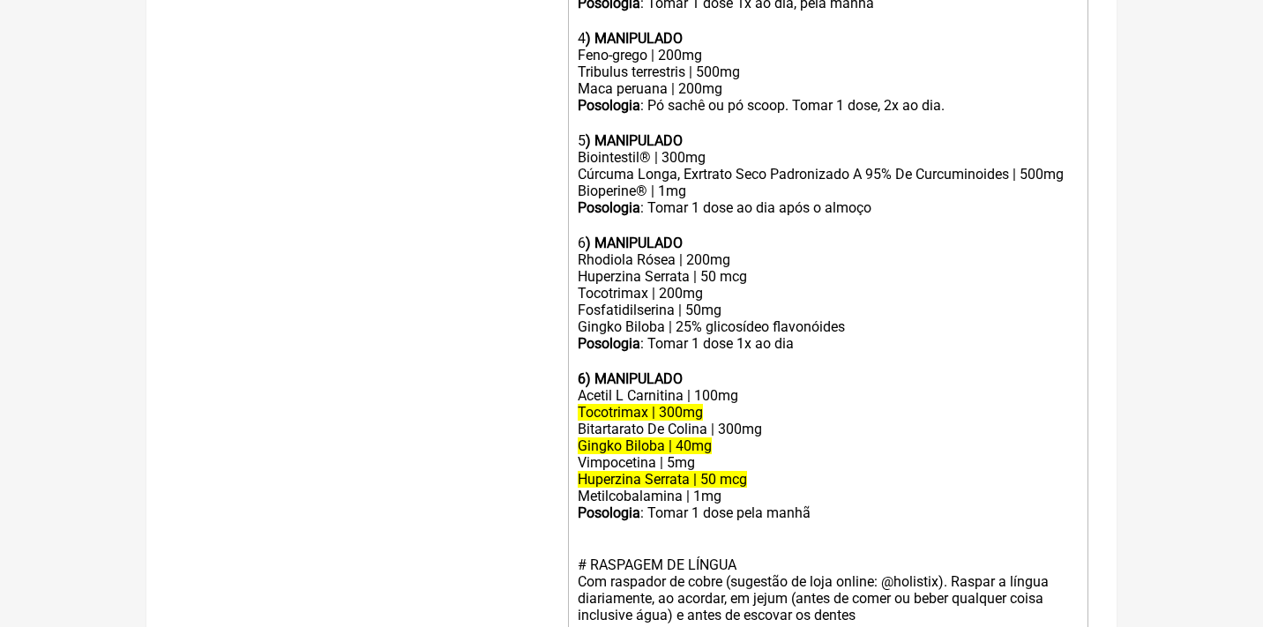
scroll to position [967, 0]
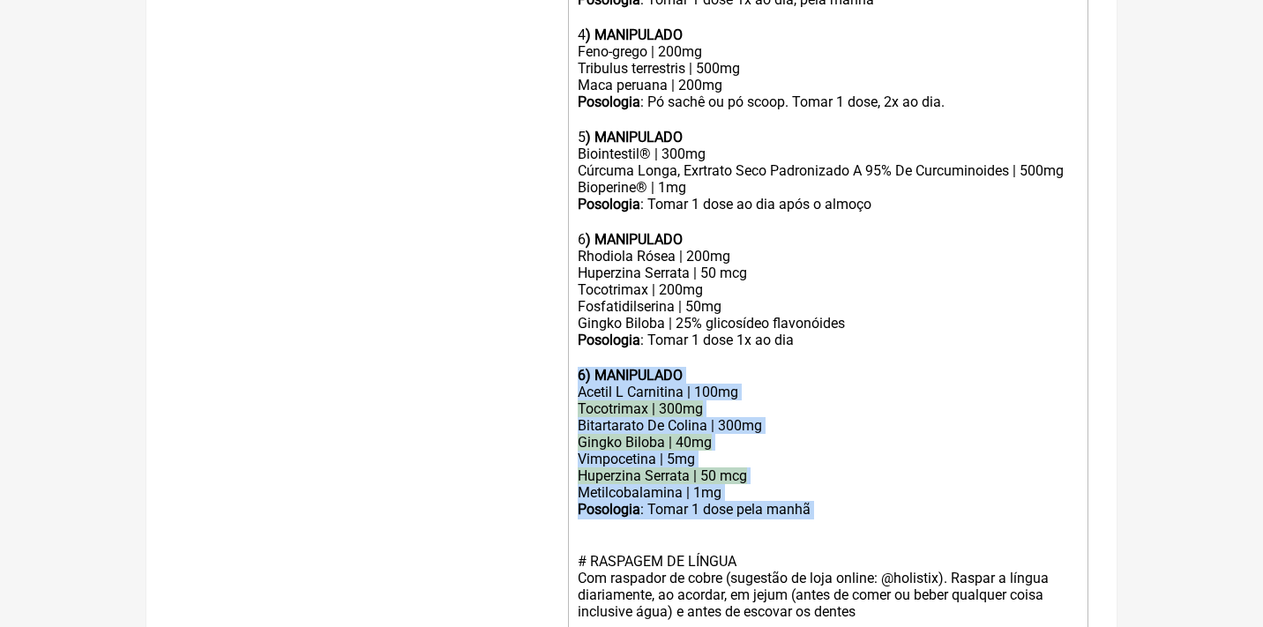
drag, startPoint x: 841, startPoint y: 483, endPoint x: 552, endPoint y: 341, distance: 321.5
click at [552, 341] on form "Buscar foco Protocolos Formulas Medicamentos Industrializados Suplementos / Cos…" at bounding box center [632, 43] width 914 height 1593
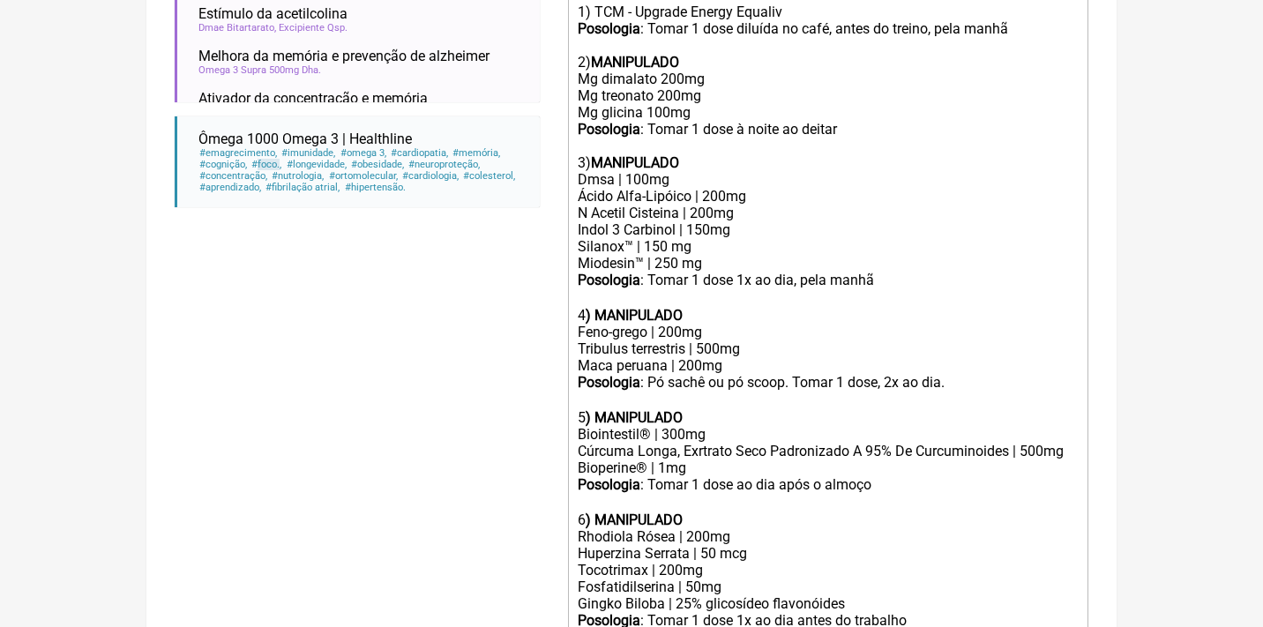
scroll to position [688, 0]
click at [953, 372] on div "Posologia : Pó sachê ou pó scoop. Tomar 1 dose, 2x ao dia. ㅤ" at bounding box center [828, 389] width 501 height 35
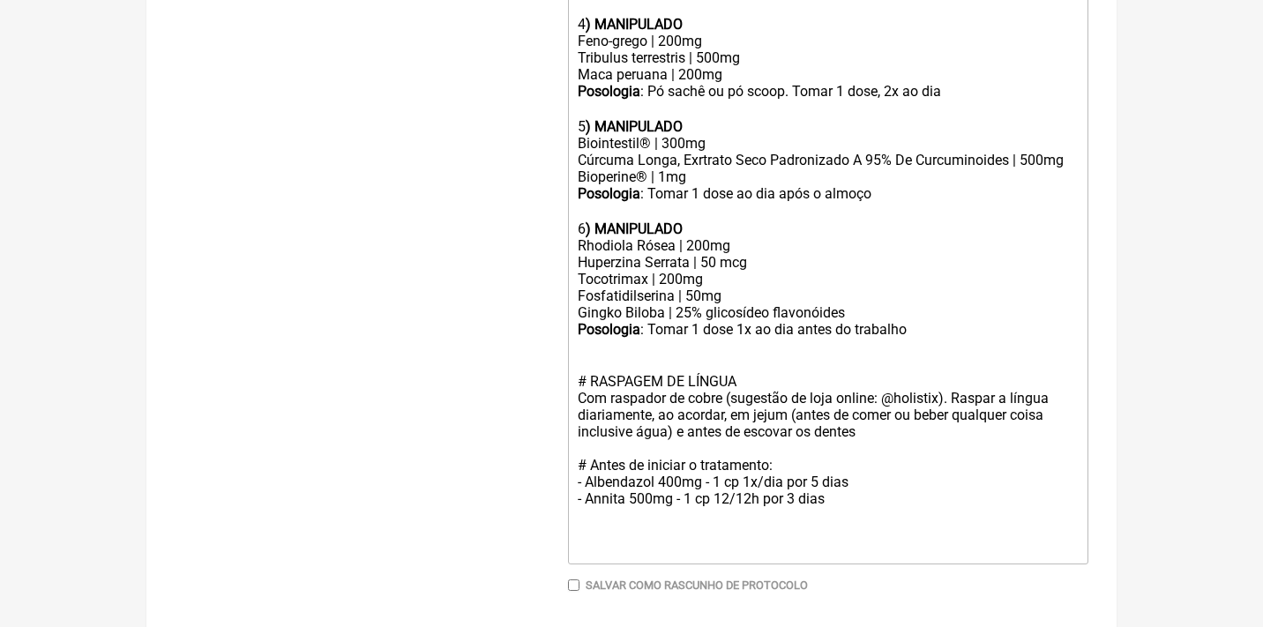
scroll to position [979, 0]
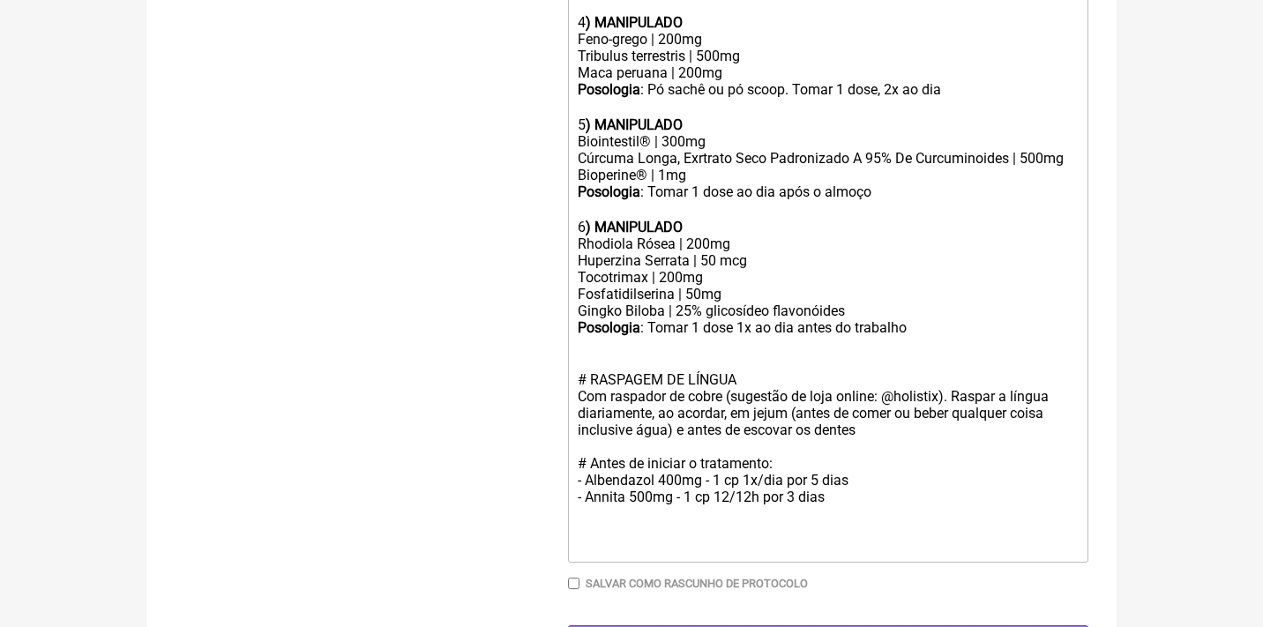
click at [853, 473] on div "# RASPAGEM DE LÍNGUA Com raspador de cobre (sugestão de loja online: @holistix)…" at bounding box center [828, 430] width 501 height 184
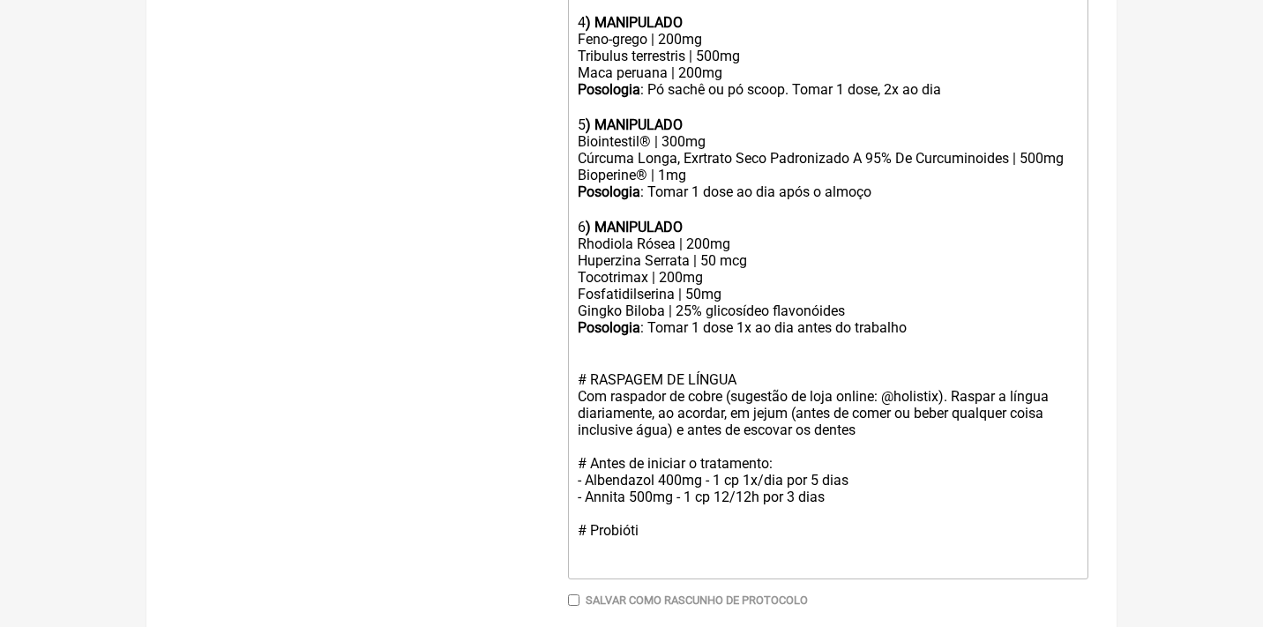
click at [935, 319] on div "Posologia : Tomar 1 dose 1x ao dia ㅤantes do trabalho" at bounding box center [828, 328] width 501 height 19
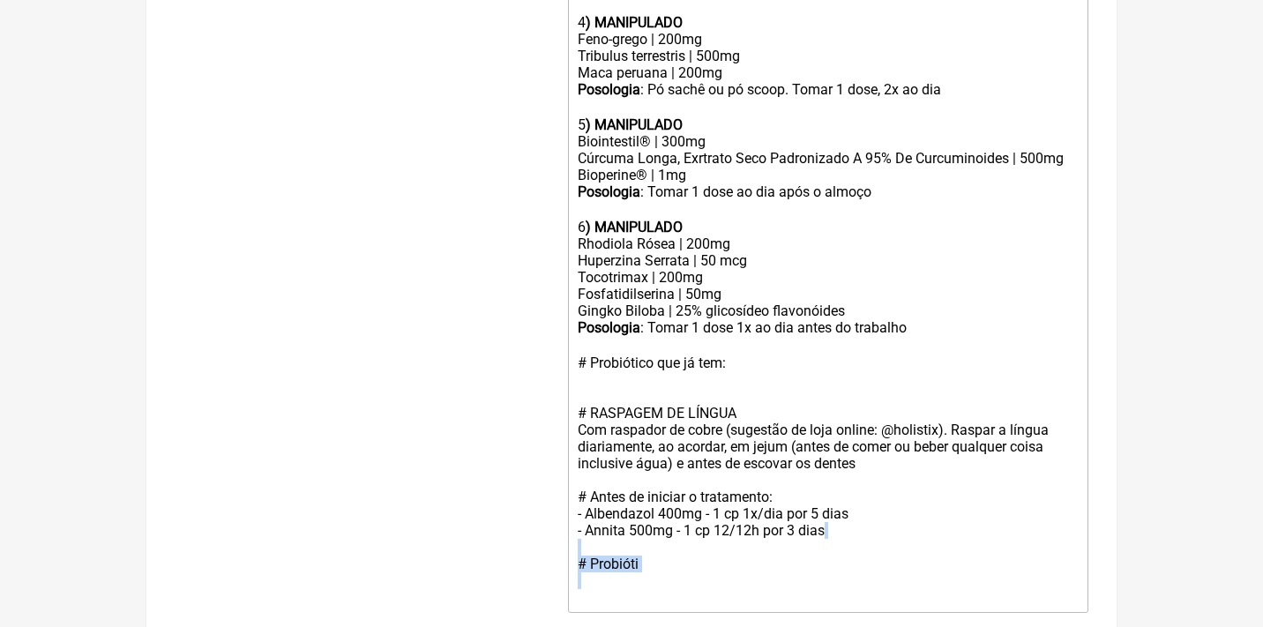
drag, startPoint x: 691, startPoint y: 549, endPoint x: 564, endPoint y: 509, distance: 133.1
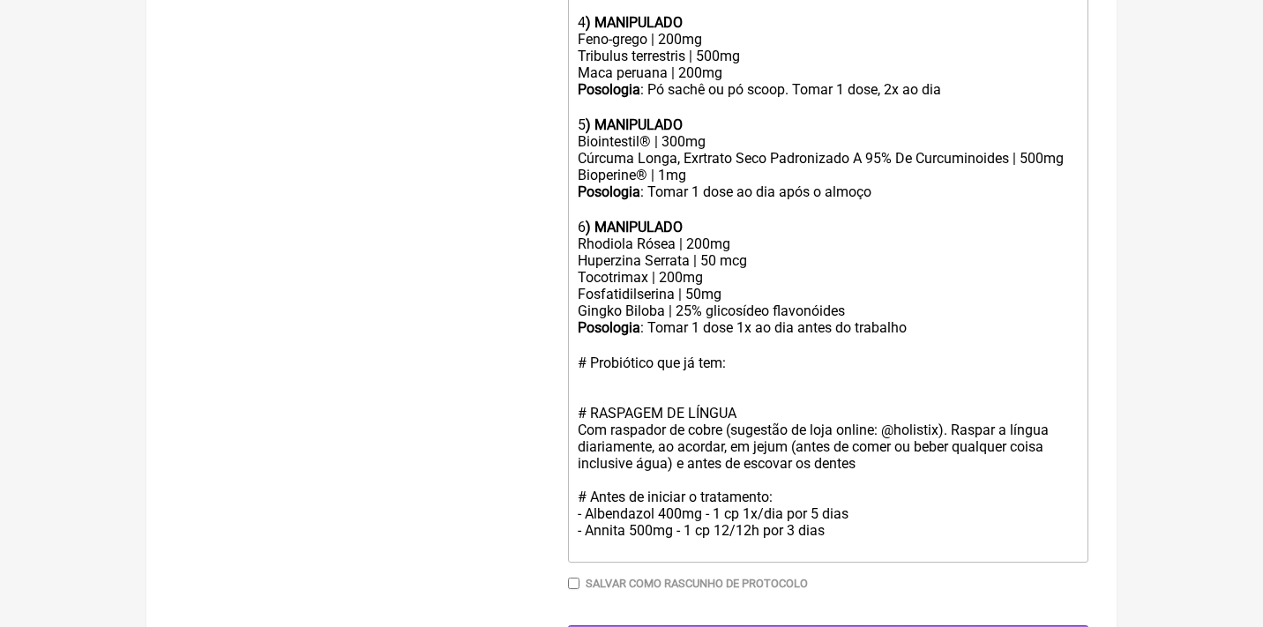
click at [767, 331] on div "Posologia : Tomar 1 dose 1x ao dia ㅤantes do trabalho # Probiótico que já tem:" at bounding box center [828, 345] width 501 height 52
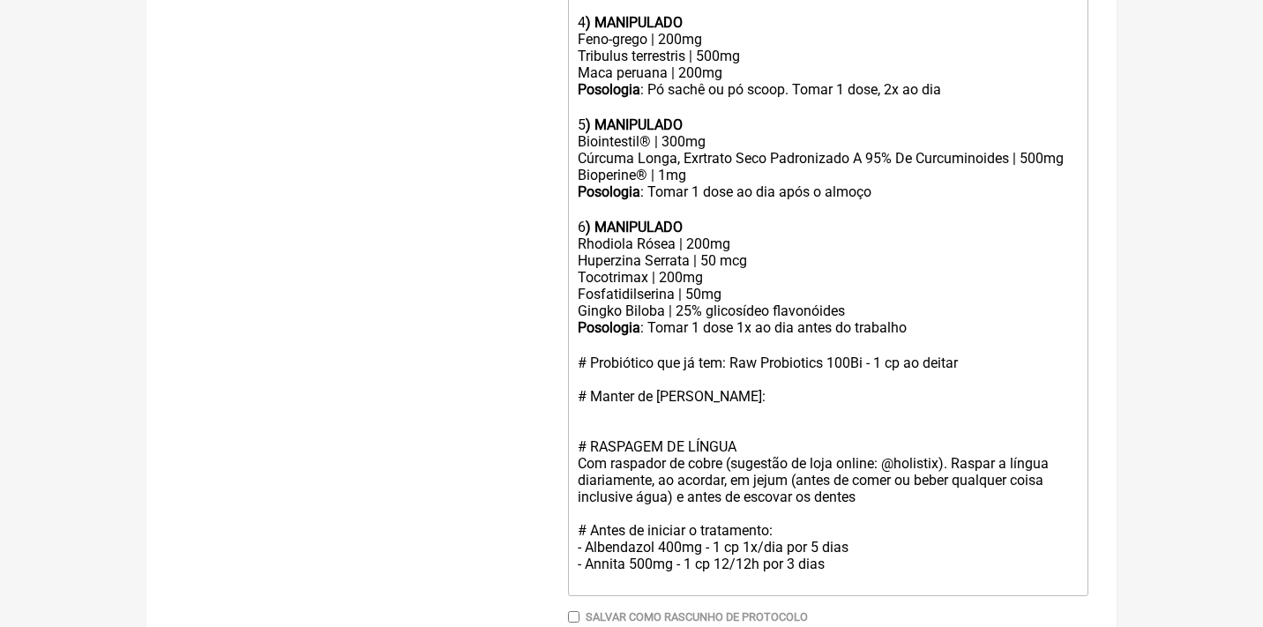
click at [1009, 333] on div "Posologia : Tomar 1 dose 1x ao dia ㅤantes do trabalho # Probiótico que já tem: …" at bounding box center [828, 362] width 501 height 86
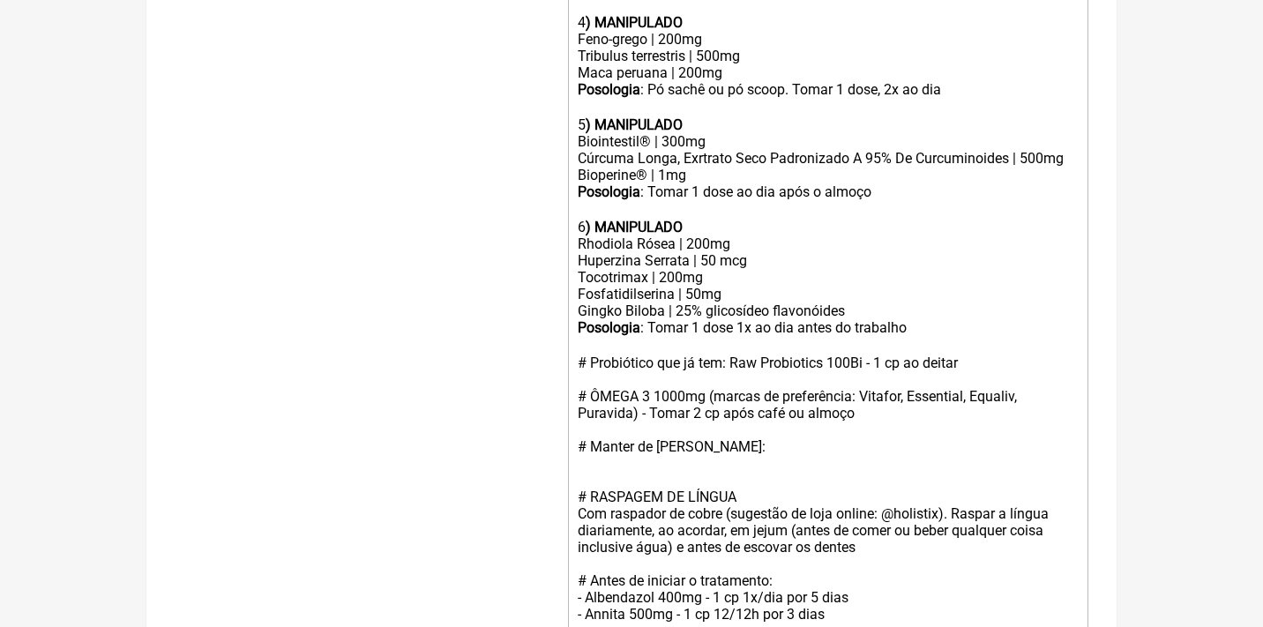
click at [638, 367] on div "Posologia : Tomar 1 dose 1x ao dia ㅤantes do trabalho # Probiótico que já tem: …" at bounding box center [828, 387] width 501 height 136
click at [775, 413] on div "Posologia : Tomar 1 dose 1x ao dia ㅤantes do trabalho # Probiótico que já tem: …" at bounding box center [828, 387] width 501 height 136
click at [673, 411] on div "Posologia : Tomar 1 dose 1x ao dia ㅤantes do trabalho # Probiótico que já tem: …" at bounding box center [828, 387] width 501 height 136
drag, startPoint x: 761, startPoint y: 415, endPoint x: 528, endPoint y: 411, distance: 233.8
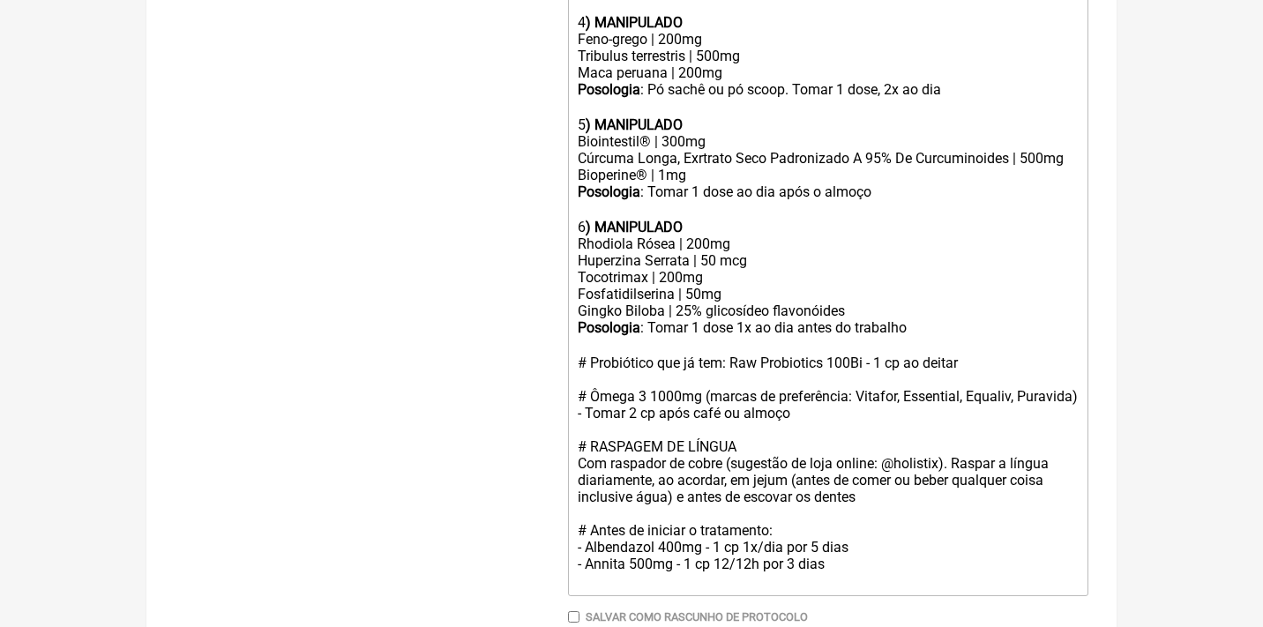
click at [890, 466] on div "# RASPAGEM DE LÍNGUA Com raspador de cobre (sugestão de loja online: @holistix)…" at bounding box center [828, 513] width 501 height 151
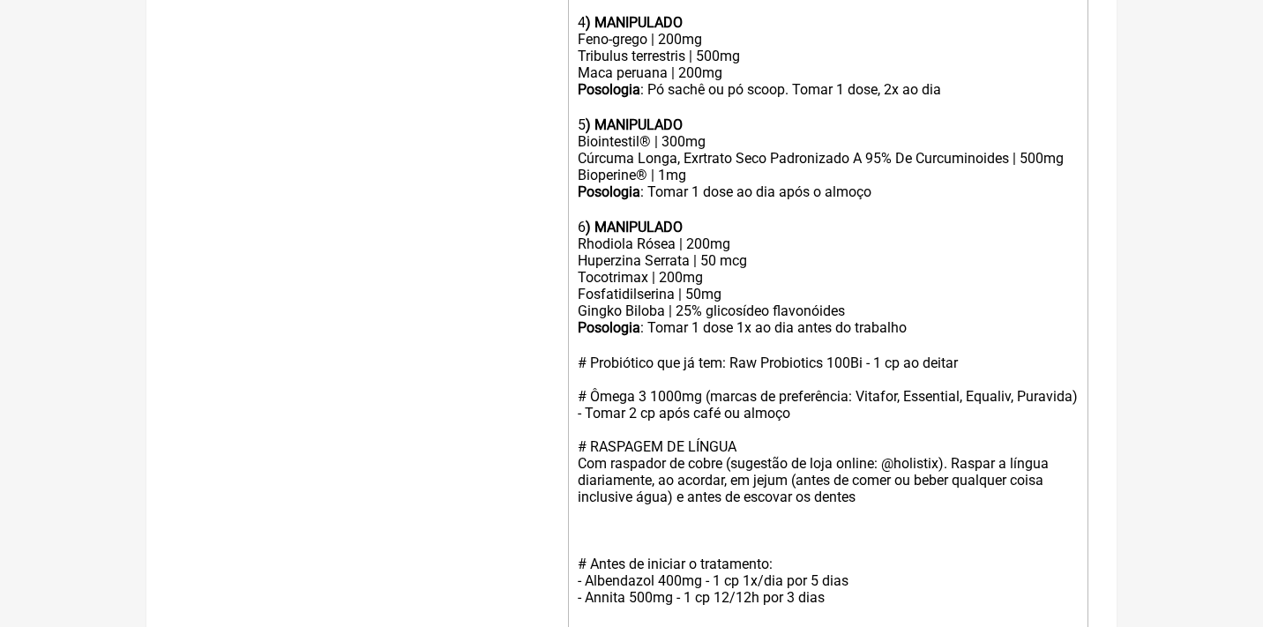
paste trix-editor "# Manter de uso prévio:&nbsp;"
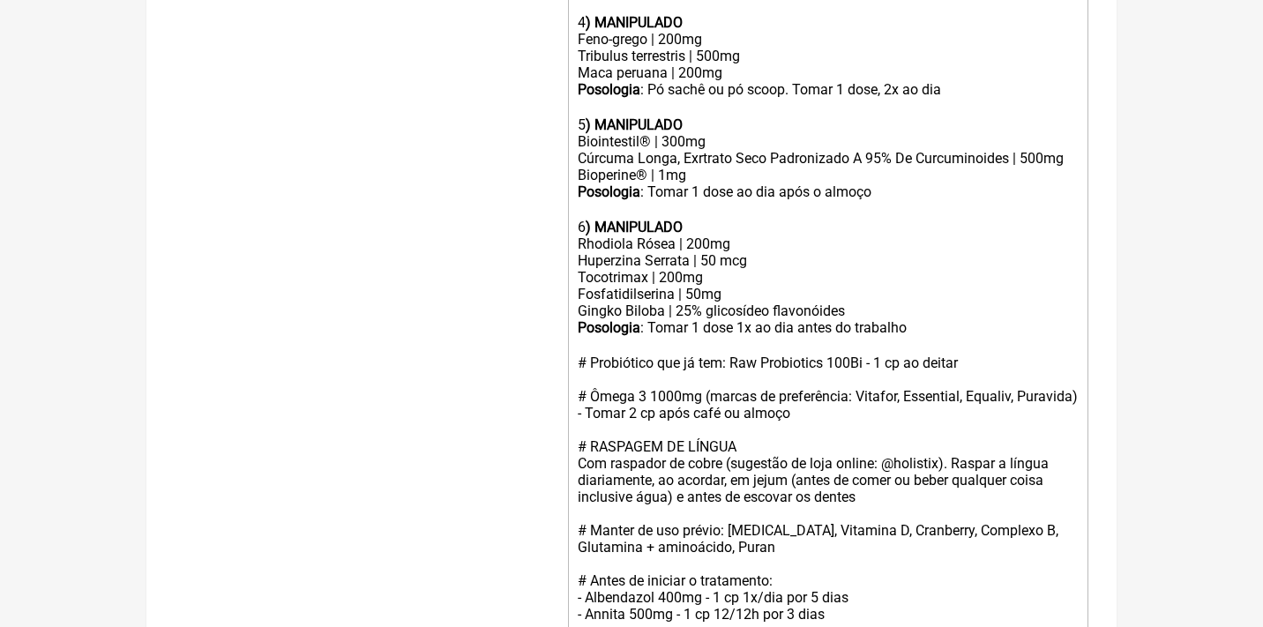
type trix-editor "<div>Uso Oral por 60 dias<br><br>Veículos vegetais / clean label<br><br>1) TCM …"
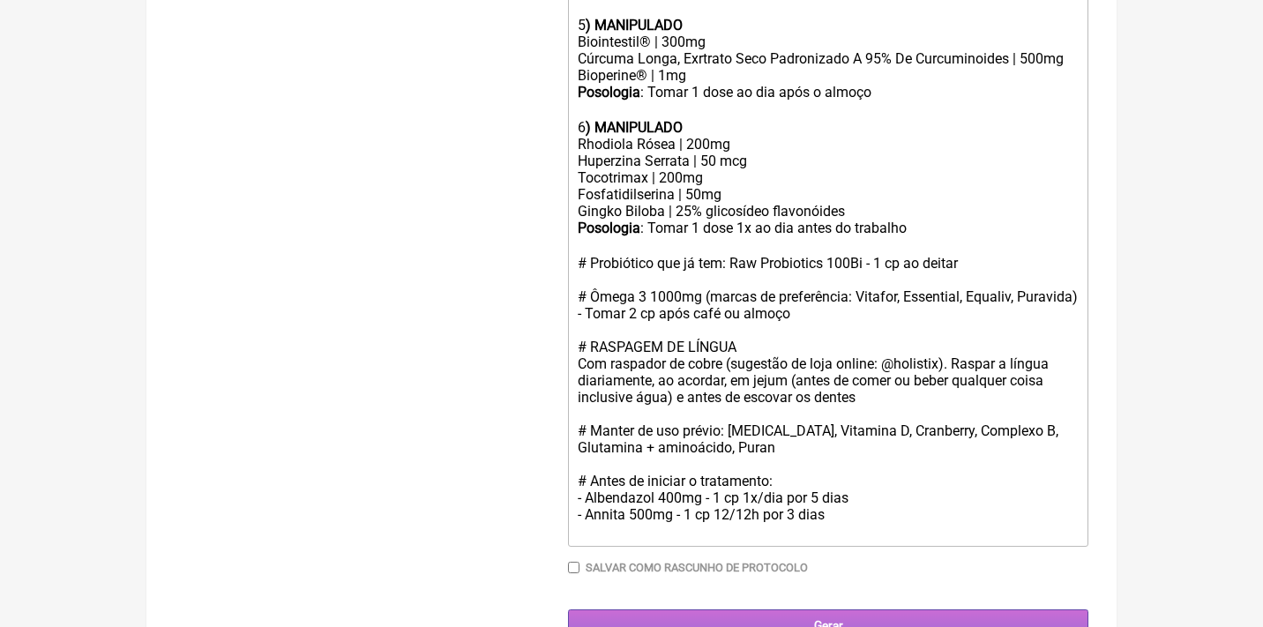
scroll to position [1077, 0]
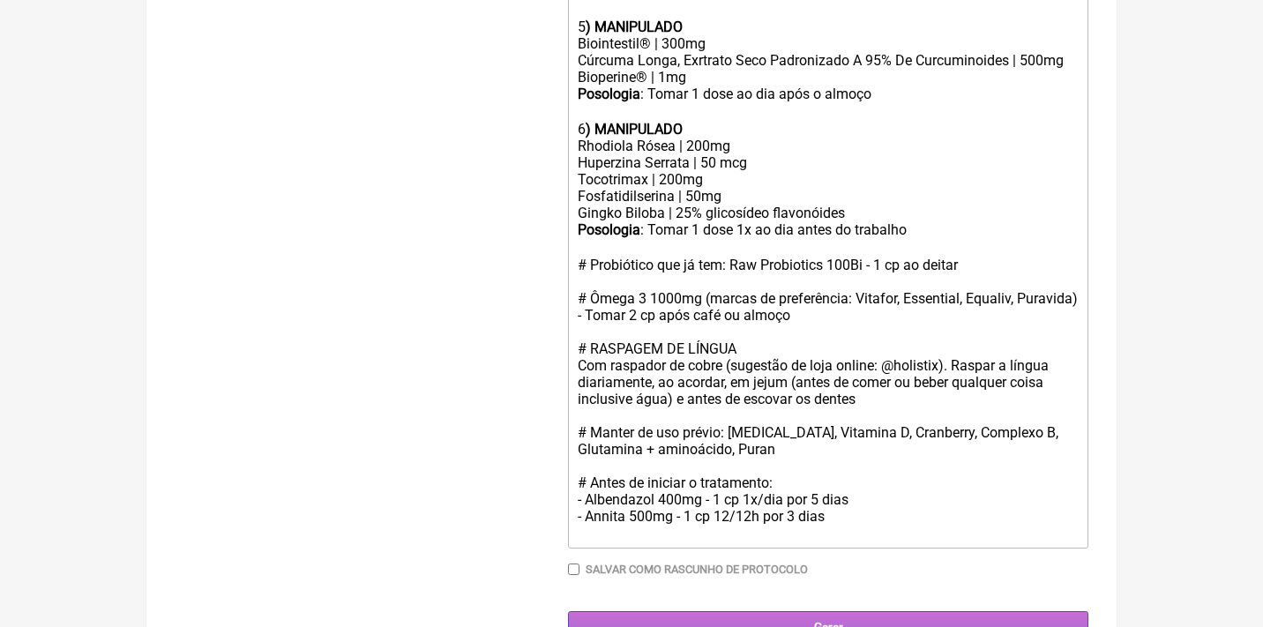
click at [836, 611] on input "Gerar" at bounding box center [828, 627] width 520 height 33
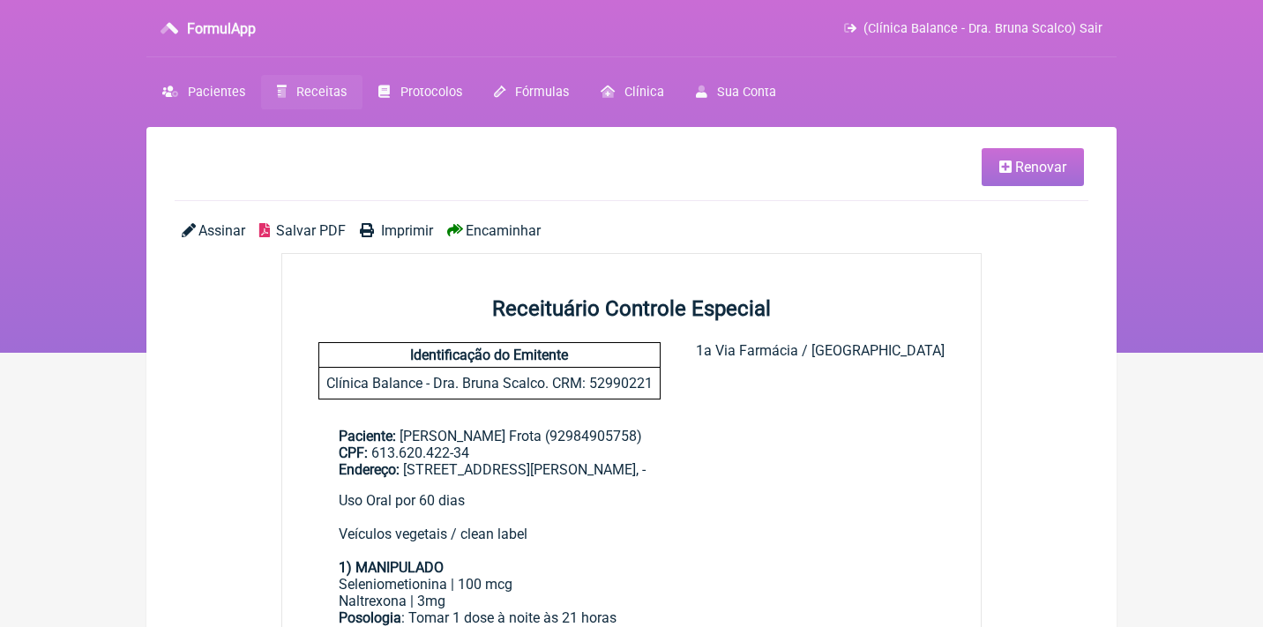
click at [223, 226] on span "Assinar" at bounding box center [221, 230] width 47 height 17
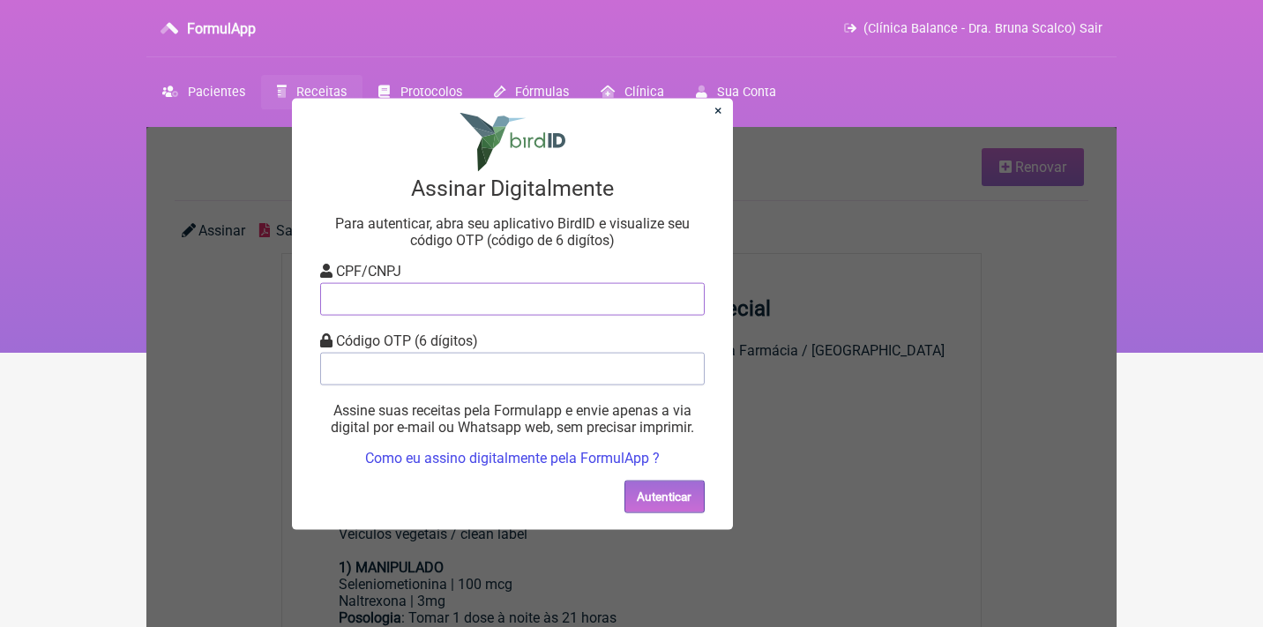
click at [449, 299] on input "tel" at bounding box center [512, 298] width 385 height 33
type input "12805451783"
click at [457, 373] on input "tel" at bounding box center [512, 368] width 385 height 33
type input "404184"
click at [648, 505] on button "Autenticar" at bounding box center [665, 496] width 80 height 33
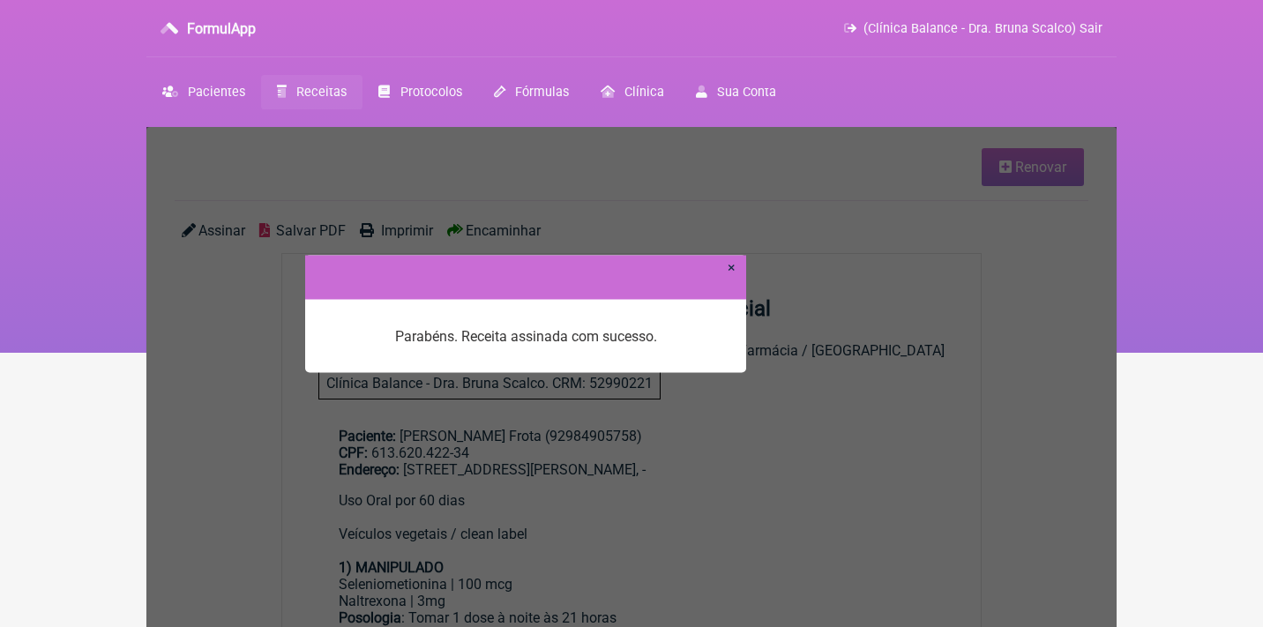
click at [737, 269] on div at bounding box center [525, 277] width 441 height 44
click at [731, 270] on link "×" at bounding box center [732, 266] width 8 height 17
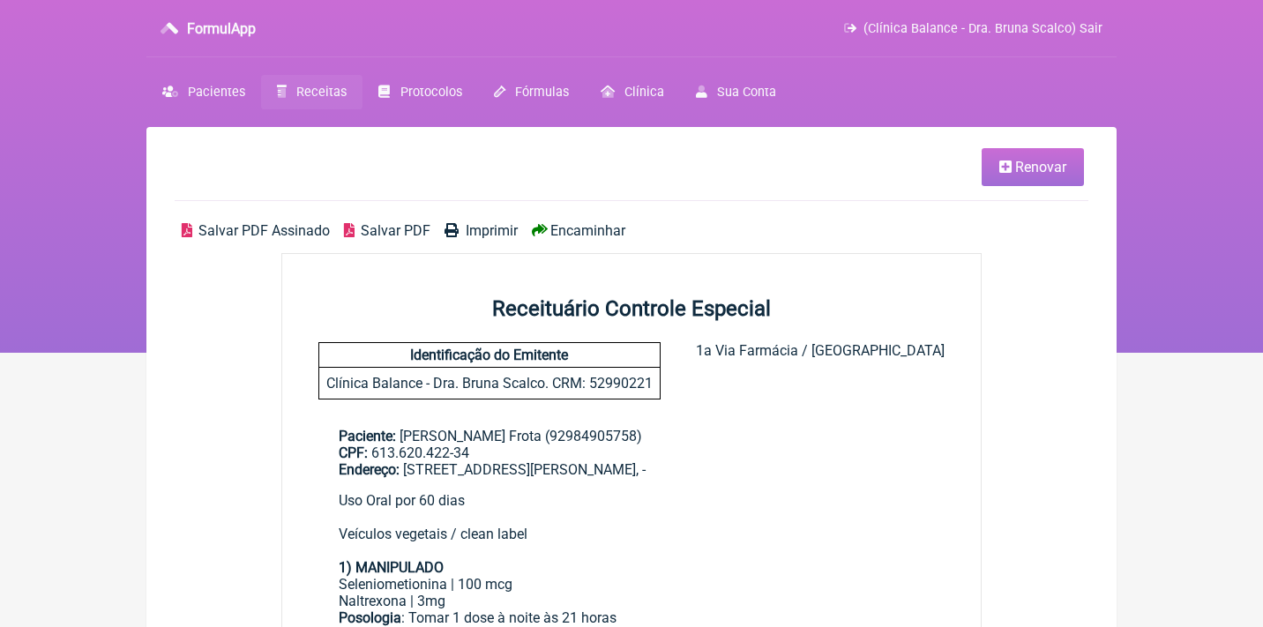
click at [289, 233] on span "Salvar PDF Assinado" at bounding box center [263, 230] width 131 height 17
click at [327, 104] on link "Receitas" at bounding box center [311, 92] width 101 height 34
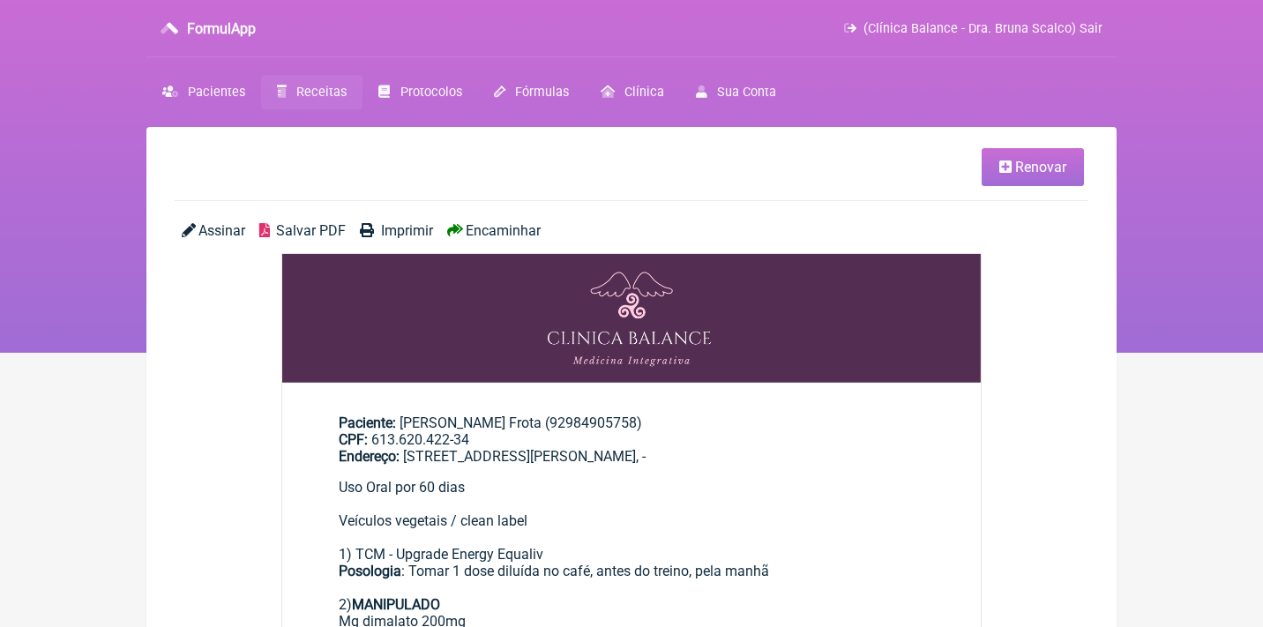
click at [318, 231] on span "Salvar PDF" at bounding box center [311, 230] width 70 height 17
